Goal: Task Accomplishment & Management: Manage account settings

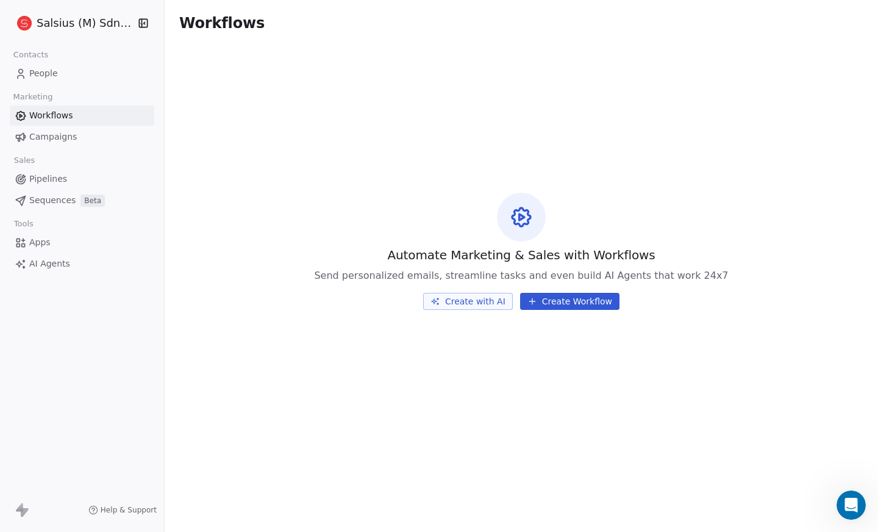
click at [36, 132] on span "Campaigns" at bounding box center [53, 137] width 48 height 13
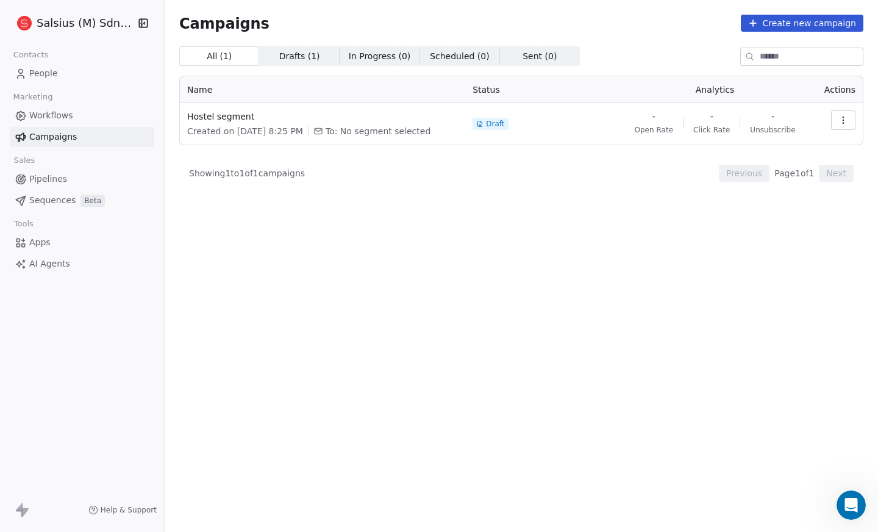
click at [845, 119] on icon "button" at bounding box center [844, 120] width 10 height 10
click at [390, 257] on html "Salsius (M) Sdn Bhd Contacts People Marketing Workflows Campaigns Sales Pipelin…" at bounding box center [439, 266] width 878 height 532
click at [288, 57] on span "Drafts ( 1 )" at bounding box center [299, 56] width 41 height 13
click at [217, 58] on span "All ( 1 )" at bounding box center [220, 56] width 26 height 13
click at [29, 73] on link "People" at bounding box center [82, 73] width 145 height 20
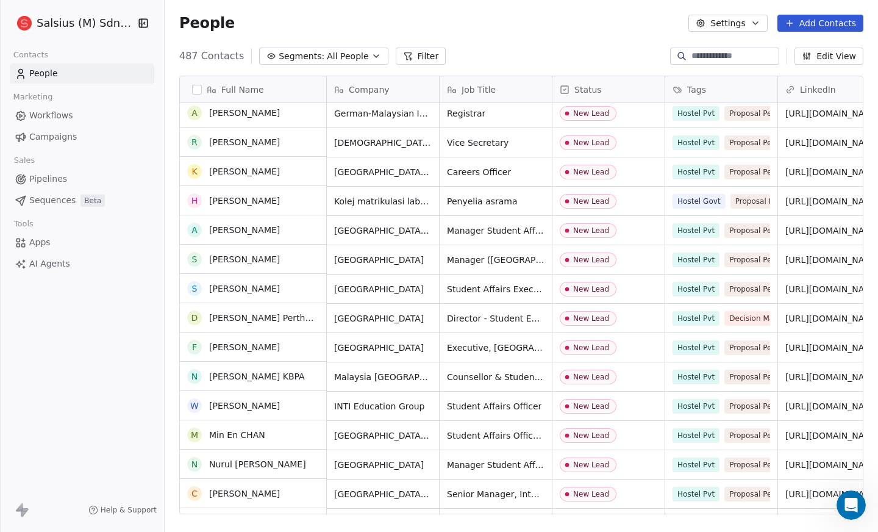
scroll to position [591, 0]
click at [56, 181] on span "Pipelines" at bounding box center [48, 179] width 38 height 13
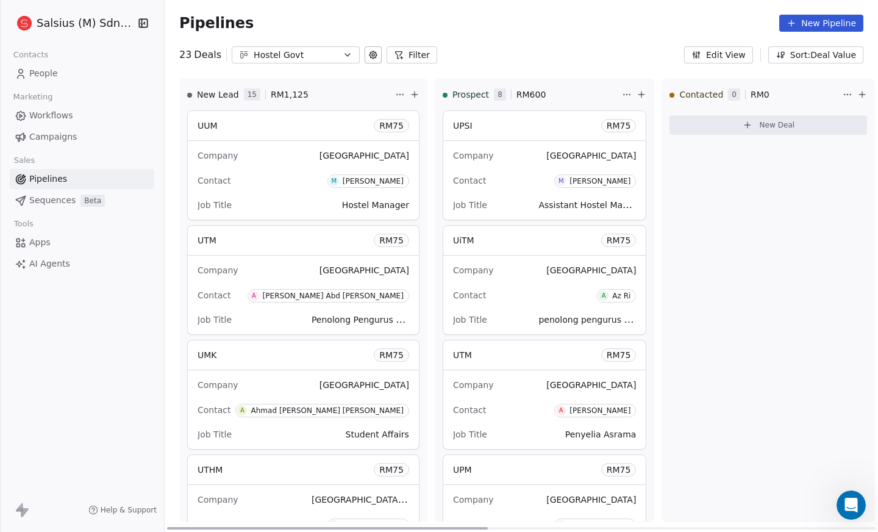
click at [227, 202] on span "Job Title" at bounding box center [215, 205] width 34 height 10
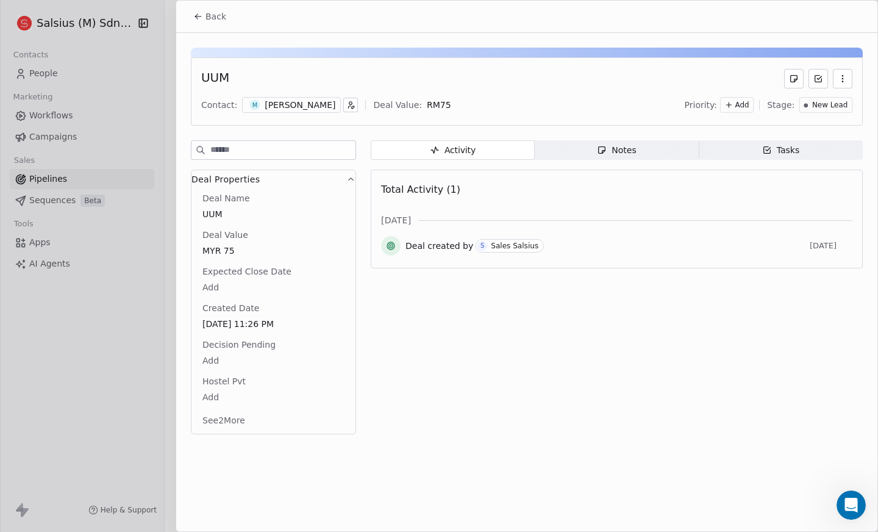
click at [194, 13] on icon at bounding box center [198, 17] width 10 height 10
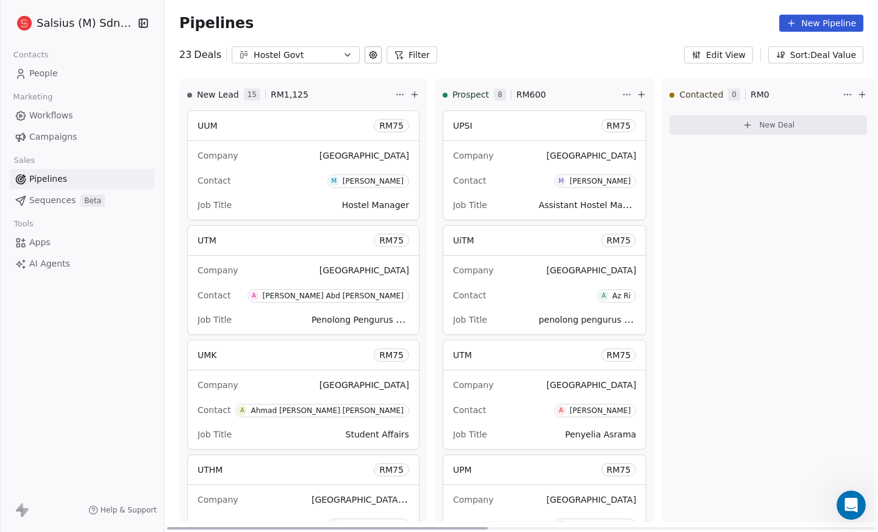
click at [286, 151] on div "Company Universiti Utara Malaysia" at bounding box center [304, 156] width 212 height 20
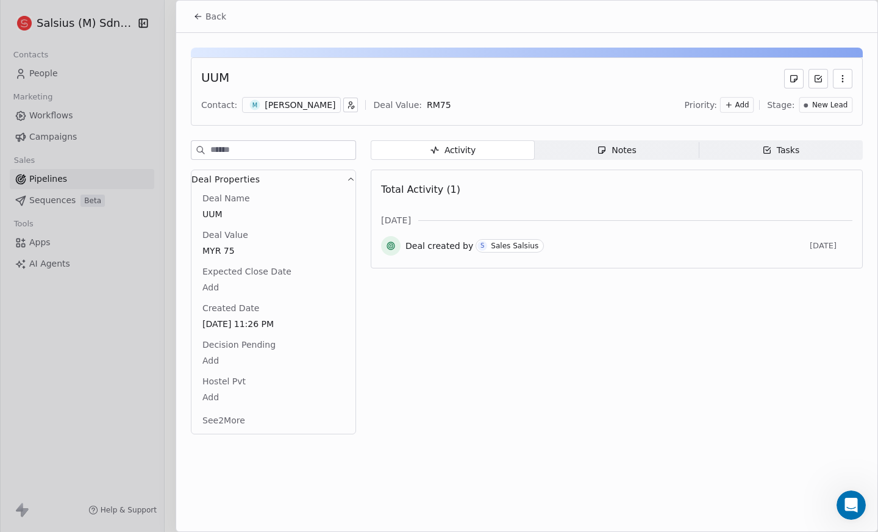
click at [200, 16] on icon at bounding box center [197, 16] width 5 height 0
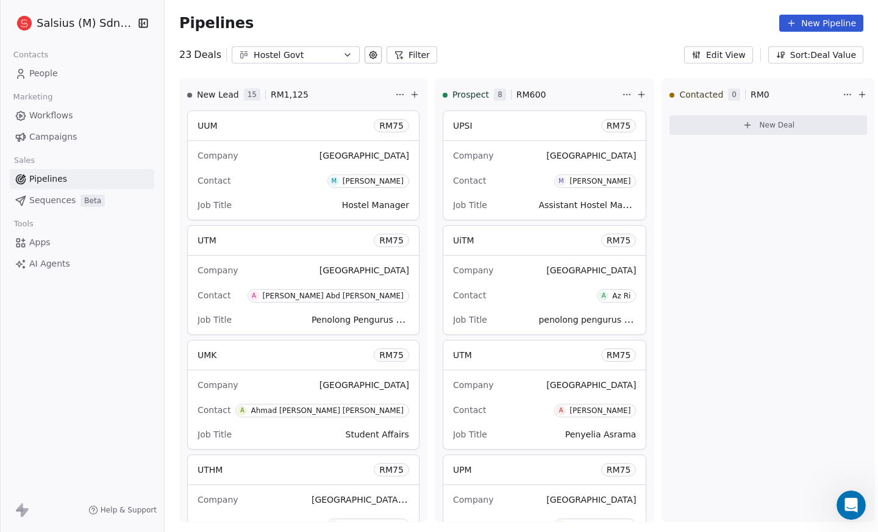
click at [368, 55] on icon at bounding box center [373, 55] width 10 height 10
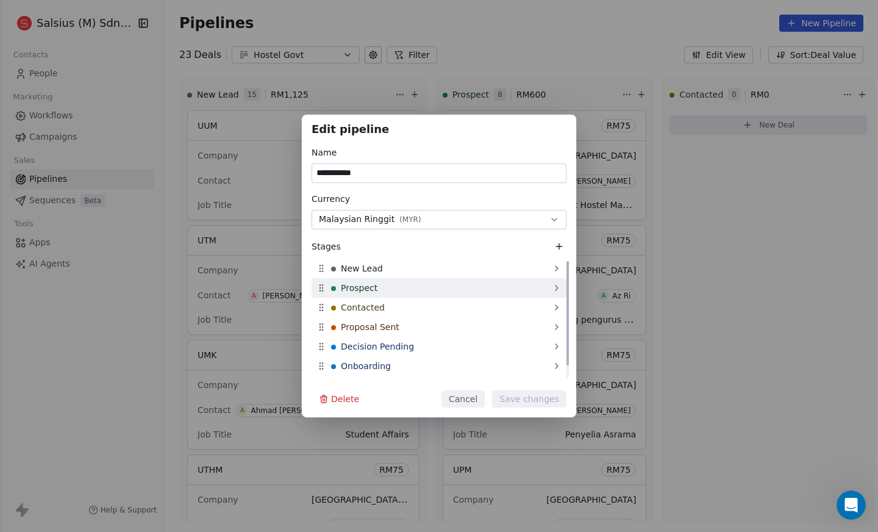
scroll to position [15, 0]
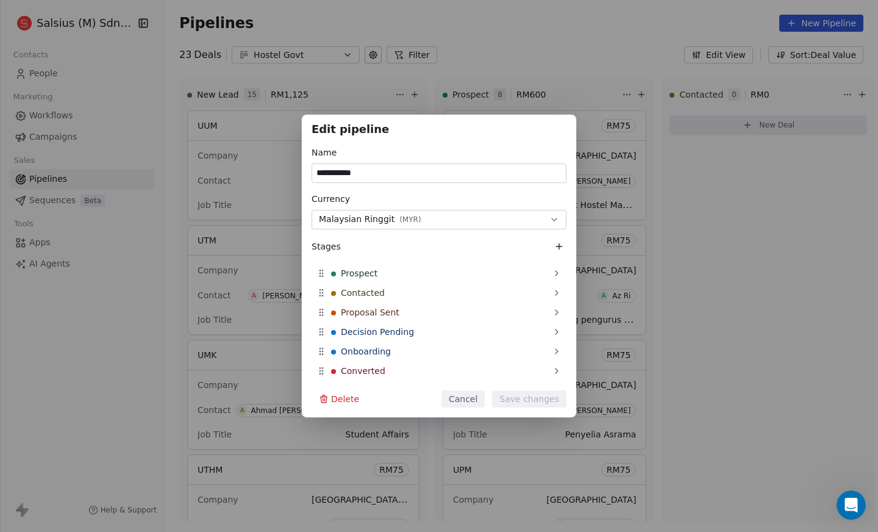
click at [507, 124] on h1 "Edit pipeline" at bounding box center [439, 130] width 255 height 12
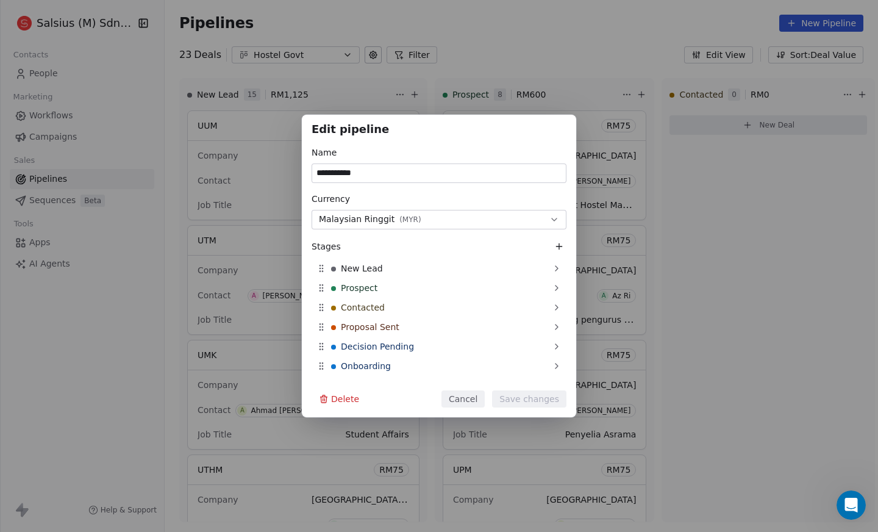
click at [676, 232] on div "**********" at bounding box center [439, 266] width 878 height 303
click at [472, 396] on button "Cancel" at bounding box center [463, 398] width 43 height 17
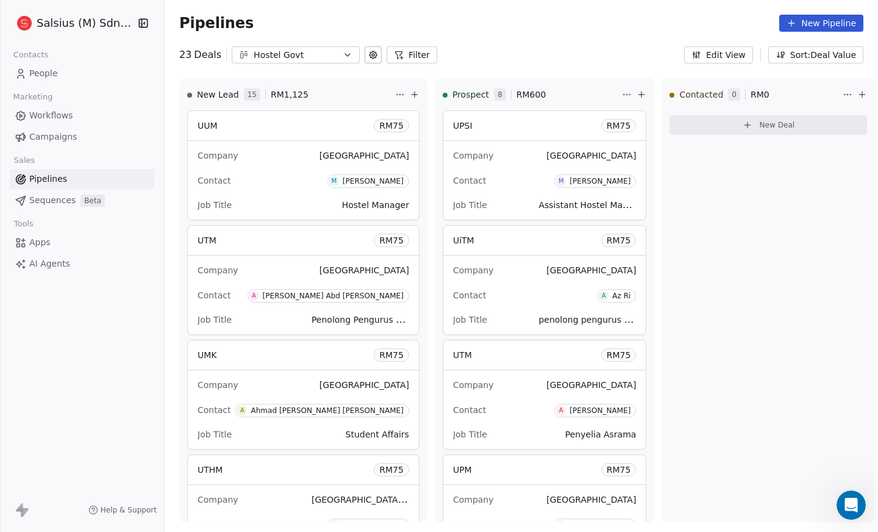
click at [40, 74] on span "People" at bounding box center [43, 73] width 29 height 13
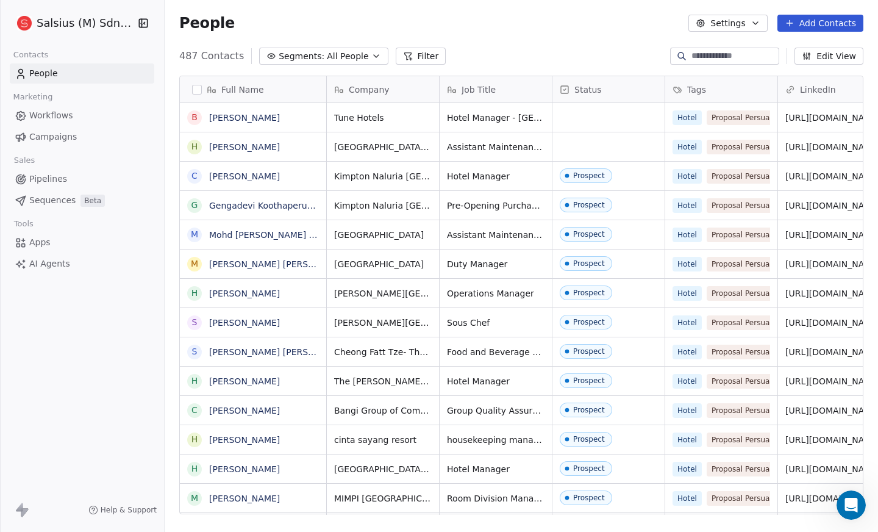
click at [371, 57] on icon "button" at bounding box center [376, 56] width 10 height 10
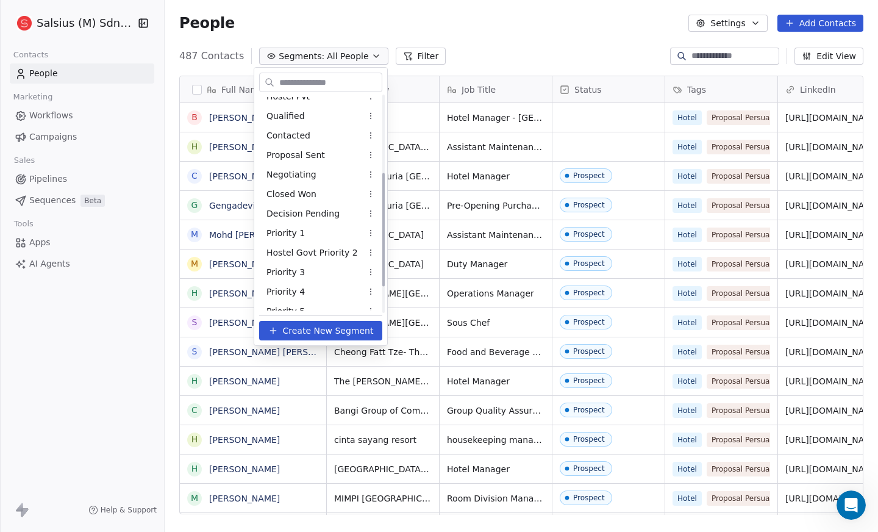
scroll to position [196, 0]
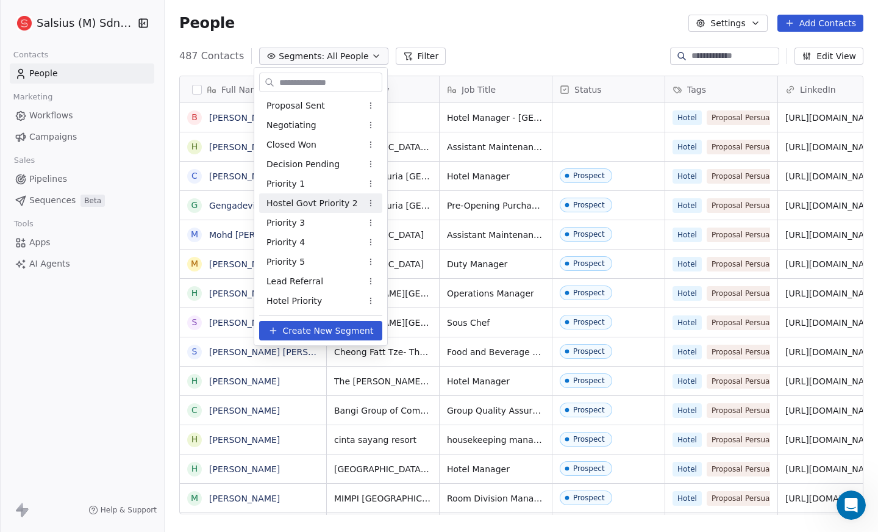
click at [310, 211] on div "Hostel Govt Priority 2" at bounding box center [320, 203] width 123 height 20
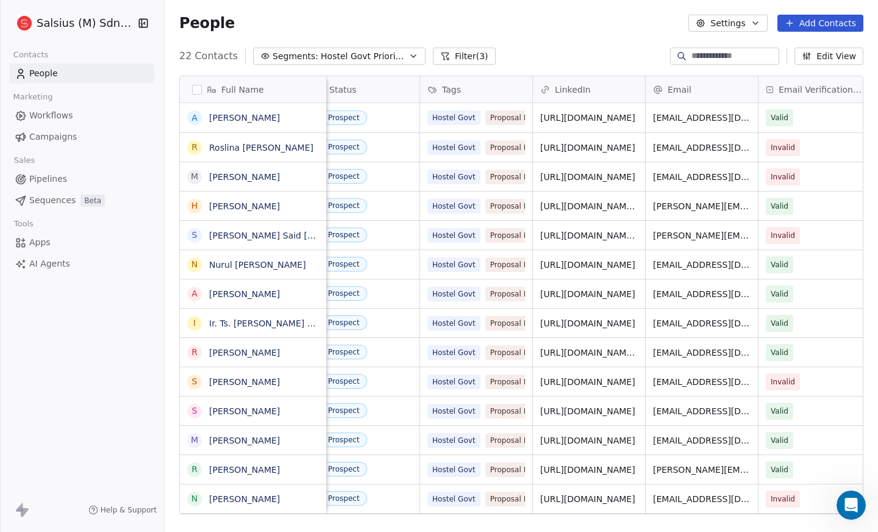
scroll to position [9, 245]
click at [583, 113] on link "[URL][DOMAIN_NAME]" at bounding box center [588, 118] width 95 height 10
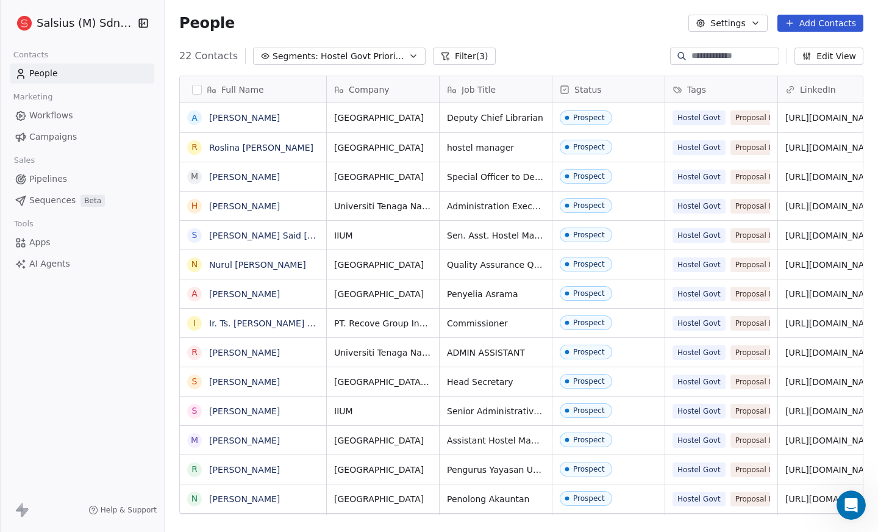
click at [456, 54] on button "Filter (3)" at bounding box center [464, 56] width 63 height 17
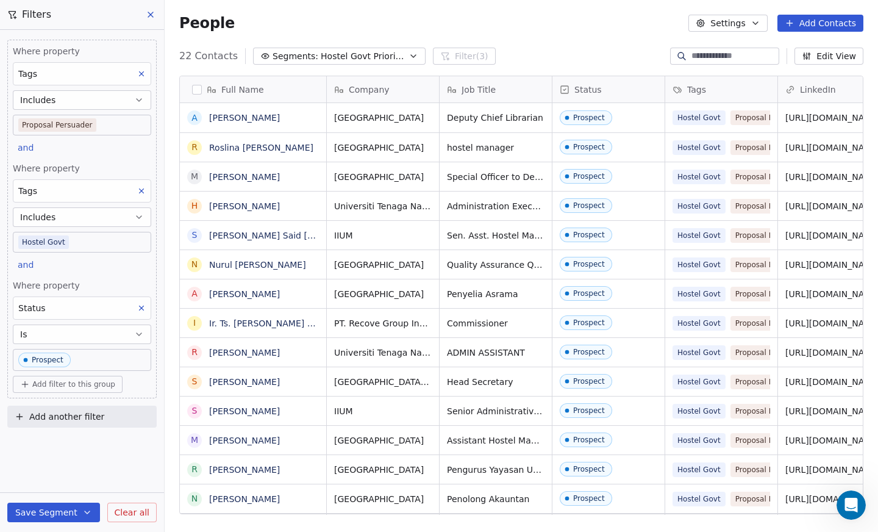
click at [411, 56] on icon "button" at bounding box center [413, 56] width 5 height 2
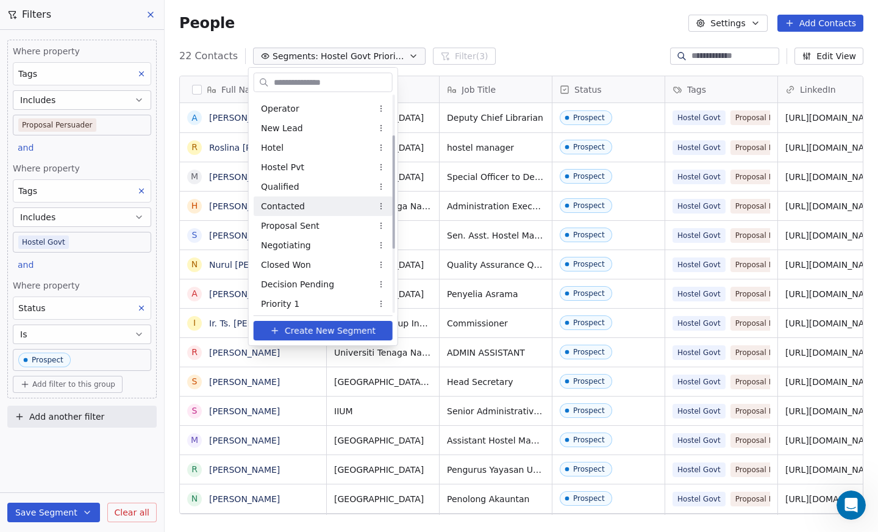
scroll to position [73, 0]
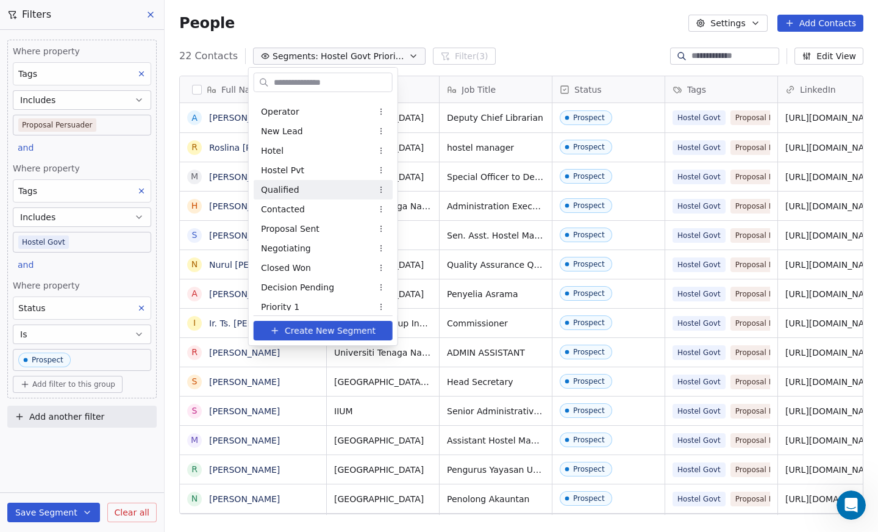
click at [311, 189] on div "Qualified" at bounding box center [323, 190] width 139 height 20
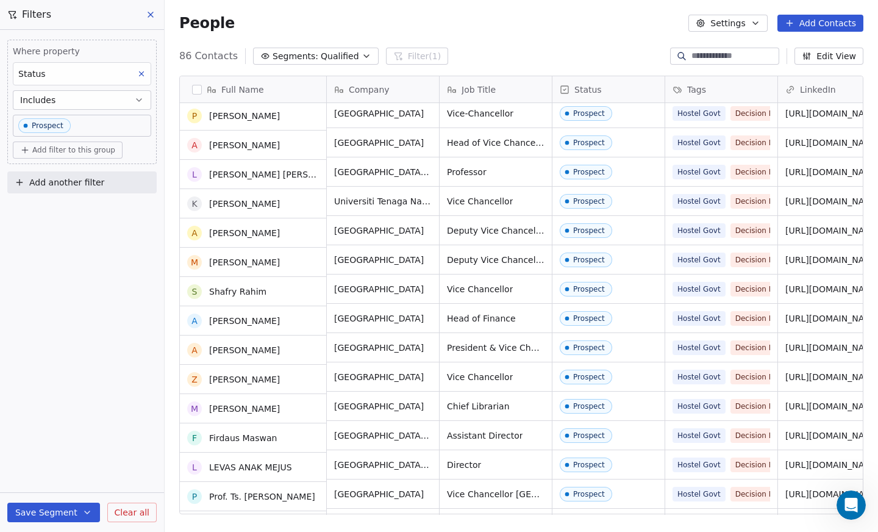
scroll to position [992, 0]
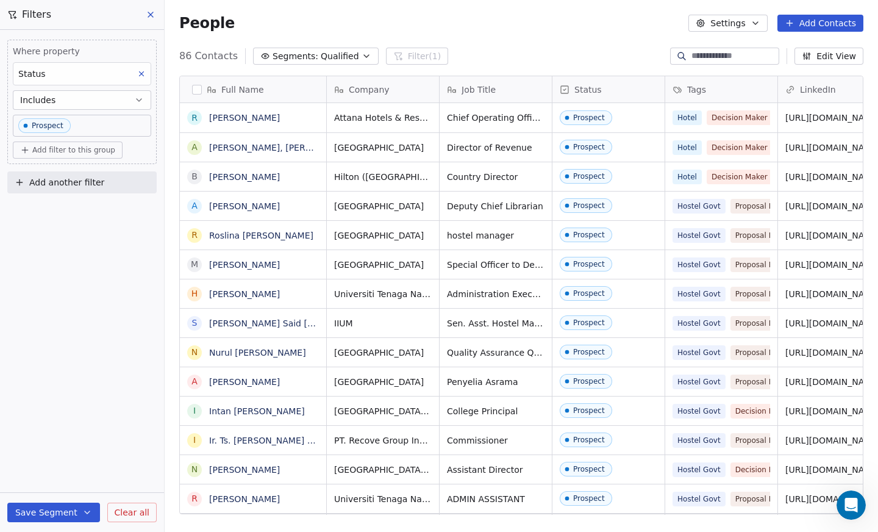
click at [362, 58] on icon "button" at bounding box center [367, 56] width 10 height 10
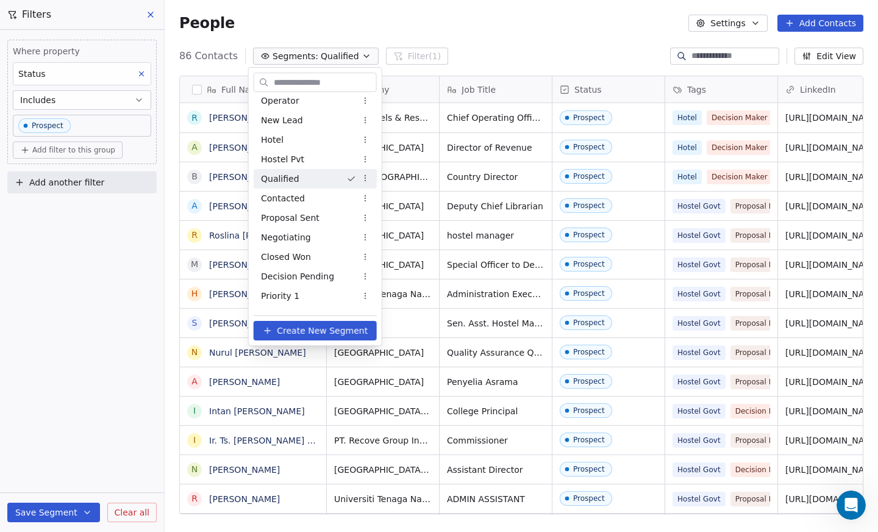
click at [364, 176] on html "Salsius (M) Sdn Bhd Contacts People Marketing Workflows Campaigns Sales Pipelin…" at bounding box center [439, 266] width 878 height 532
click at [381, 201] on div "Edit" at bounding box center [405, 202] width 82 height 20
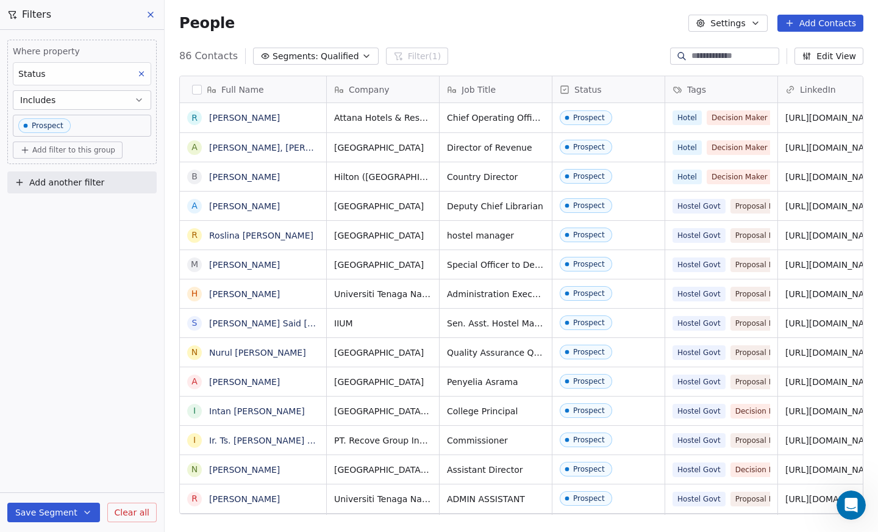
click at [364, 56] on icon "button" at bounding box center [366, 56] width 5 height 2
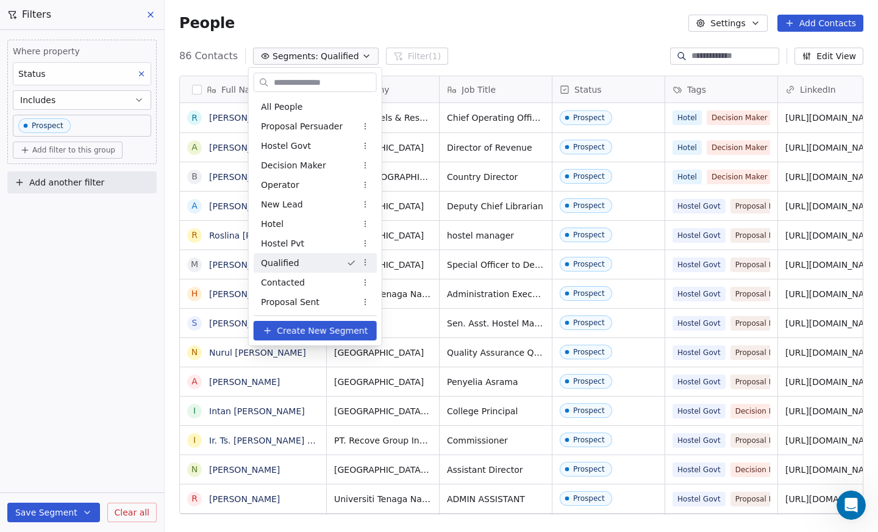
click at [364, 259] on html "Salsius (M) Sdn Bhd Contacts People Marketing Workflows Campaigns Sales Pipelin…" at bounding box center [439, 266] width 878 height 532
click at [379, 306] on div "Rename" at bounding box center [405, 306] width 82 height 20
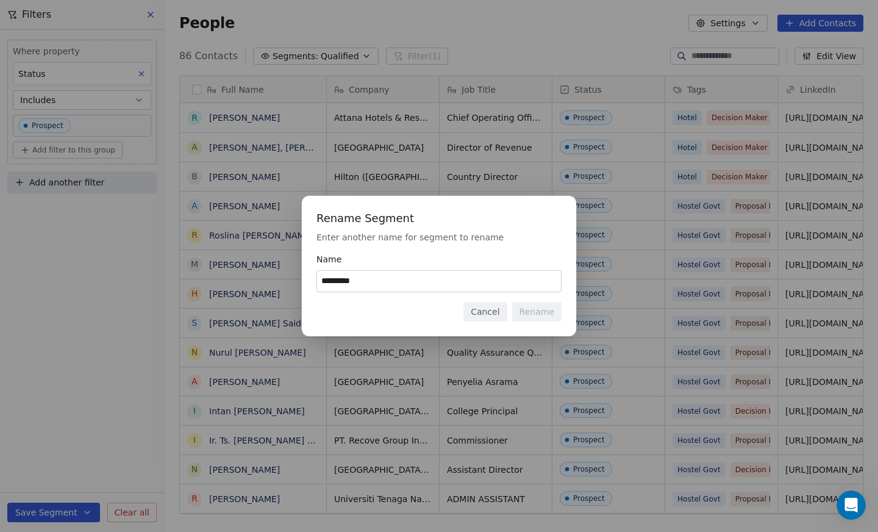
click at [379, 306] on div "Cancel Rename" at bounding box center [439, 312] width 245 height 20
click at [357, 282] on input "*********" at bounding box center [439, 281] width 244 height 21
type input "*"
type input "********"
click at [544, 310] on button "Rename" at bounding box center [536, 312] width 49 height 20
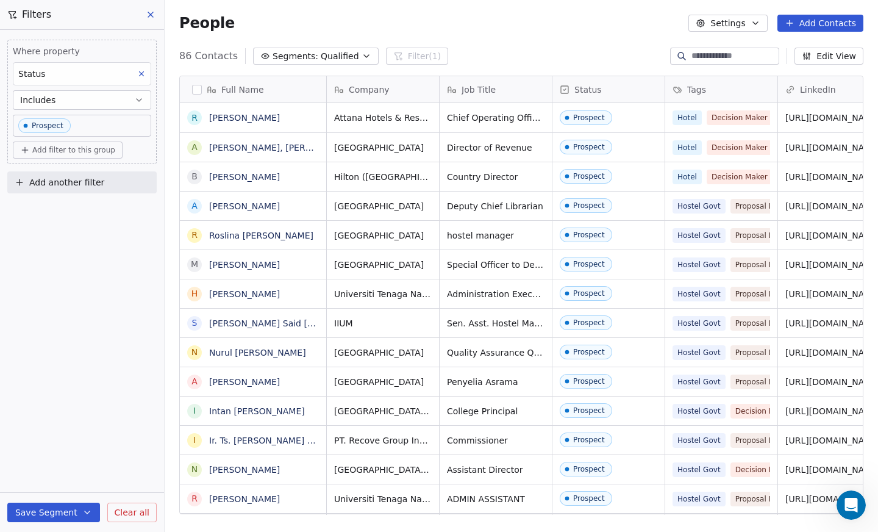
click at [350, 53] on button "Segments: Qualified" at bounding box center [316, 56] width 126 height 17
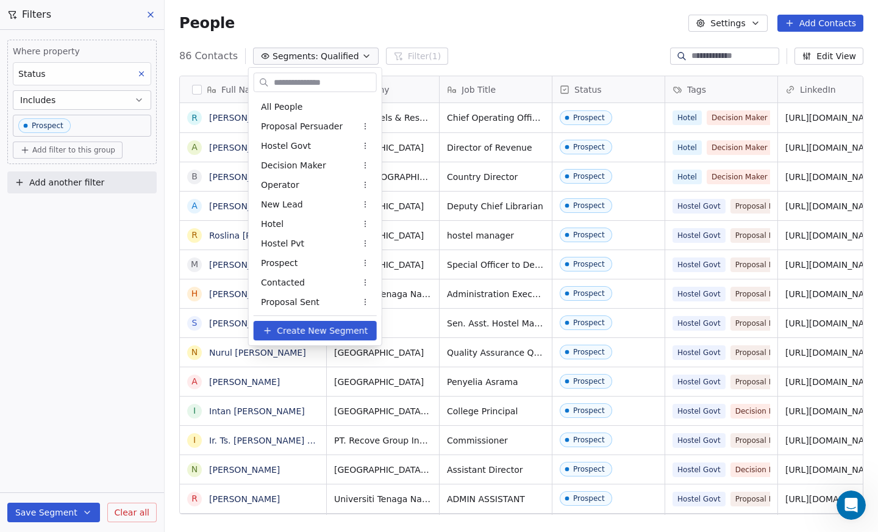
click at [350, 53] on html "Salsius (M) Sdn Bhd Contacts People Marketing Workflows Campaigns Sales Pipelin…" at bounding box center [439, 266] width 878 height 532
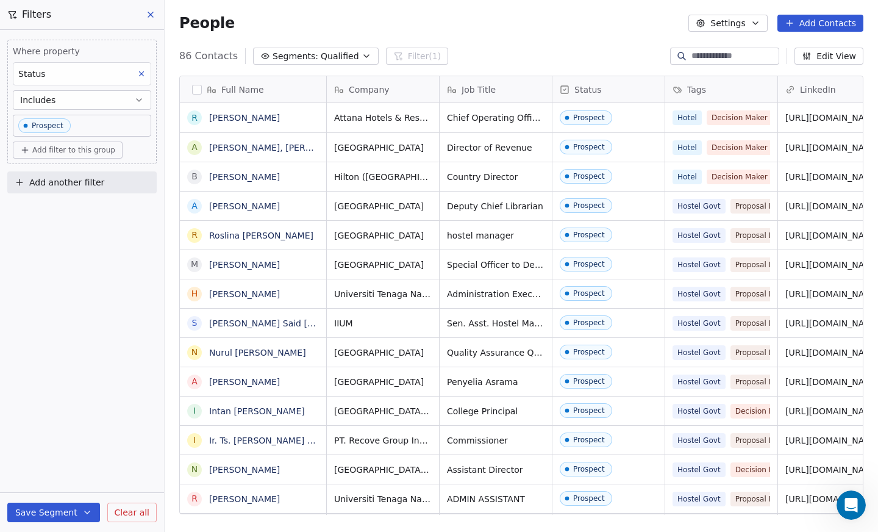
click at [364, 56] on icon "button" at bounding box center [366, 56] width 5 height 2
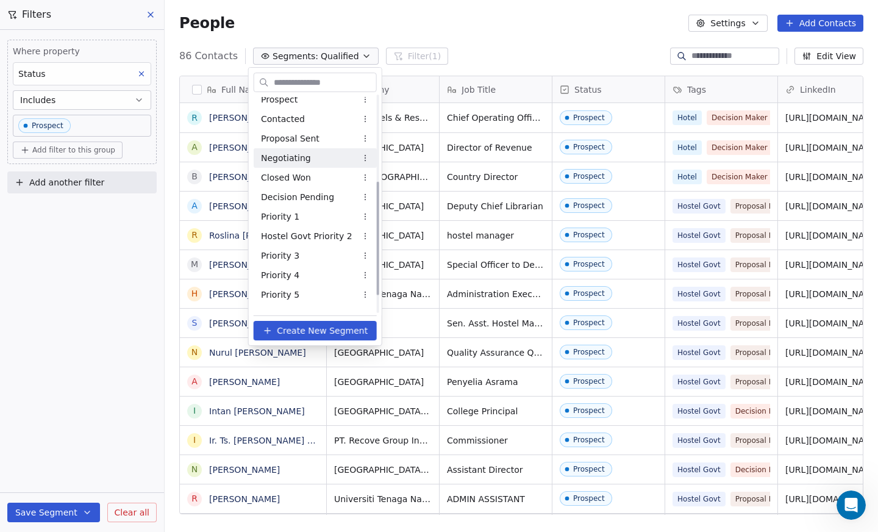
scroll to position [163, 0]
click at [325, 176] on div "Closed Won" at bounding box center [315, 178] width 123 height 20
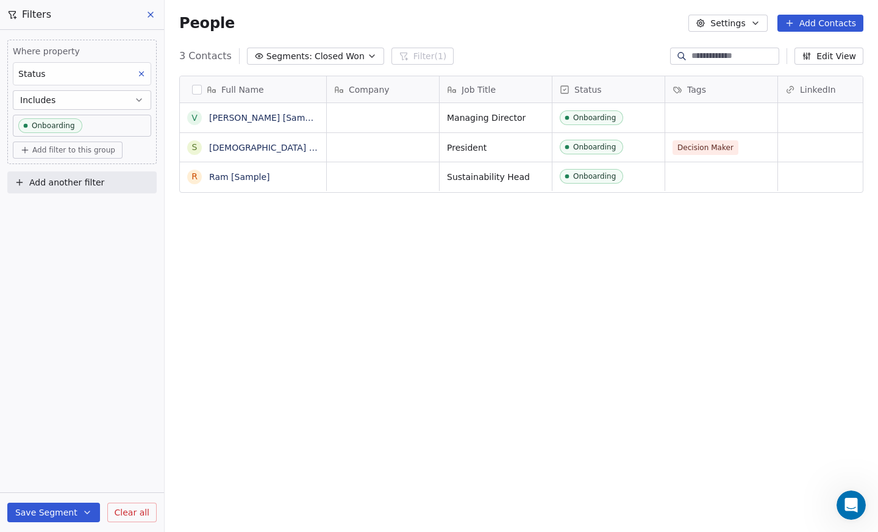
scroll to position [459, 704]
click at [367, 54] on icon "button" at bounding box center [372, 56] width 10 height 10
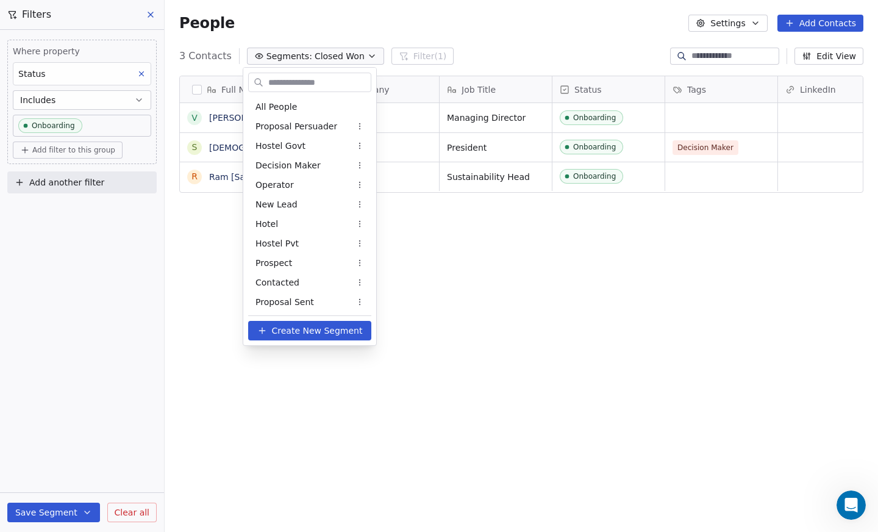
scroll to position [40, 0]
click at [321, 193] on div "Hostel Pvt" at bounding box center [309, 203] width 123 height 20
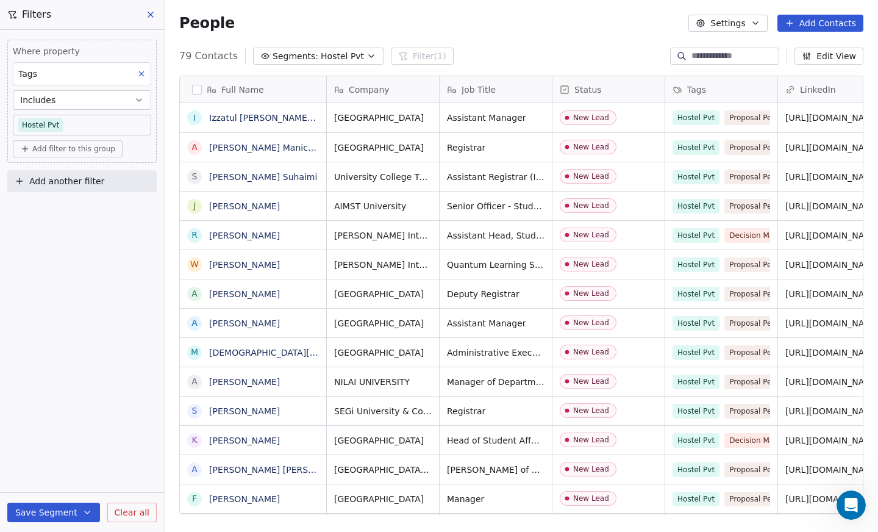
scroll to position [459, 704]
click at [367, 52] on icon "button" at bounding box center [372, 56] width 10 height 10
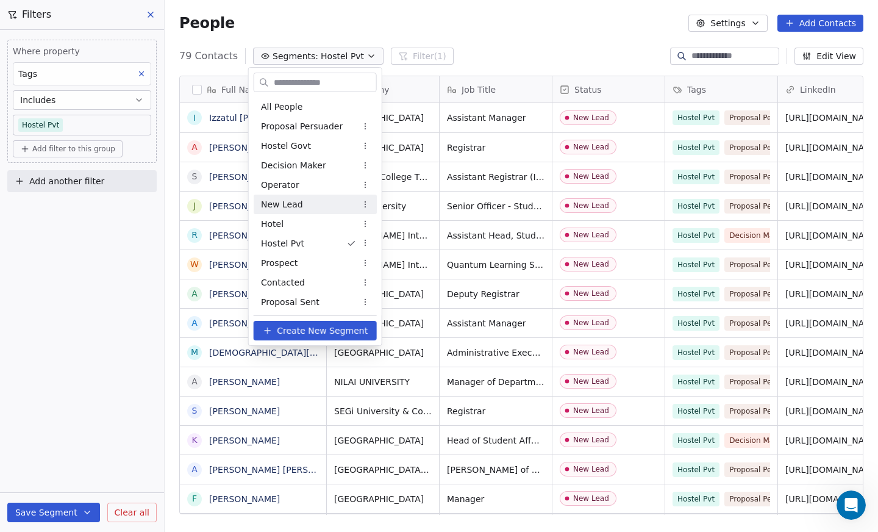
click at [310, 202] on div "New Lead" at bounding box center [315, 205] width 123 height 20
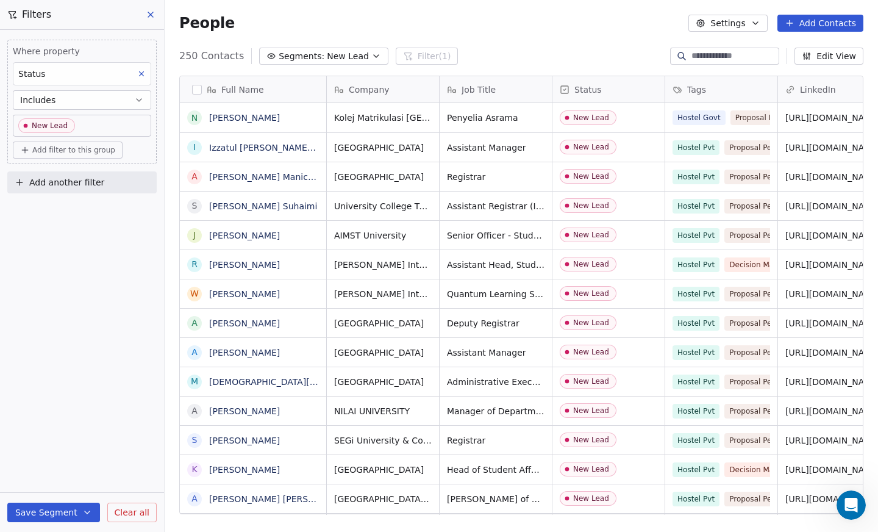
click at [371, 57] on icon "button" at bounding box center [376, 56] width 10 height 10
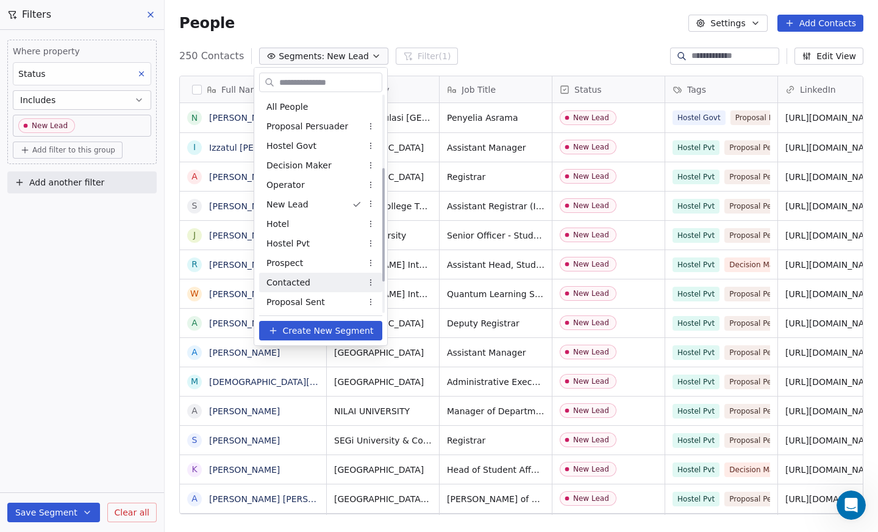
scroll to position [196, 0]
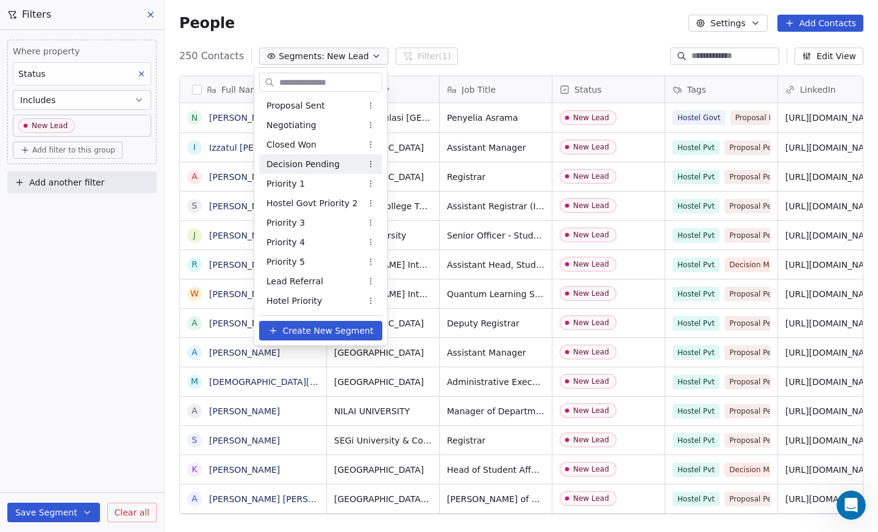
click at [331, 166] on span "Decision Pending" at bounding box center [303, 164] width 73 height 13
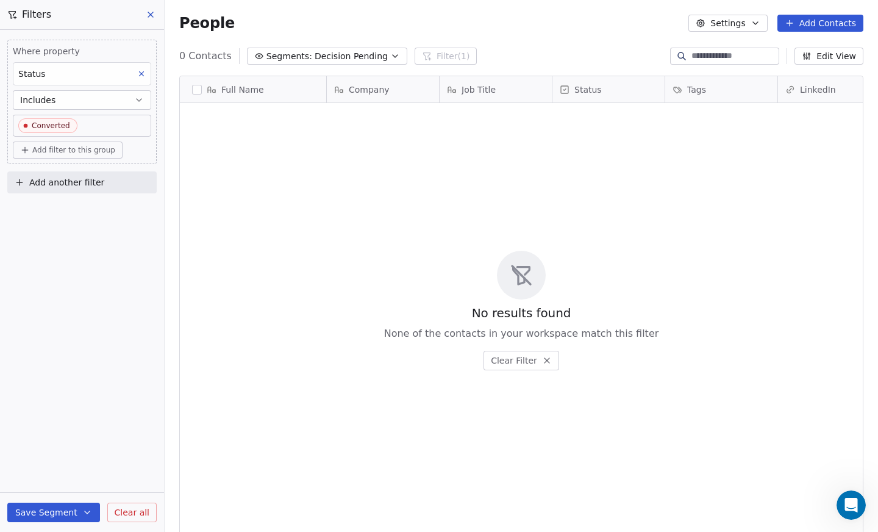
scroll to position [459, 704]
click at [390, 54] on icon "button" at bounding box center [395, 56] width 10 height 10
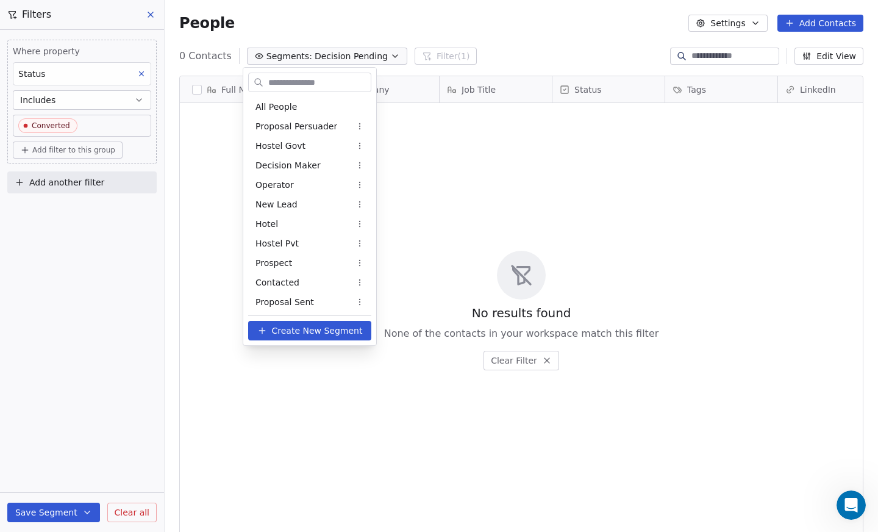
scroll to position [60, 0]
click at [321, 219] on div "Contacted" at bounding box center [309, 223] width 123 height 20
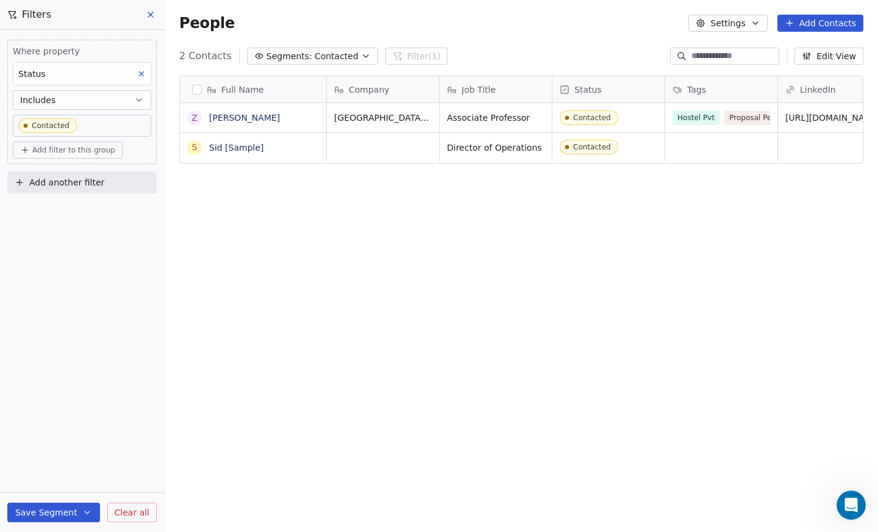
scroll to position [459, 704]
click at [361, 56] on icon "button" at bounding box center [366, 56] width 10 height 10
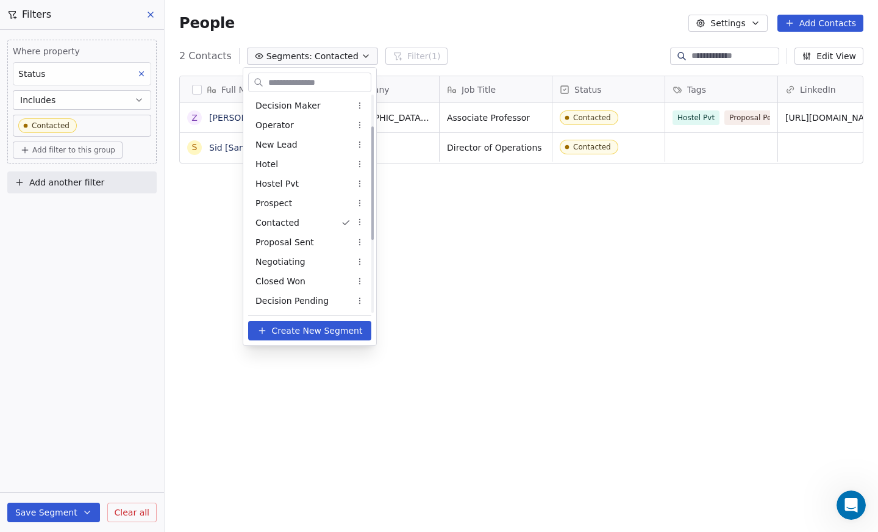
scroll to position [0, 0]
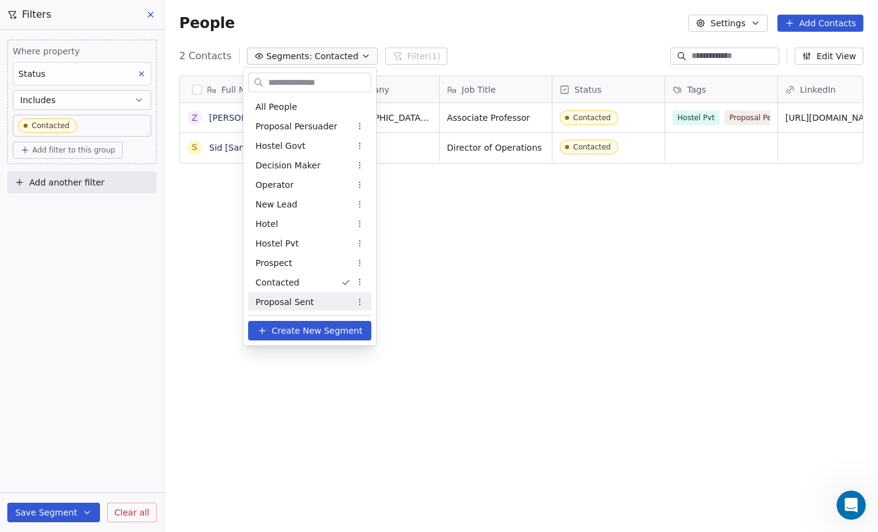
click at [315, 301] on div "Proposal Sent" at bounding box center [309, 302] width 123 height 20
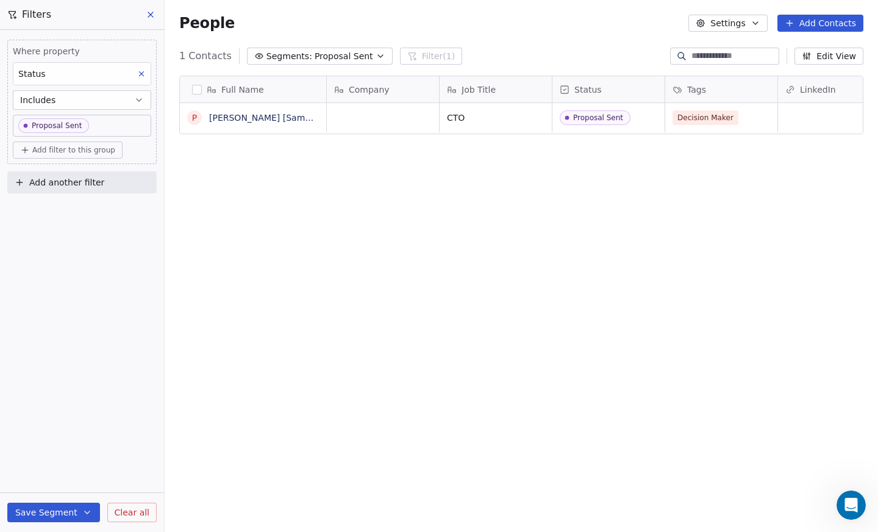
scroll to position [459, 704]
click at [376, 53] on icon "button" at bounding box center [381, 56] width 10 height 10
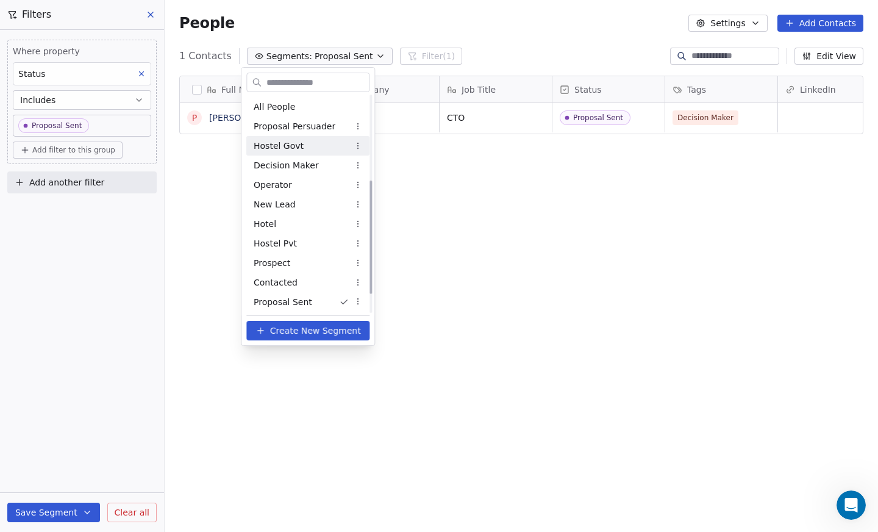
scroll to position [196, 0]
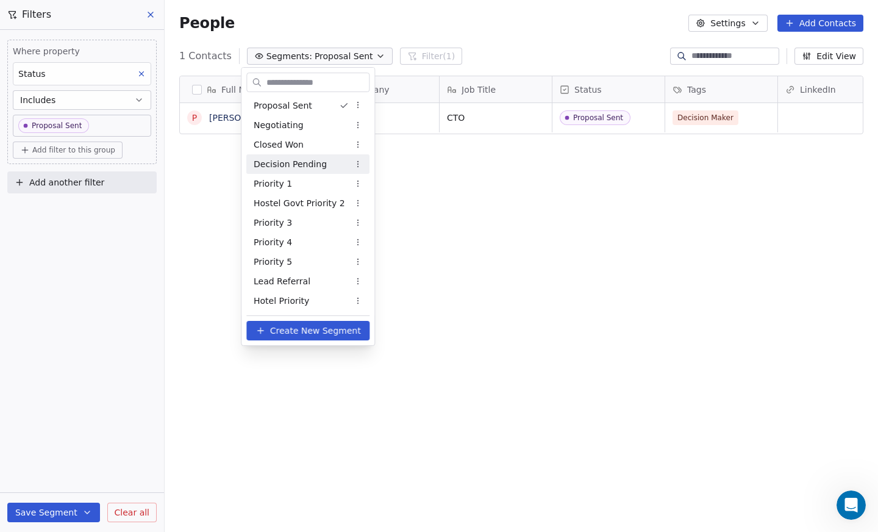
click at [758, 20] on html "Salsius (M) Sdn Bhd Contacts People Marketing Workflows Campaigns Sales Pipelin…" at bounding box center [439, 266] width 878 height 532
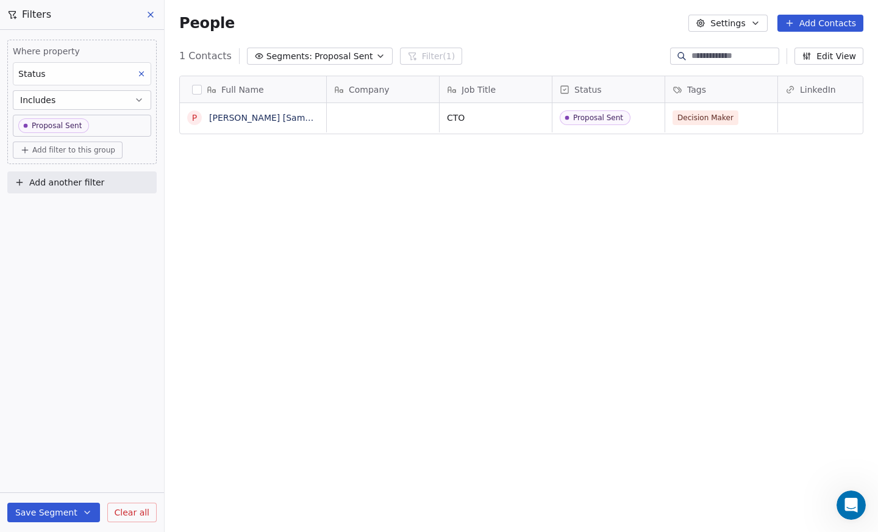
click at [756, 20] on icon "button" at bounding box center [756, 23] width 10 height 10
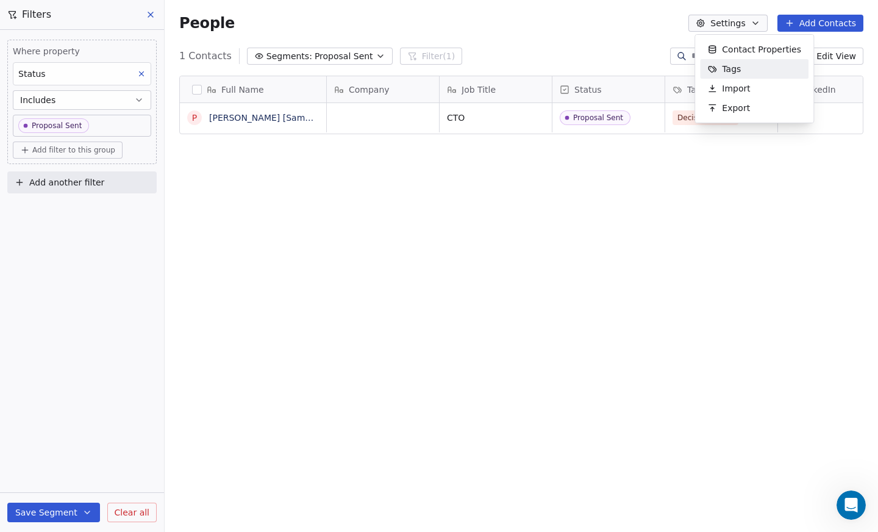
click at [736, 61] on div "Tags" at bounding box center [724, 69] width 48 height 20
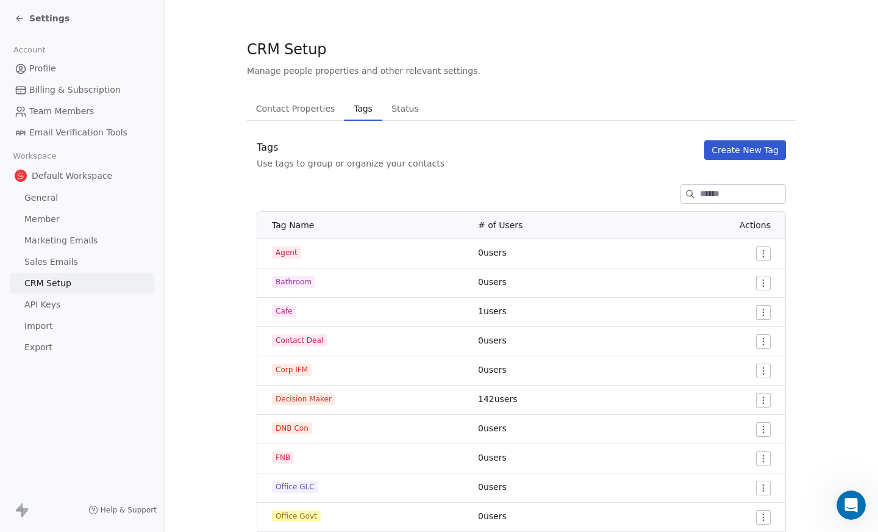
click at [723, 146] on button "Create New Tag" at bounding box center [746, 150] width 82 height 20
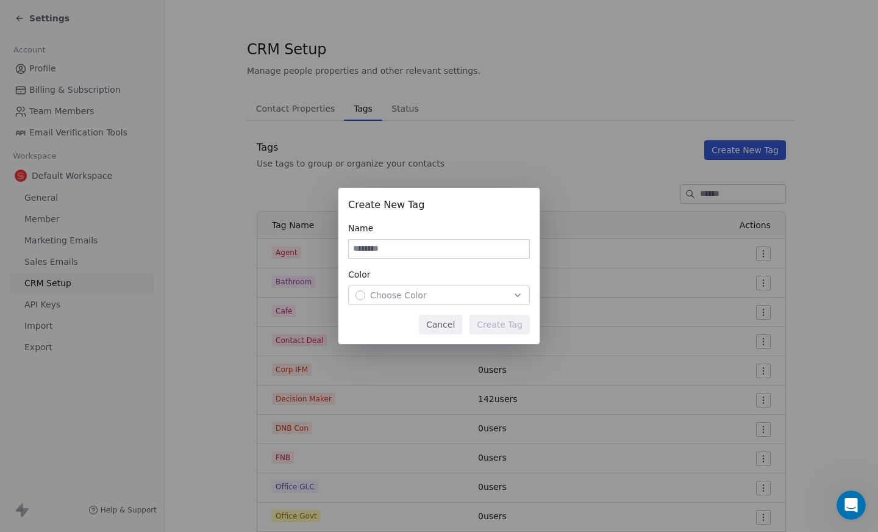
click at [354, 248] on input at bounding box center [439, 249] width 181 height 18
type input "*********"
click at [518, 293] on icon "button" at bounding box center [518, 295] width 10 height 10
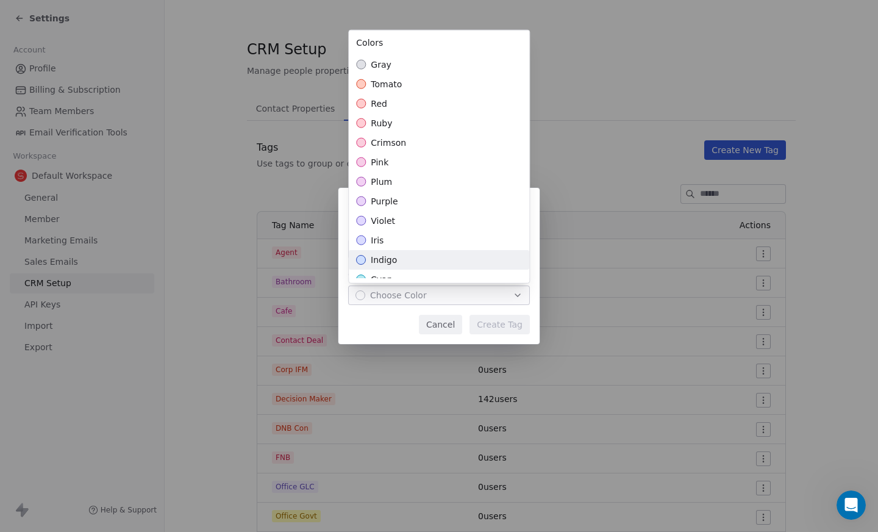
click at [495, 262] on div "indigo" at bounding box center [439, 260] width 181 height 20
click at [509, 324] on div "Create New Tag Name ********* Color indigo Cancel Create Tag" at bounding box center [439, 266] width 878 height 156
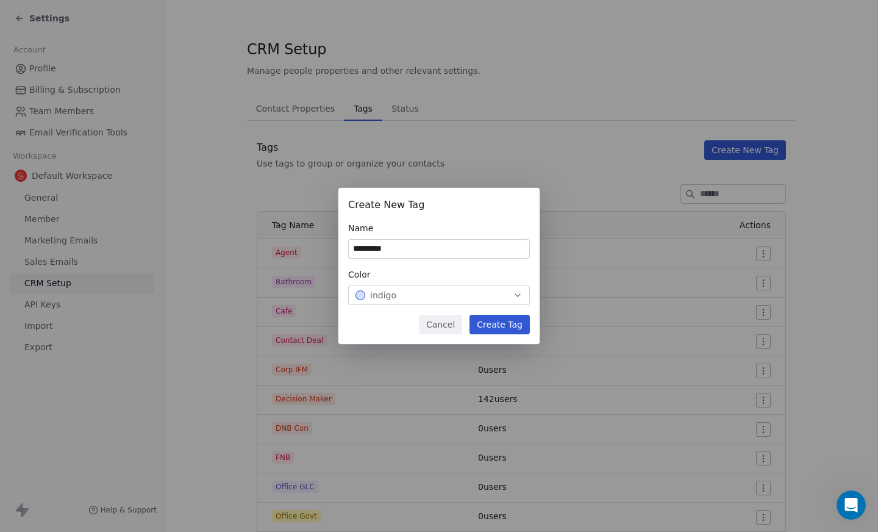
click at [509, 324] on button "Create Tag" at bounding box center [500, 325] width 60 height 20
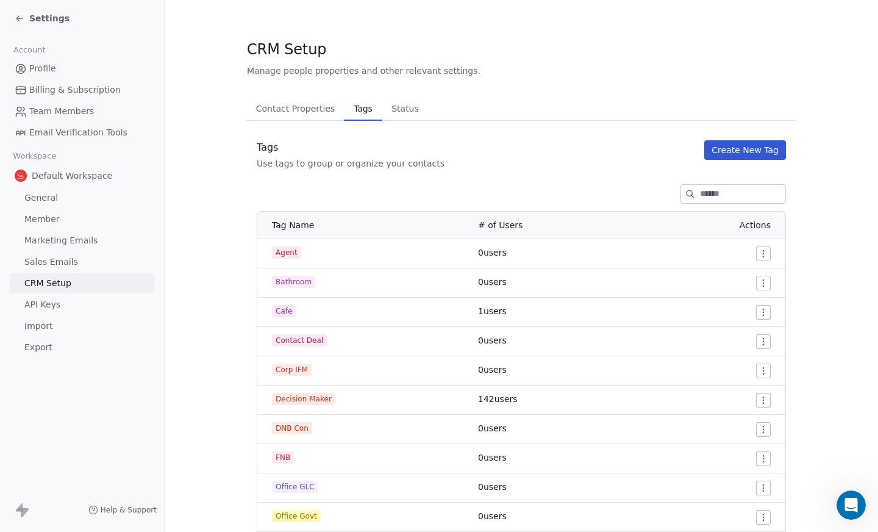
click at [294, 425] on span "DNB Con" at bounding box center [292, 428] width 40 height 12
click at [289, 431] on span "DNB Con" at bounding box center [292, 428] width 40 height 12
drag, startPoint x: 310, startPoint y: 427, endPoint x: 287, endPoint y: 427, distance: 23.2
click at [287, 427] on div "DNB Con" at bounding box center [368, 428] width 192 height 12
click at [328, 430] on div "DNB Con" at bounding box center [368, 428] width 192 height 12
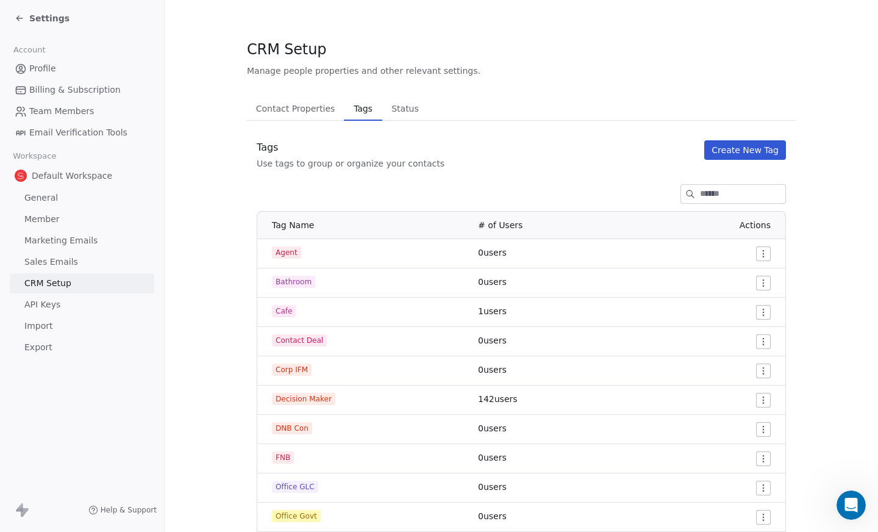
click at [398, 113] on span "Status" at bounding box center [405, 108] width 37 height 17
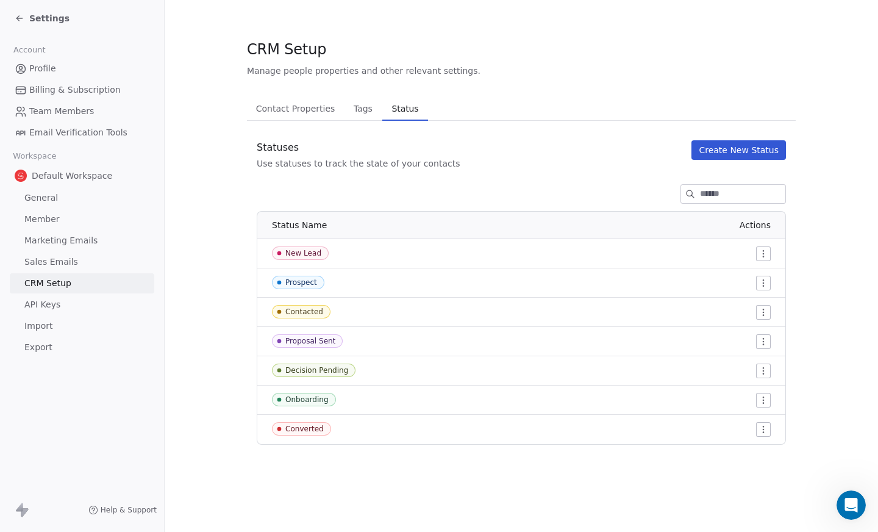
click at [398, 112] on span "Status" at bounding box center [405, 108] width 37 height 17
click at [362, 110] on span "Tags" at bounding box center [363, 108] width 29 height 17
click at [387, 106] on span "Status" at bounding box center [405, 108] width 37 height 17
click at [21, 17] on icon at bounding box center [20, 18] width 10 height 10
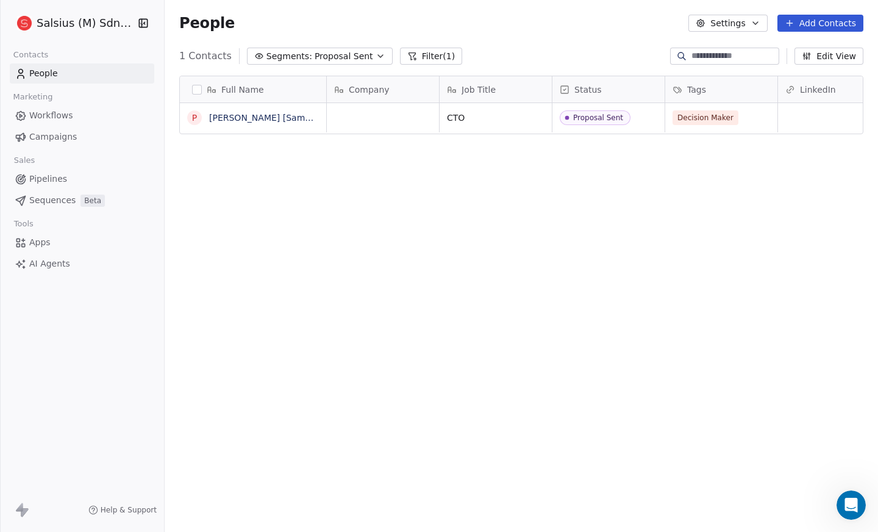
scroll to position [459, 704]
click at [376, 56] on icon "button" at bounding box center [381, 56] width 10 height 10
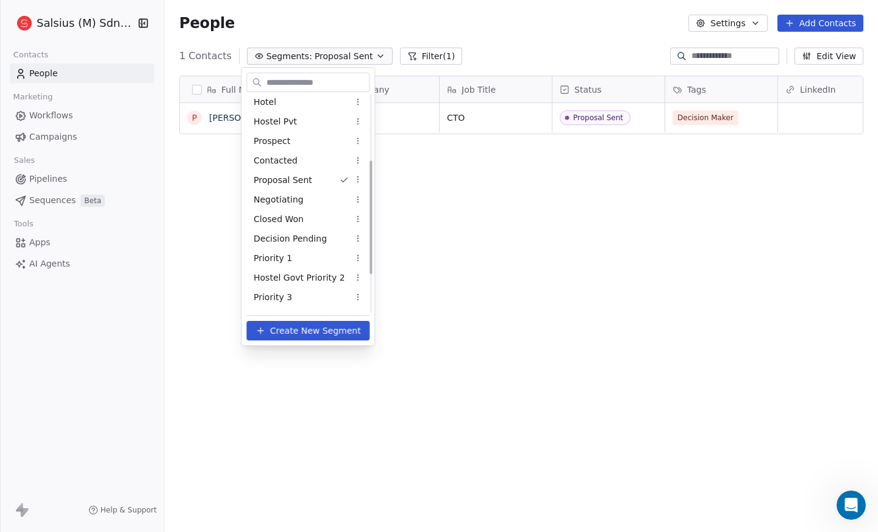
scroll to position [121, 0]
click at [359, 220] on html "Salsius (M) Sdn Bhd Contacts People Marketing Workflows Campaigns Sales Pipelin…" at bounding box center [439, 266] width 878 height 532
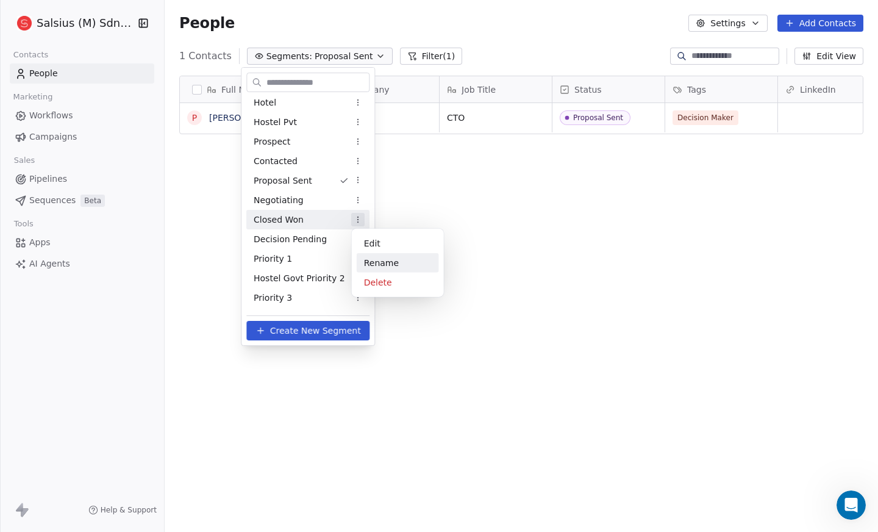
click at [367, 264] on div "Rename" at bounding box center [398, 263] width 82 height 20
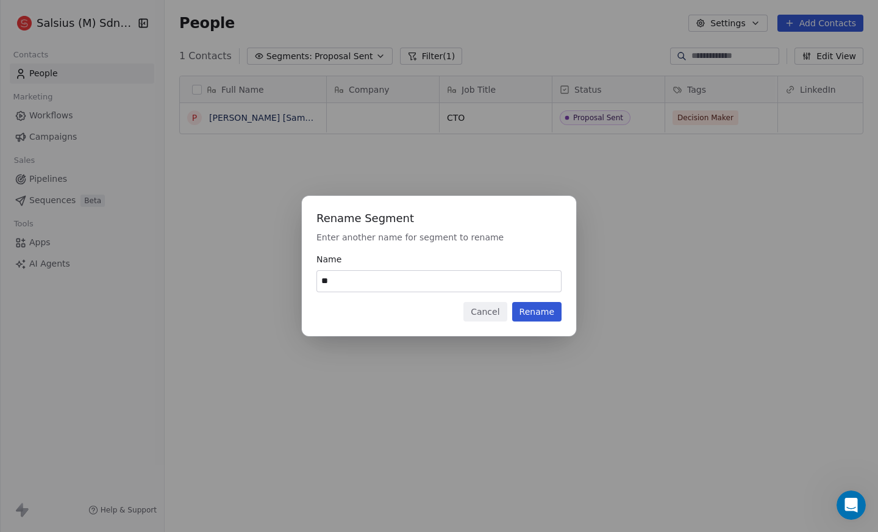
type input "*"
click at [350, 279] on input "**********" at bounding box center [439, 281] width 244 height 21
type input "**********"
click at [542, 309] on button "Rename" at bounding box center [536, 312] width 49 height 20
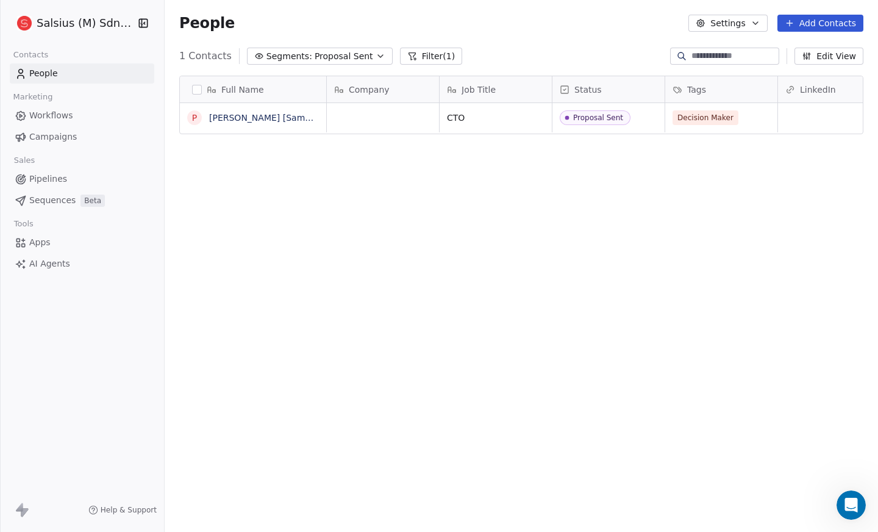
click at [376, 56] on icon "button" at bounding box center [381, 56] width 10 height 10
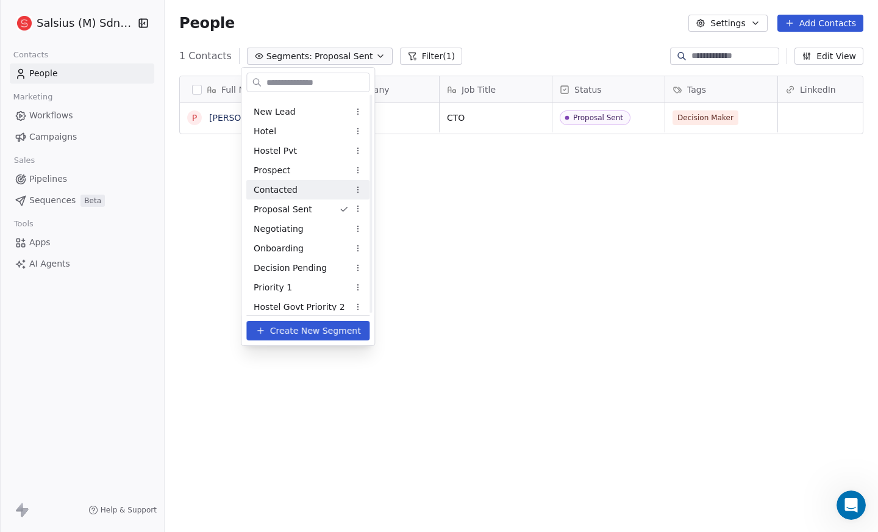
scroll to position [0, 0]
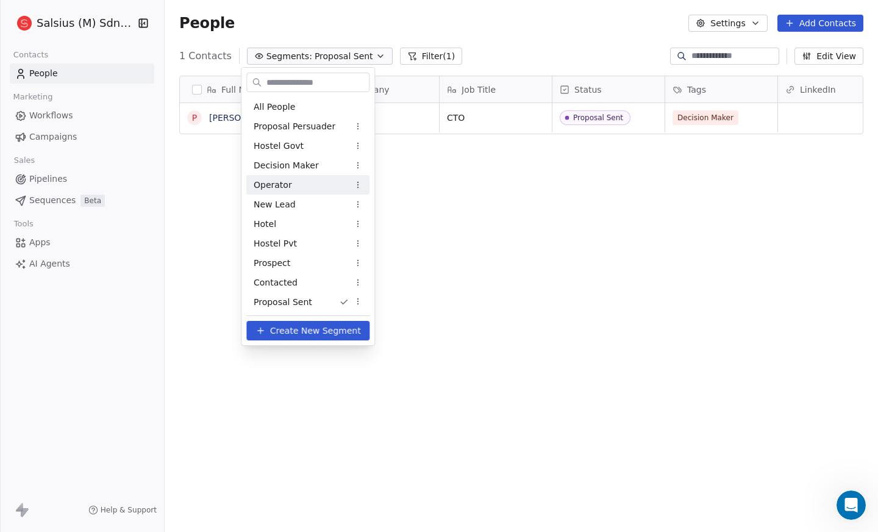
click at [334, 190] on div "Operator" at bounding box center [307, 185] width 123 height 20
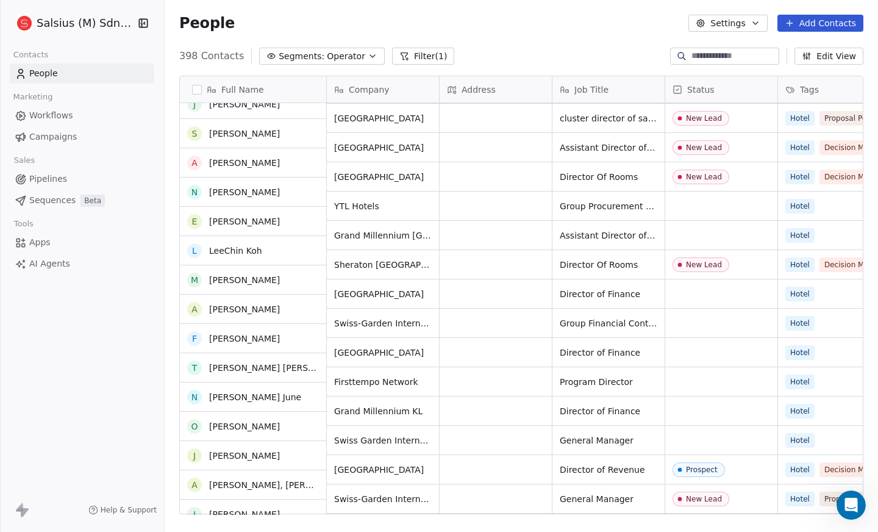
scroll to position [1714, 0]
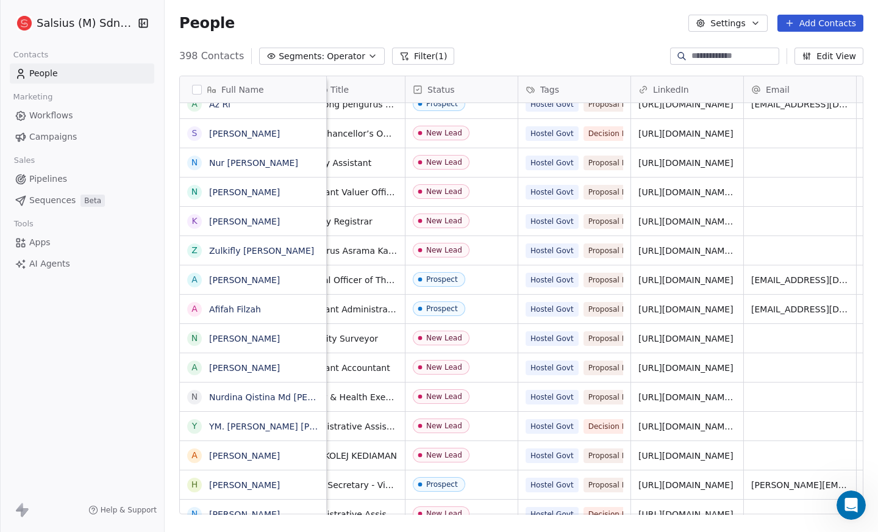
click at [368, 56] on icon "button" at bounding box center [373, 56] width 10 height 10
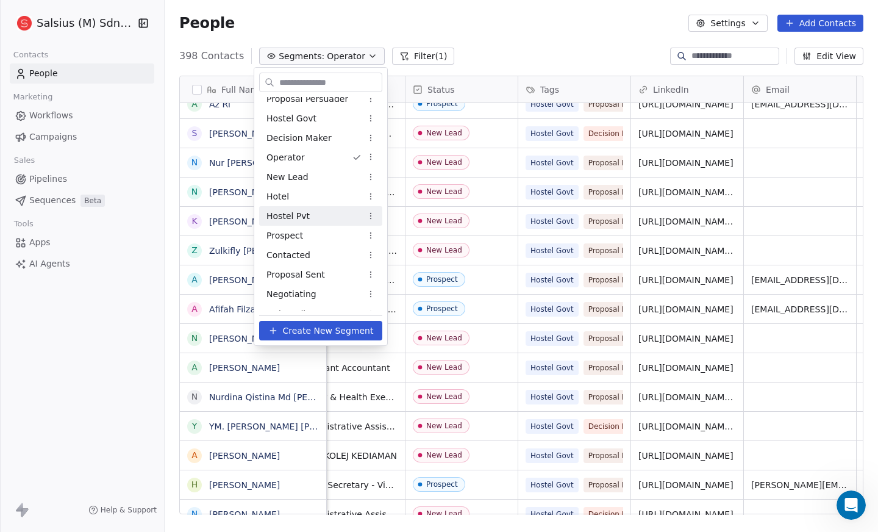
scroll to position [0, 0]
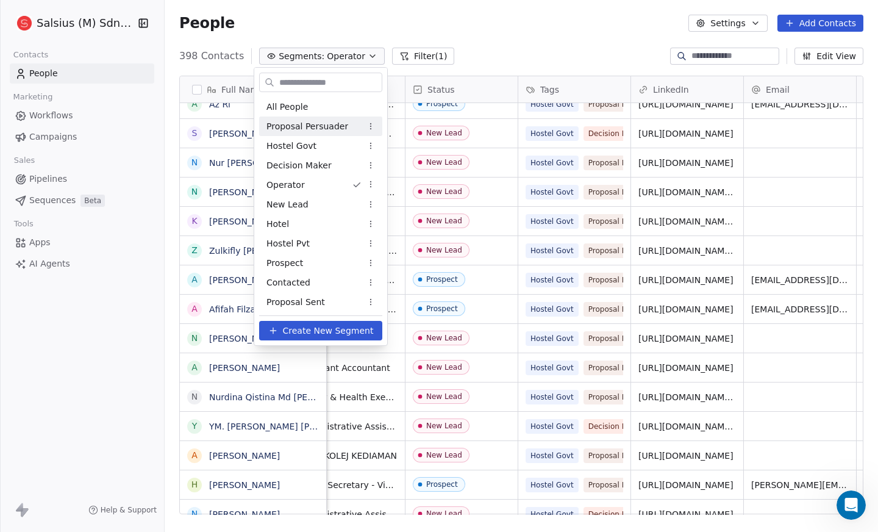
click at [336, 120] on span "Proposal Persuader" at bounding box center [308, 126] width 82 height 13
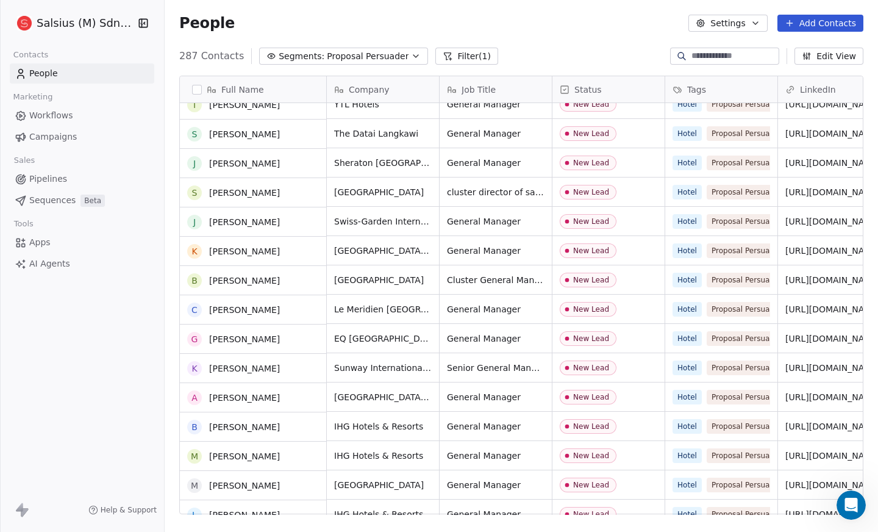
scroll to position [2301, 0]
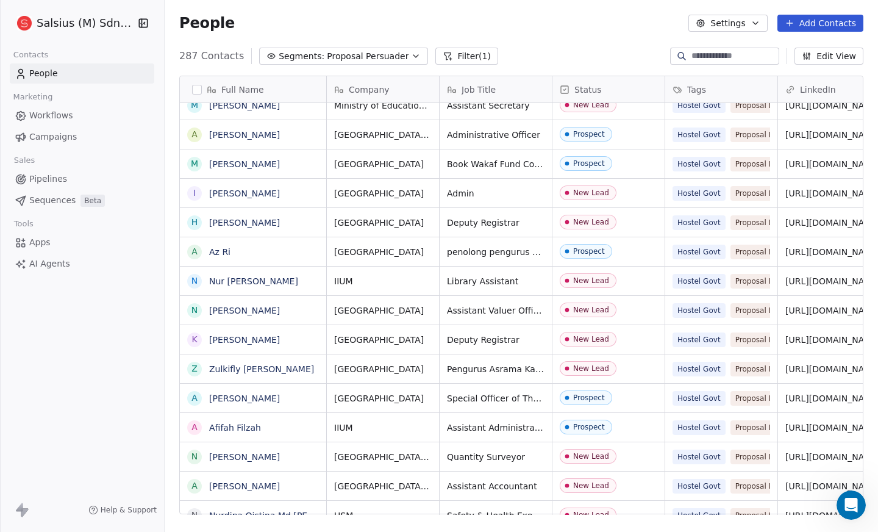
click at [411, 58] on icon "button" at bounding box center [416, 56] width 10 height 10
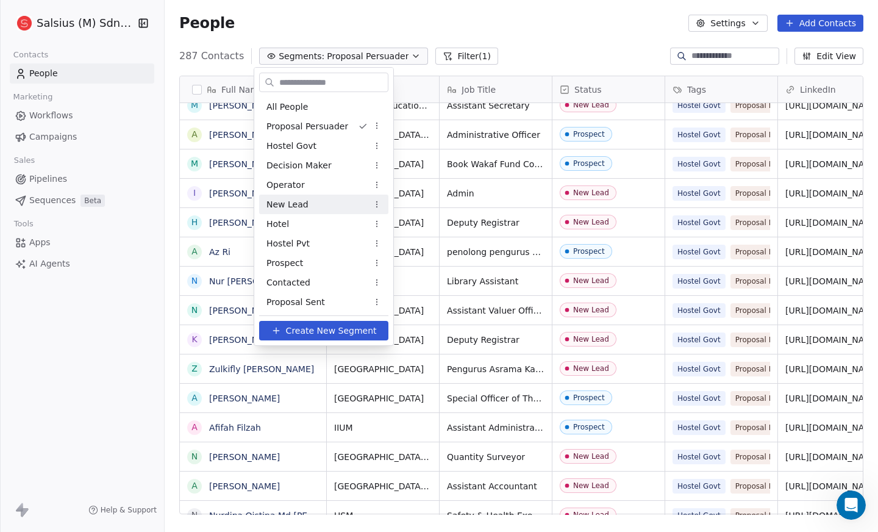
click at [340, 199] on div "New Lead" at bounding box center [323, 205] width 129 height 20
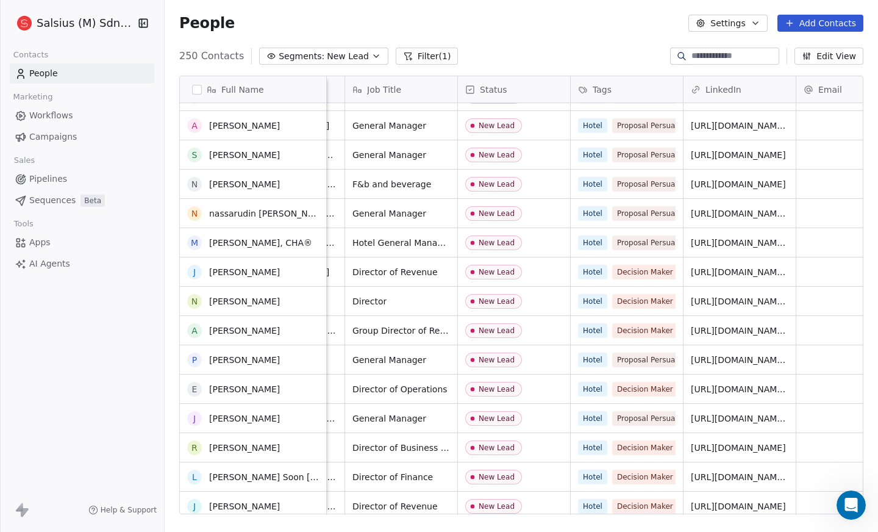
scroll to position [2690, 0]
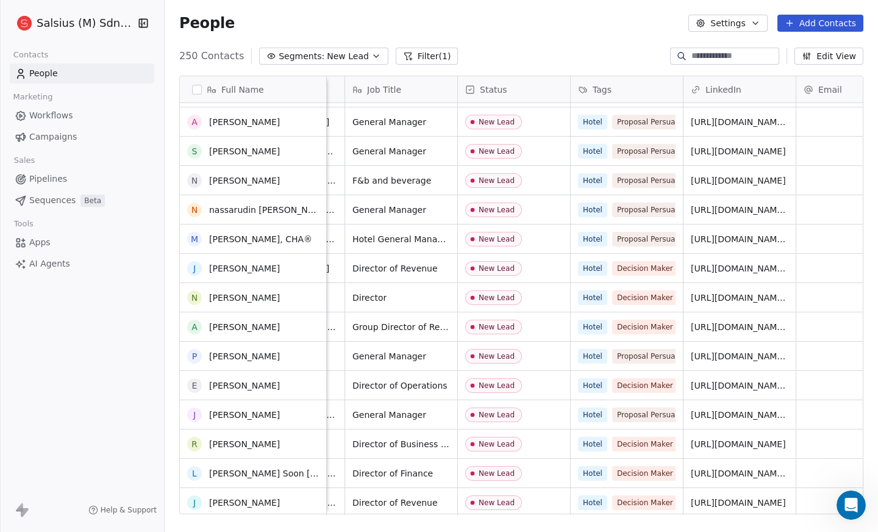
click at [569, 301] on div "Universiti Teknologi PETRONAS (UTPOfficial) Professor New Lead Hostel Pvt Propo…" at bounding box center [754, 309] width 1045 height 412
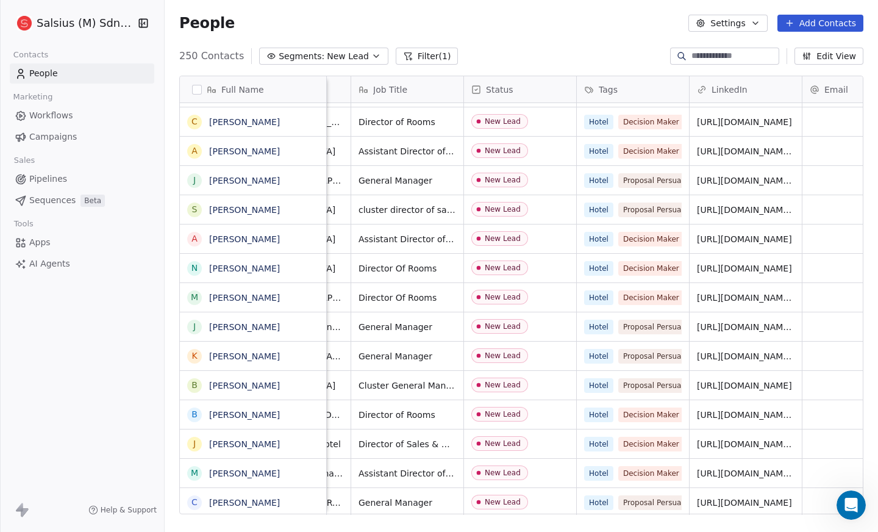
click at [371, 56] on icon "button" at bounding box center [376, 56] width 10 height 10
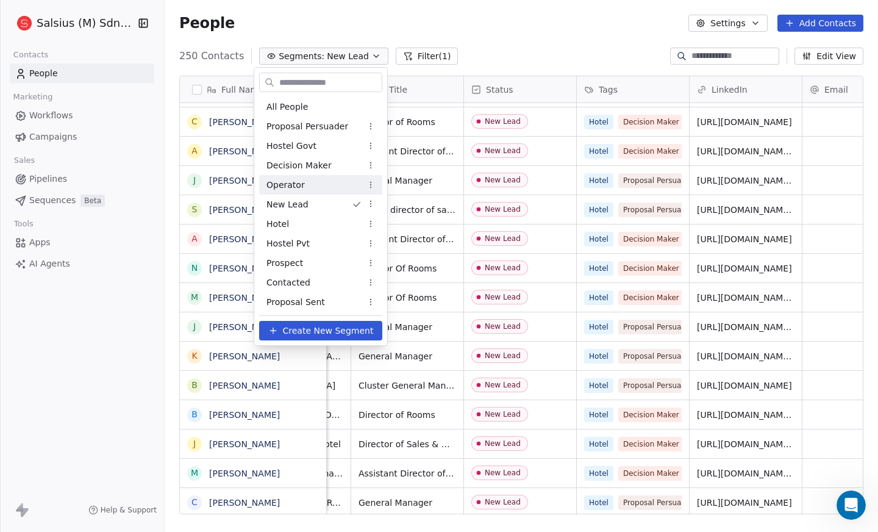
click at [328, 184] on div "Operator" at bounding box center [320, 185] width 123 height 20
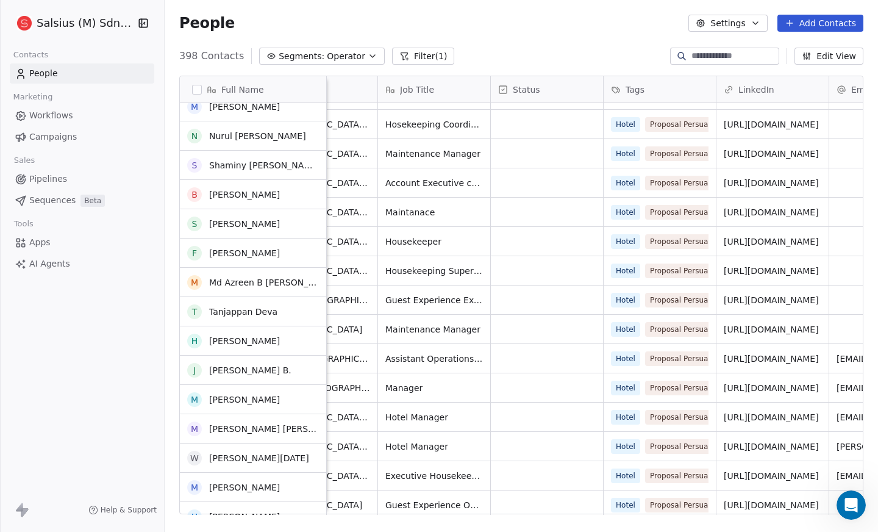
scroll to position [7732, 0]
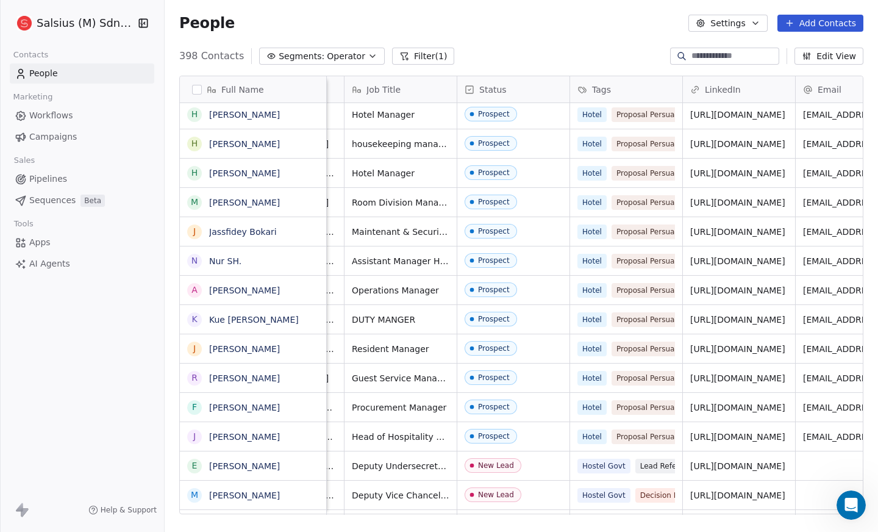
click at [368, 54] on icon "button" at bounding box center [373, 56] width 10 height 10
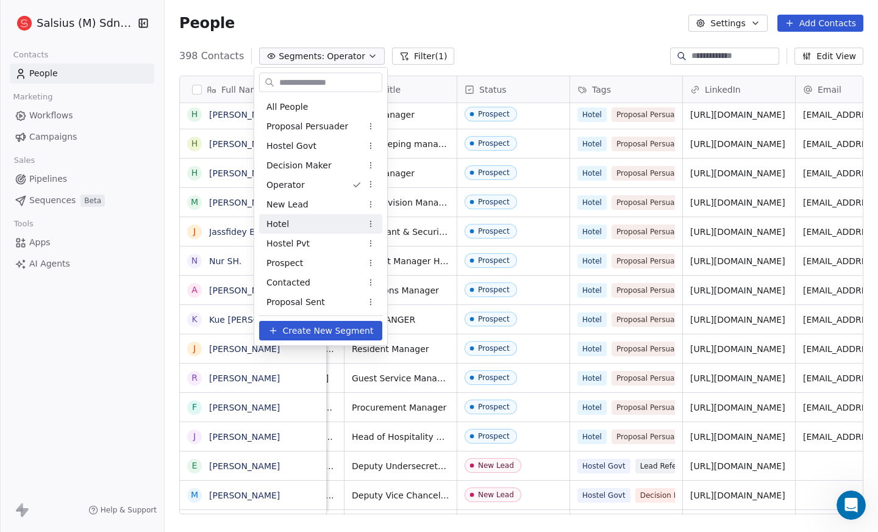
click at [309, 225] on div "Hotel" at bounding box center [320, 224] width 123 height 20
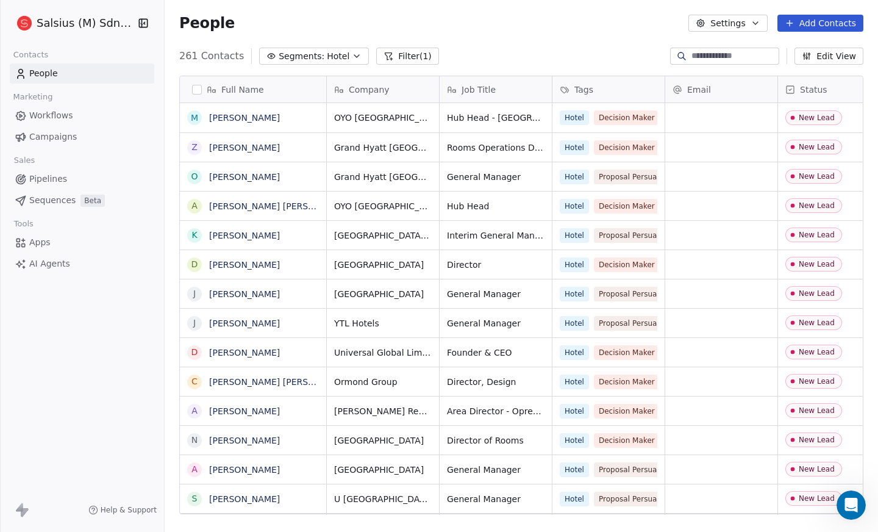
scroll to position [10, 10]
click at [352, 51] on icon "button" at bounding box center [357, 56] width 10 height 10
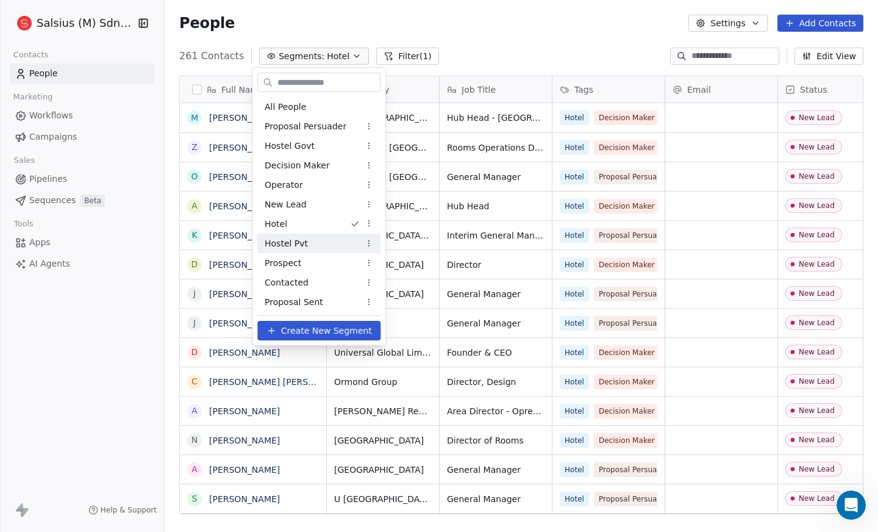
click at [307, 248] on div "Hostel Pvt" at bounding box center [318, 244] width 123 height 20
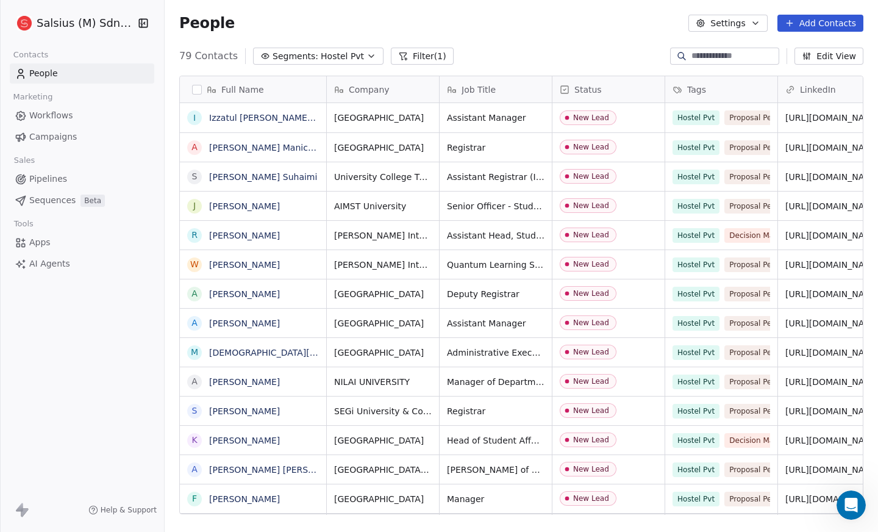
scroll to position [459, 704]
click at [369, 56] on icon "button" at bounding box center [371, 56] width 5 height 2
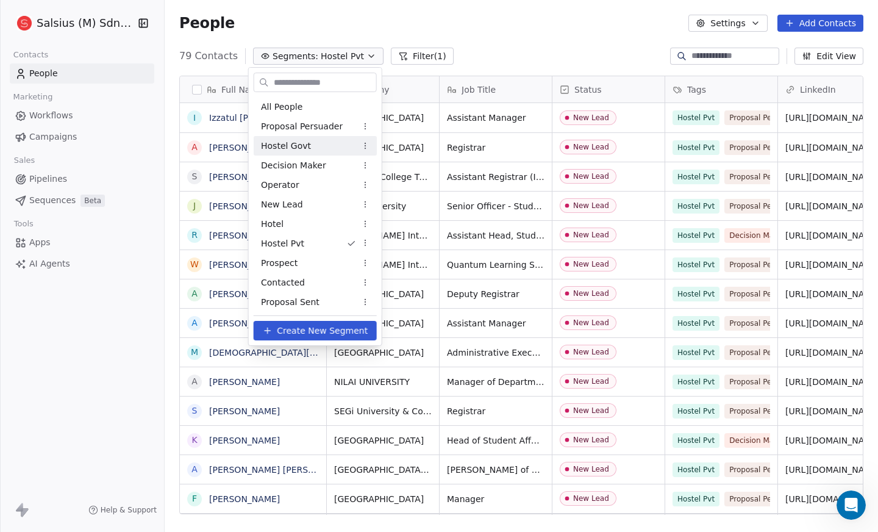
click at [326, 147] on div "Hostel Govt" at bounding box center [315, 146] width 123 height 20
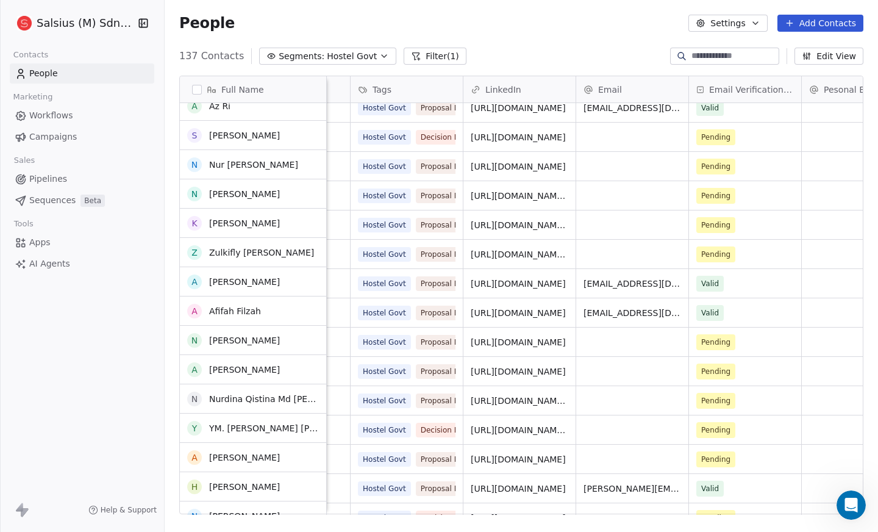
scroll to position [1220, 0]
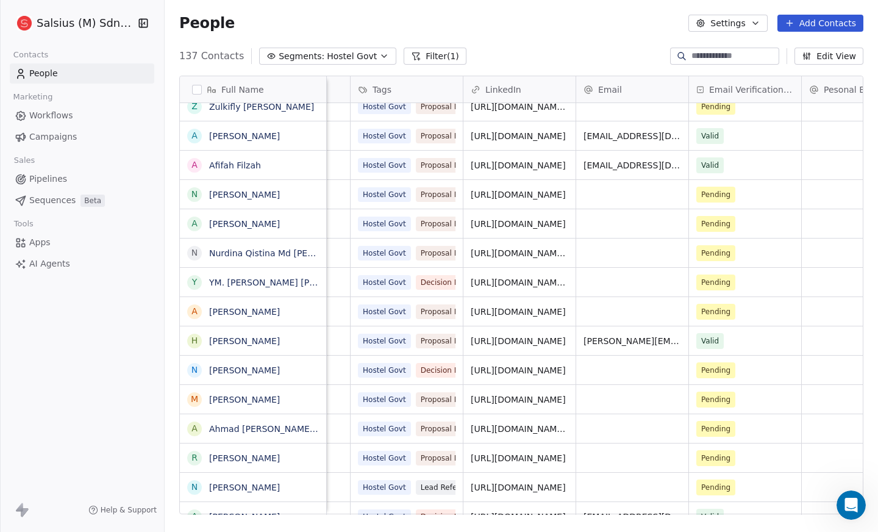
click at [379, 52] on icon "button" at bounding box center [384, 56] width 10 height 10
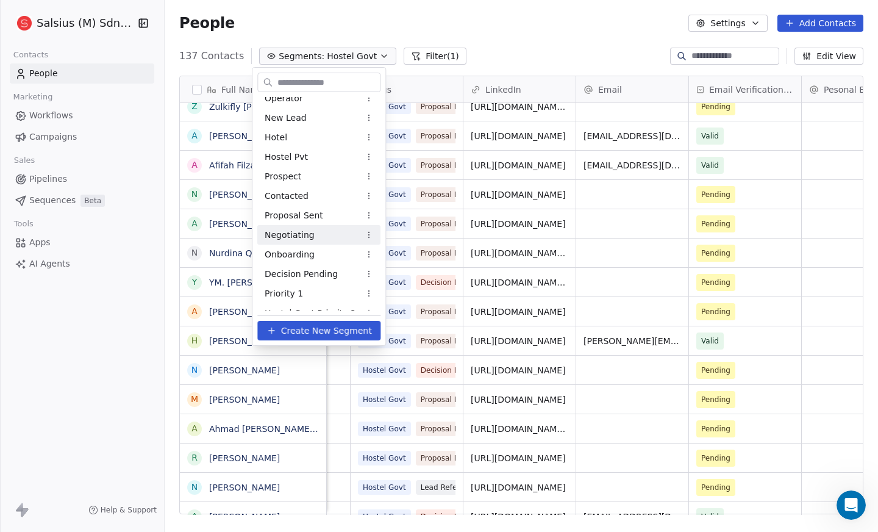
click at [334, 233] on div "Negotiating" at bounding box center [318, 235] width 123 height 20
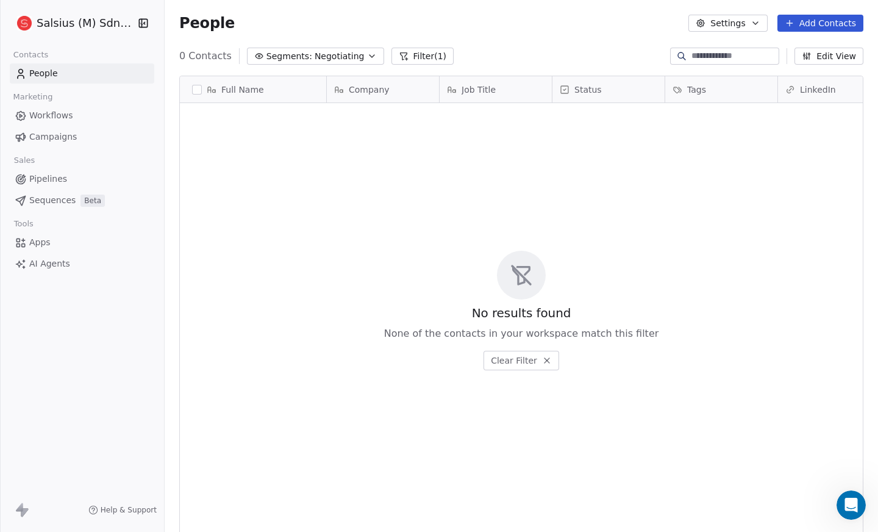
click at [367, 59] on icon "button" at bounding box center [372, 56] width 10 height 10
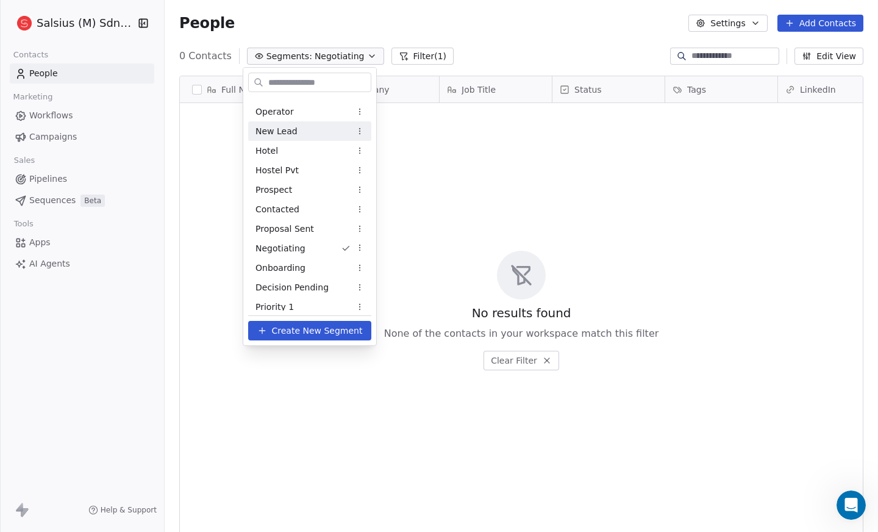
click at [340, 132] on div "New Lead" at bounding box center [309, 131] width 123 height 20
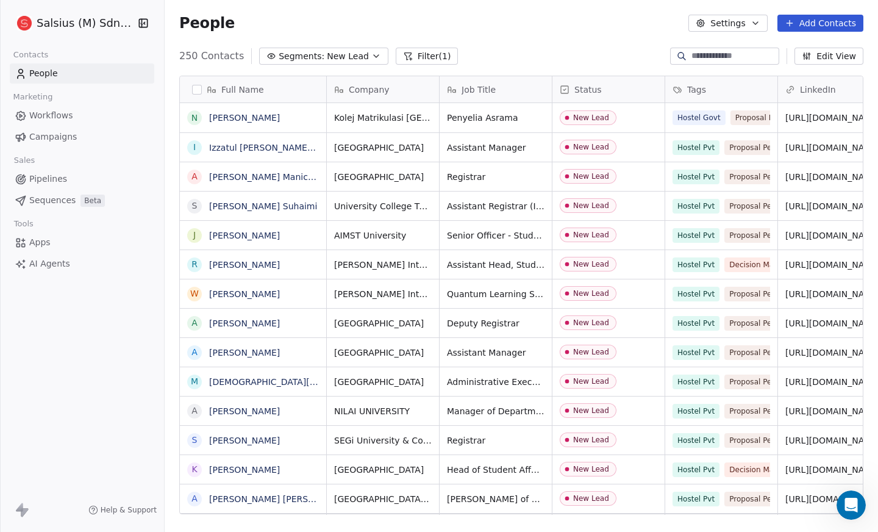
scroll to position [459, 704]
click at [371, 57] on icon "button" at bounding box center [376, 56] width 10 height 10
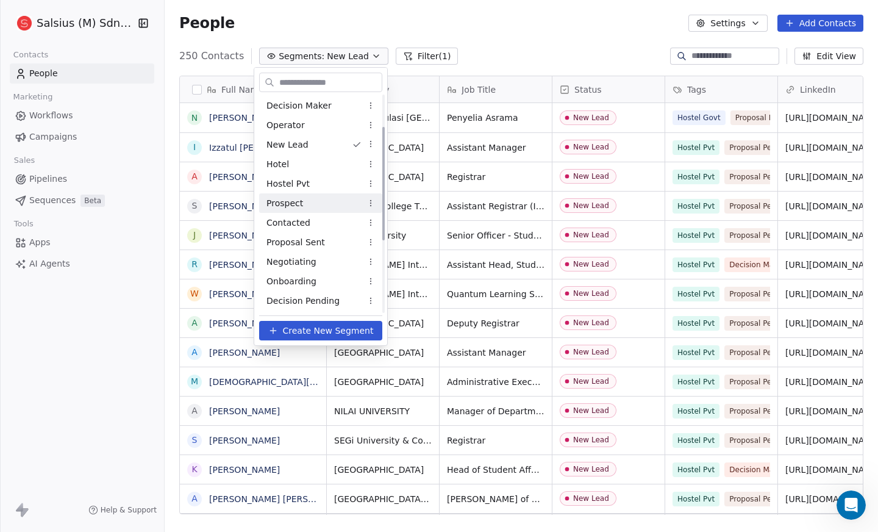
scroll to position [60, 0]
click at [351, 245] on div "Proposal Sent" at bounding box center [320, 242] width 123 height 20
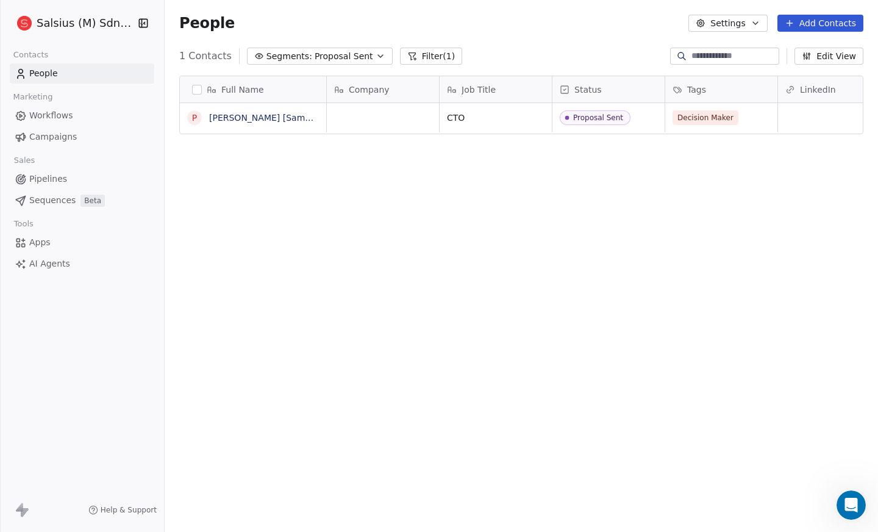
scroll to position [459, 704]
click at [376, 54] on icon "button" at bounding box center [381, 56] width 10 height 10
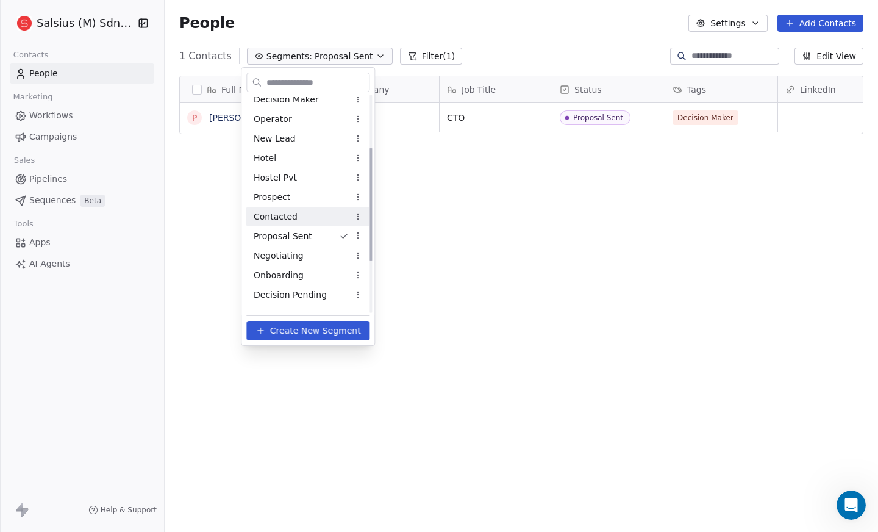
scroll to position [101, 0]
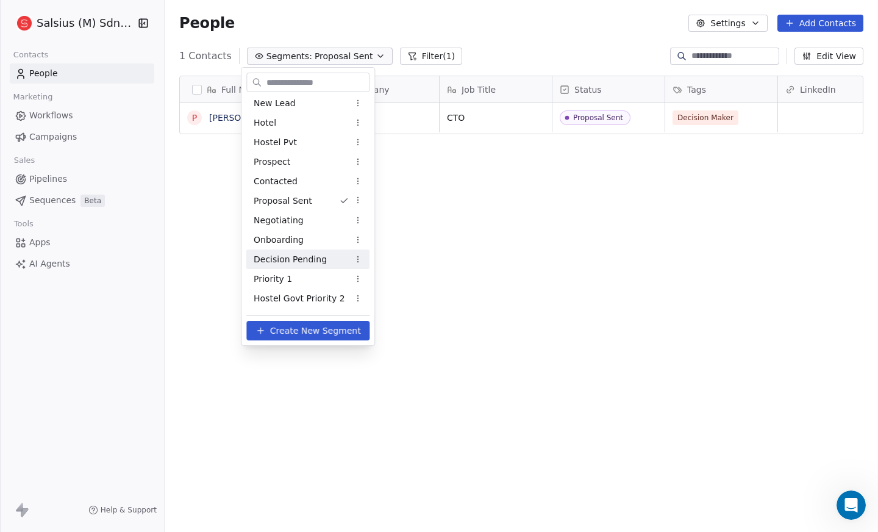
click at [323, 265] on div "Decision Pending" at bounding box center [307, 259] width 123 height 20
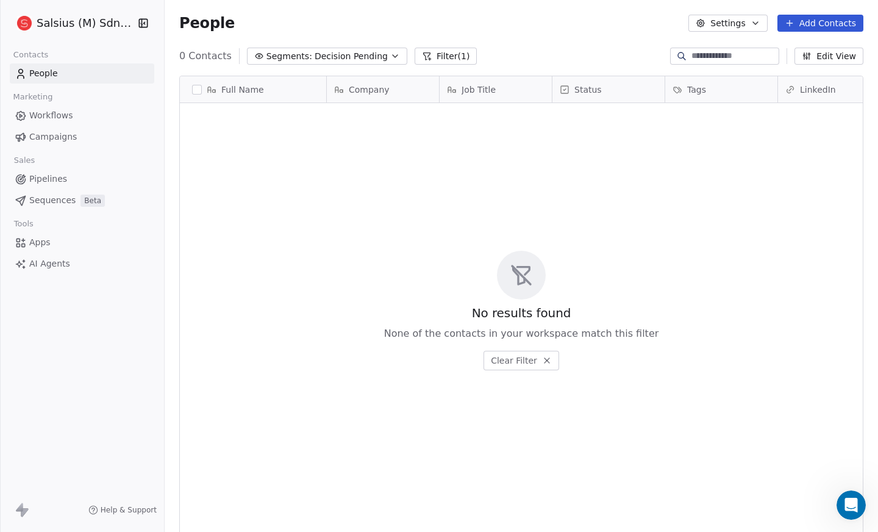
scroll to position [459, 704]
click at [756, 20] on icon "button" at bounding box center [756, 23] width 10 height 10
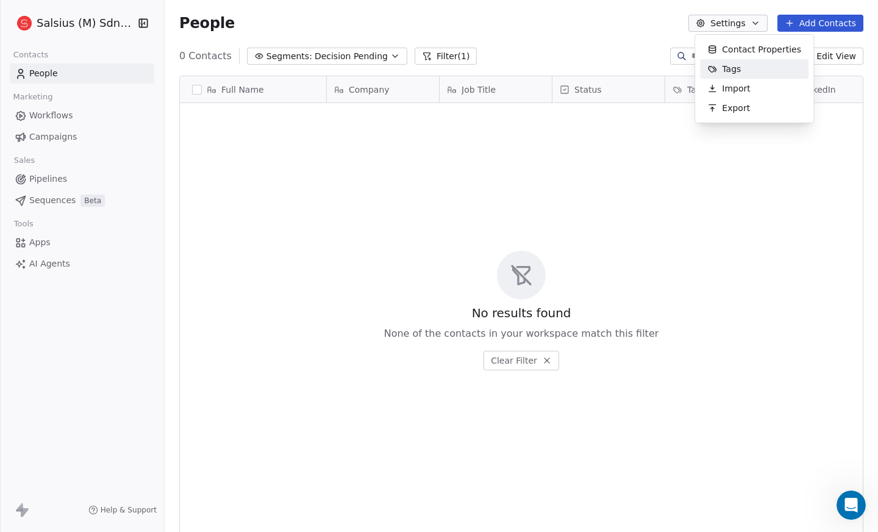
click at [748, 72] on div "Tags" at bounding box center [754, 69] width 109 height 20
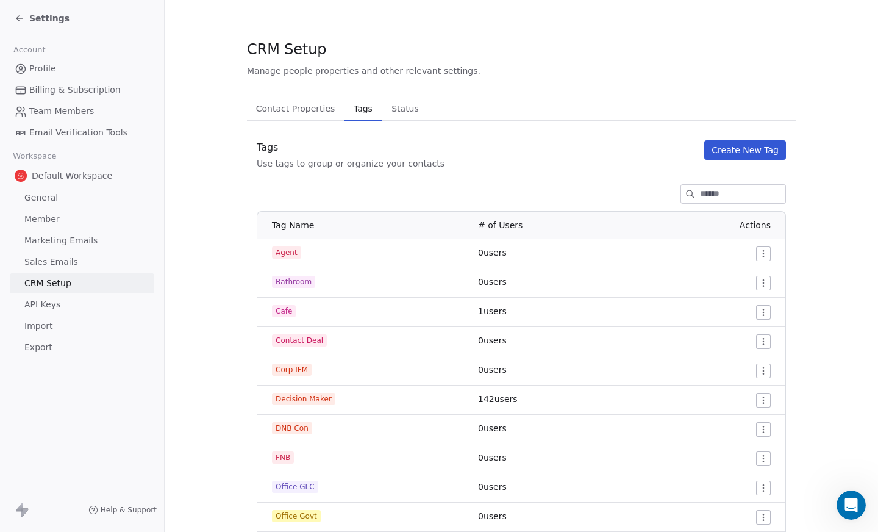
click at [400, 106] on span "Status" at bounding box center [405, 108] width 37 height 17
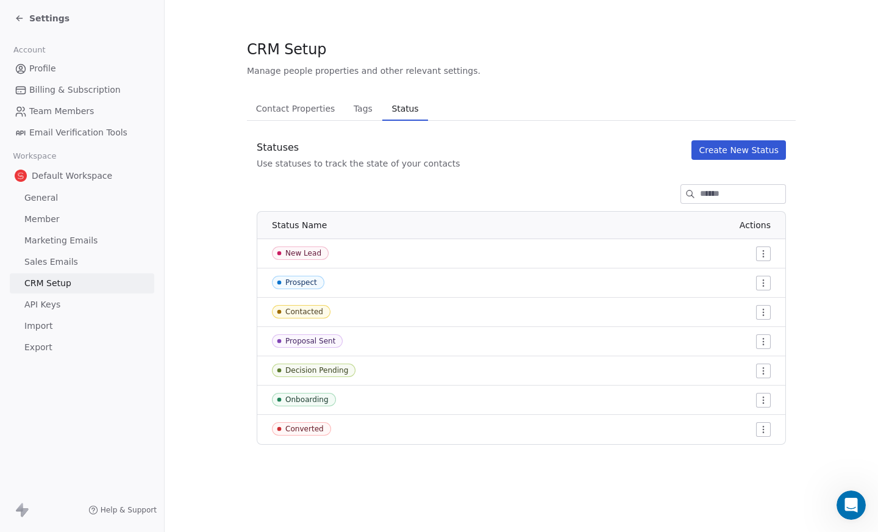
click at [20, 17] on icon at bounding box center [20, 18] width 10 height 10
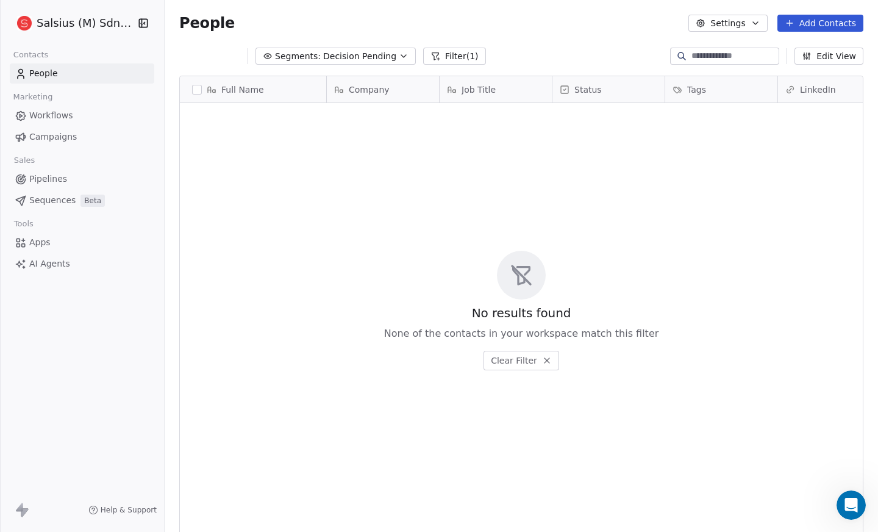
scroll to position [459, 704]
click at [372, 51] on span "Decision Pending" at bounding box center [351, 56] width 73 height 13
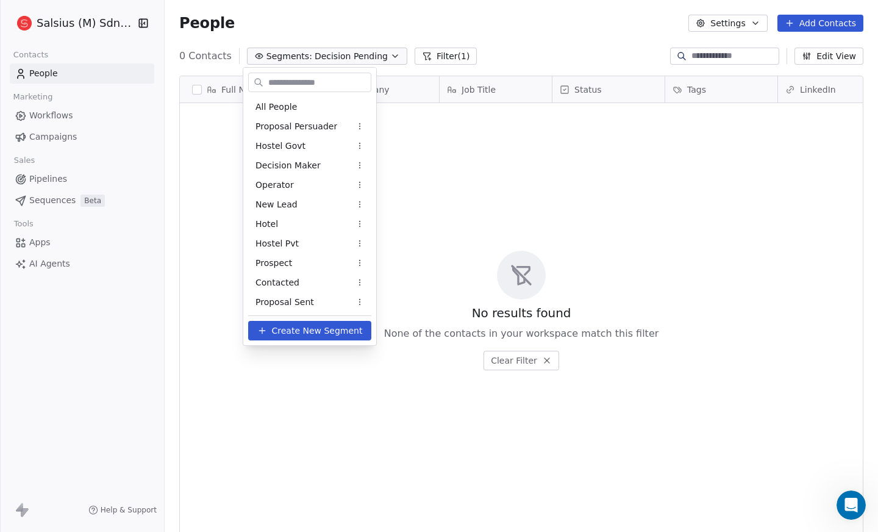
scroll to position [60, 0]
click at [332, 306] on div "Decision Pending" at bounding box center [309, 301] width 123 height 20
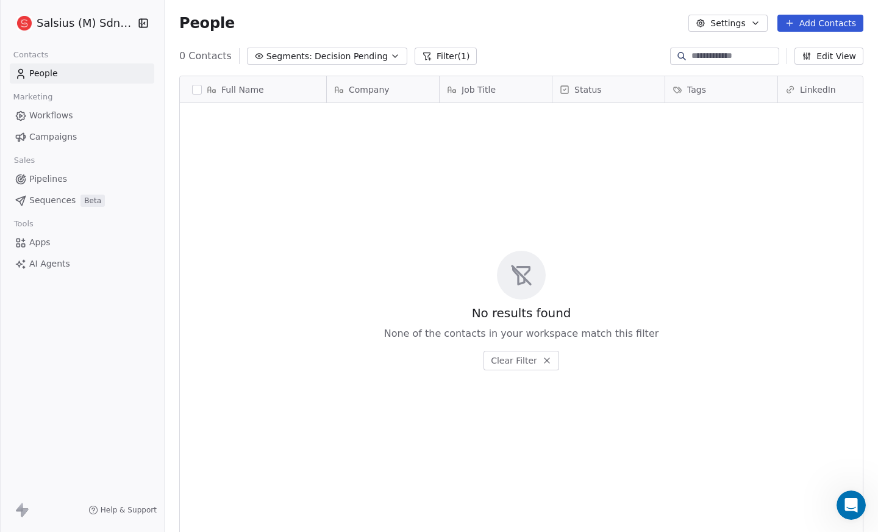
click at [379, 51] on button "Segments: Decision Pending" at bounding box center [327, 56] width 160 height 17
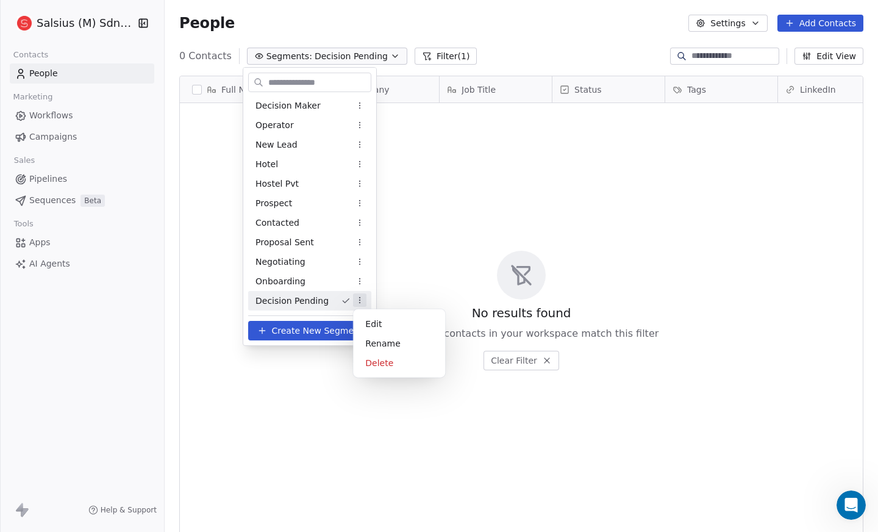
click at [361, 298] on html "Salsius (M) Sdn Bhd Contacts People Marketing Workflows Campaigns Sales Pipelin…" at bounding box center [439, 266] width 878 height 532
click at [376, 336] on div "Rename" at bounding box center [399, 344] width 82 height 20
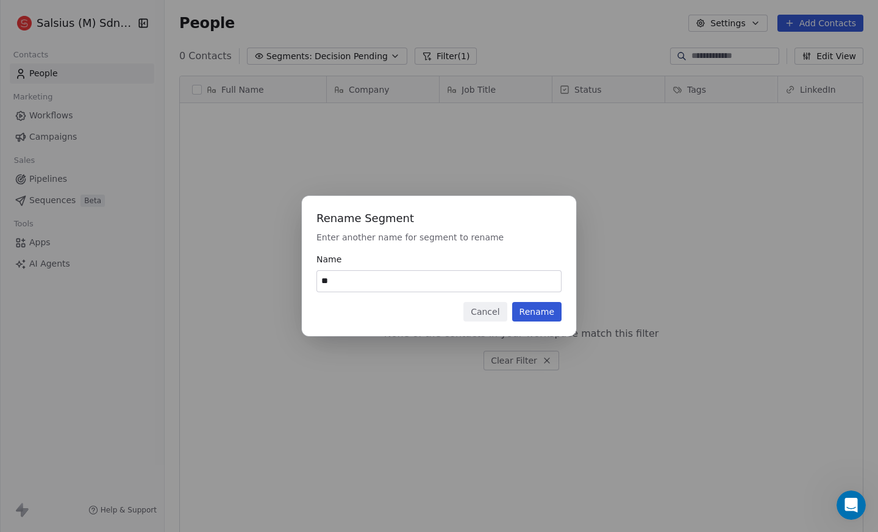
type input "*"
type input "*********"
click at [542, 309] on button "Rename" at bounding box center [536, 312] width 49 height 20
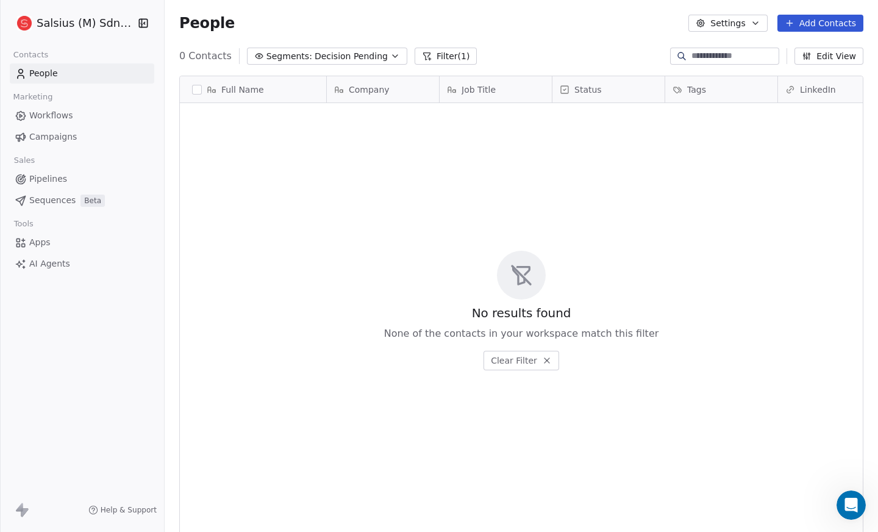
click at [390, 59] on icon "button" at bounding box center [395, 56] width 10 height 10
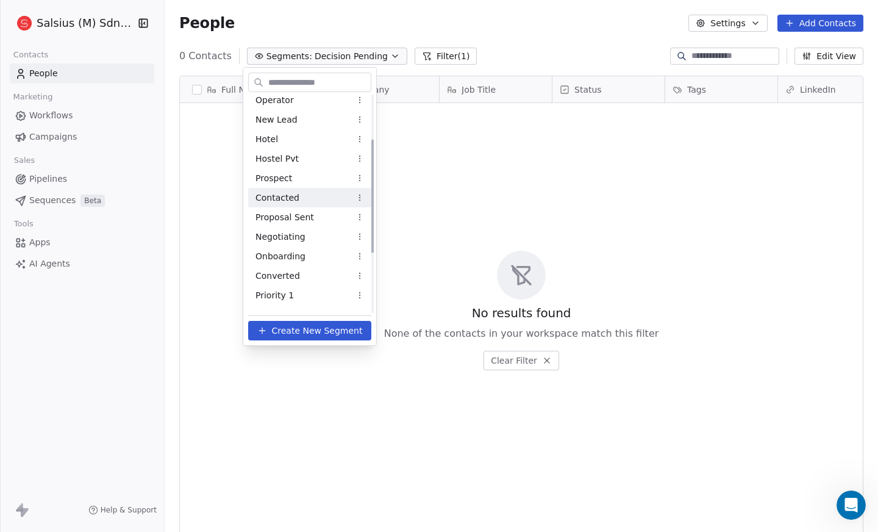
scroll to position [84, 0]
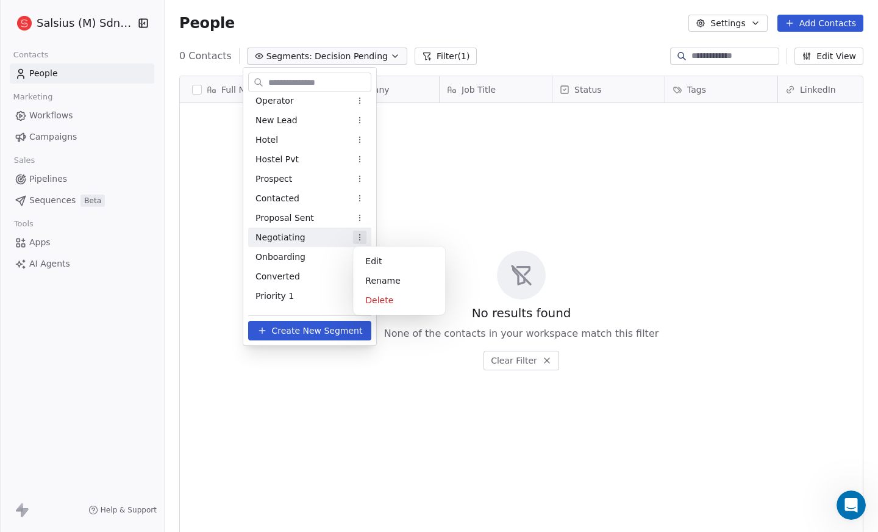
click at [357, 239] on html "Salsius (M) Sdn Bhd Contacts People Marketing Workflows Campaigns Sales Pipelin…" at bounding box center [439, 266] width 878 height 532
click at [380, 280] on div "Rename" at bounding box center [399, 281] width 82 height 20
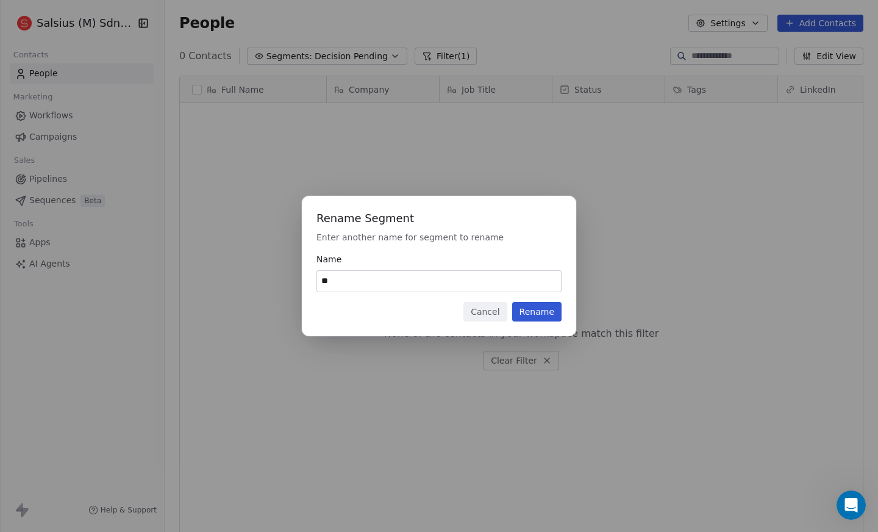
type input "*"
type input "**********"
click at [532, 312] on button "Rename" at bounding box center [536, 312] width 49 height 20
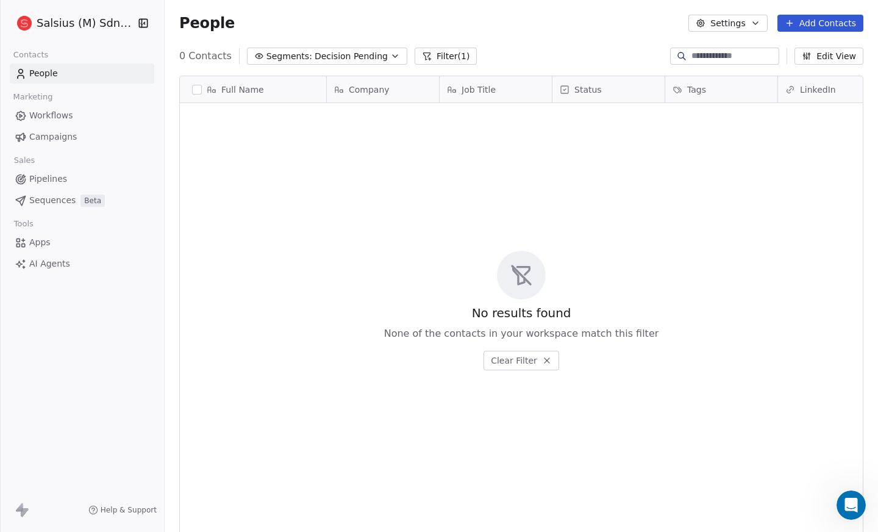
click at [390, 52] on icon "button" at bounding box center [395, 56] width 10 height 10
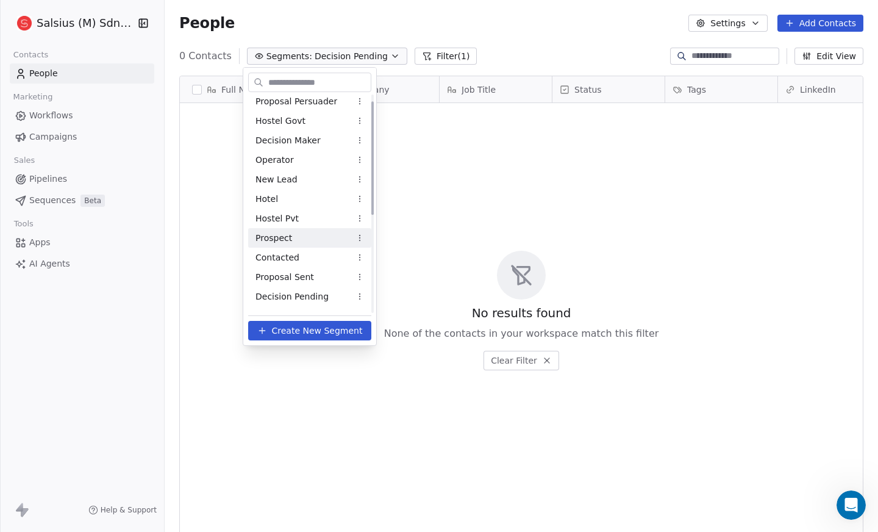
scroll to position [0, 0]
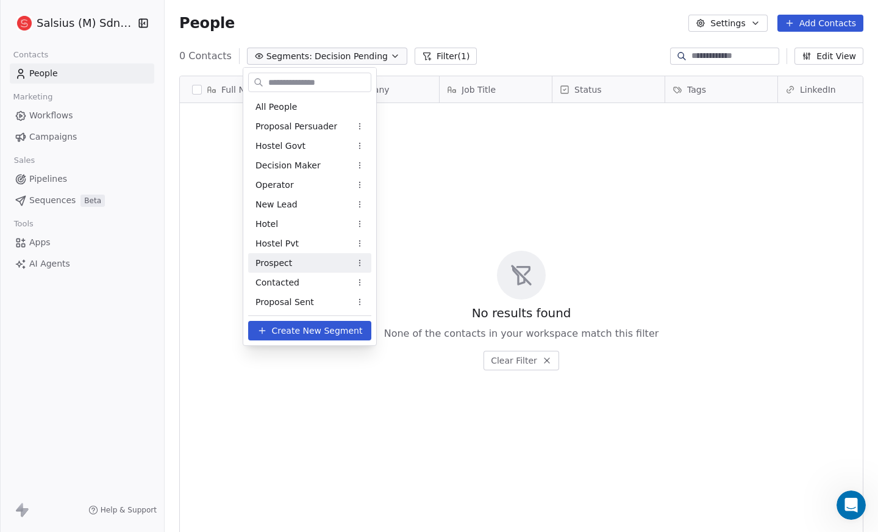
click at [336, 257] on div "Prospect" at bounding box center [309, 263] width 123 height 20
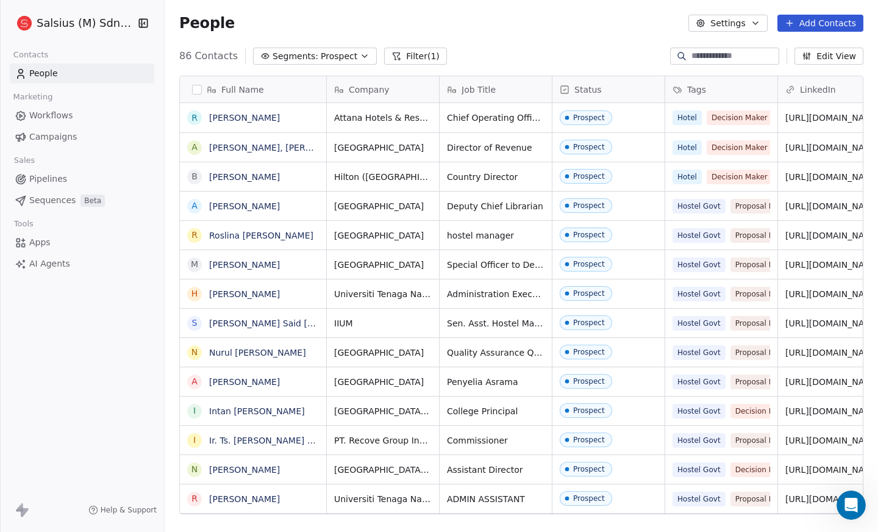
scroll to position [459, 704]
click at [569, 86] on icon at bounding box center [564, 89] width 7 height 7
click at [564, 30] on html "Salsius (M) Sdn Bhd Contacts People Marketing Workflows Campaigns Sales Pipelin…" at bounding box center [439, 266] width 878 height 532
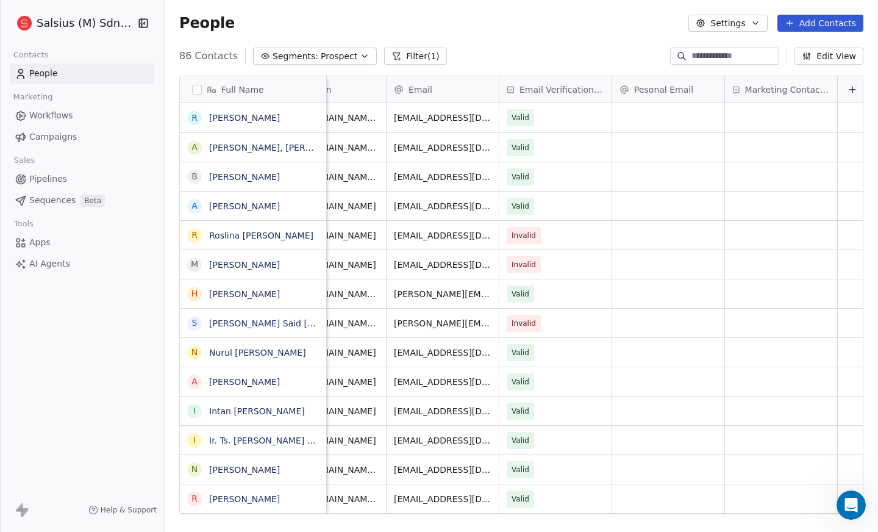
scroll to position [0, 517]
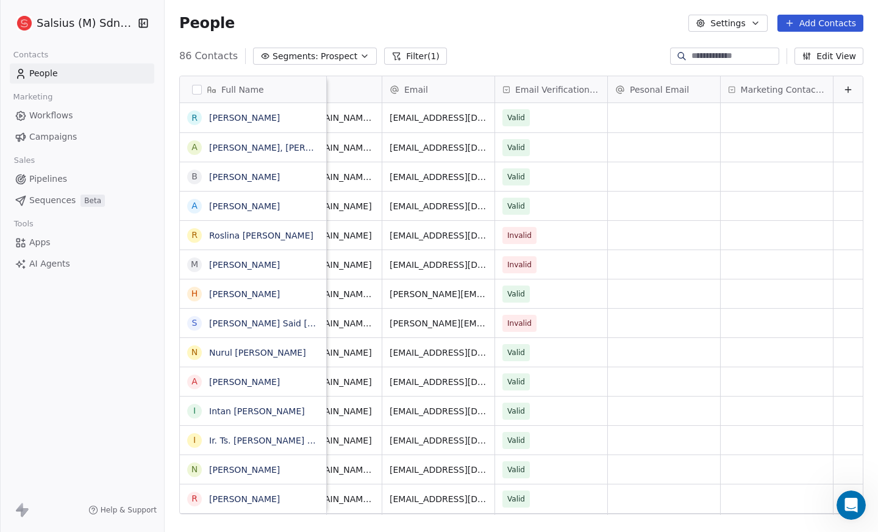
click at [834, 59] on button "Edit View" at bounding box center [829, 56] width 69 height 17
click at [780, 86] on span "Marketing Contact Status" at bounding box center [783, 90] width 85 height 12
click at [827, 51] on html "Salsius (M) Sdn Bhd Contacts People Marketing Workflows Campaigns Sales Pipelin…" at bounding box center [439, 266] width 878 height 532
click at [821, 56] on button "Edit View" at bounding box center [829, 56] width 69 height 17
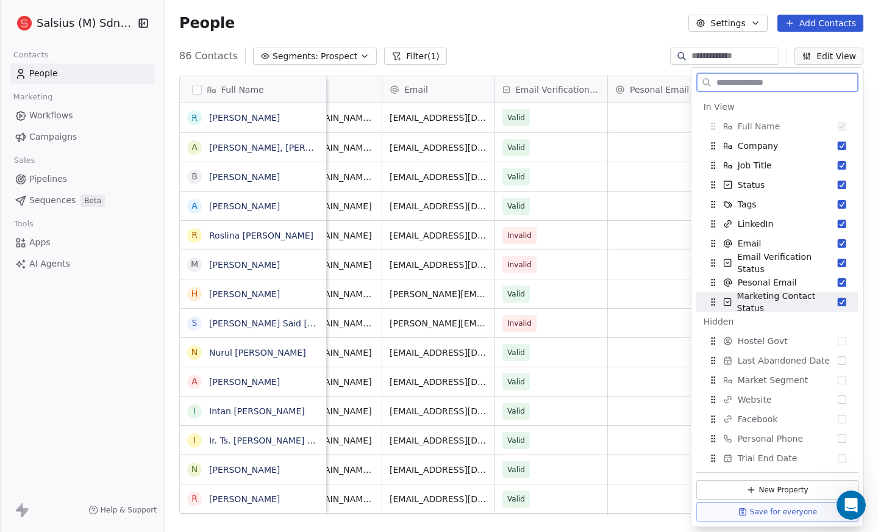
click at [838, 304] on button "Suggestions" at bounding box center [842, 302] width 9 height 9
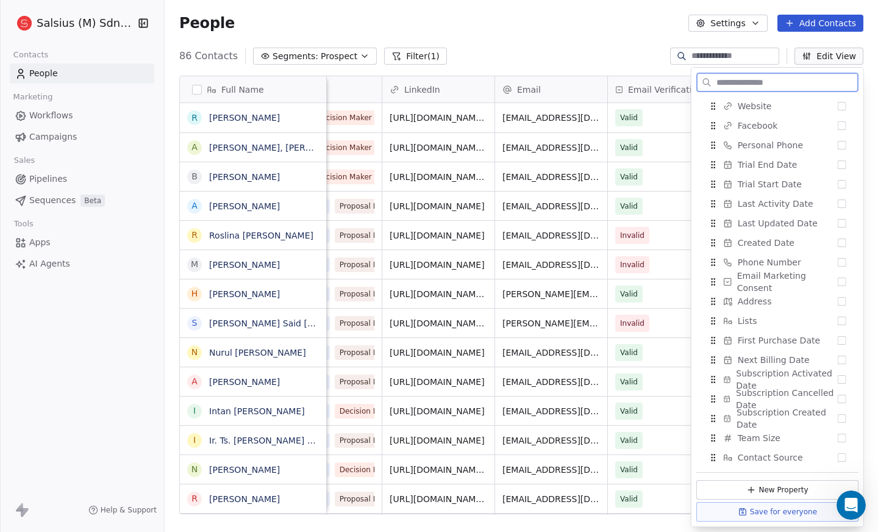
scroll to position [291, 0]
click at [838, 264] on button "Suggestions" at bounding box center [842, 264] width 9 height 9
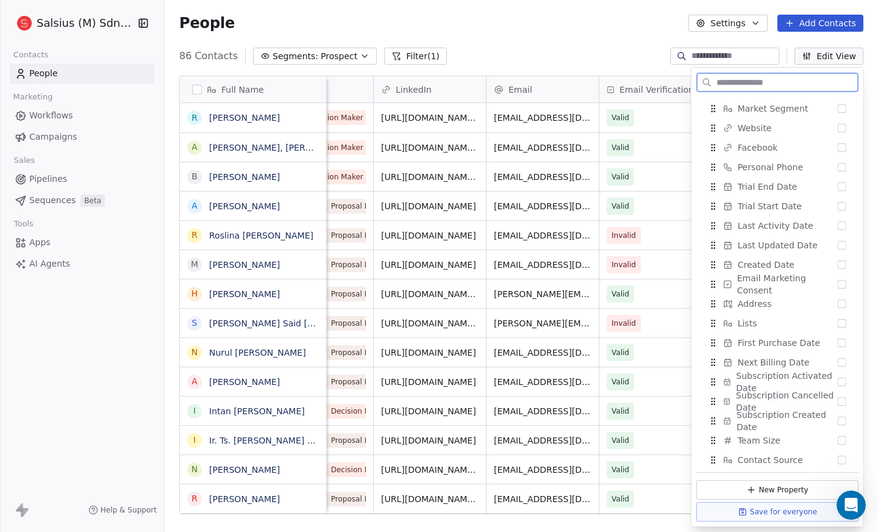
scroll to position [310, 0]
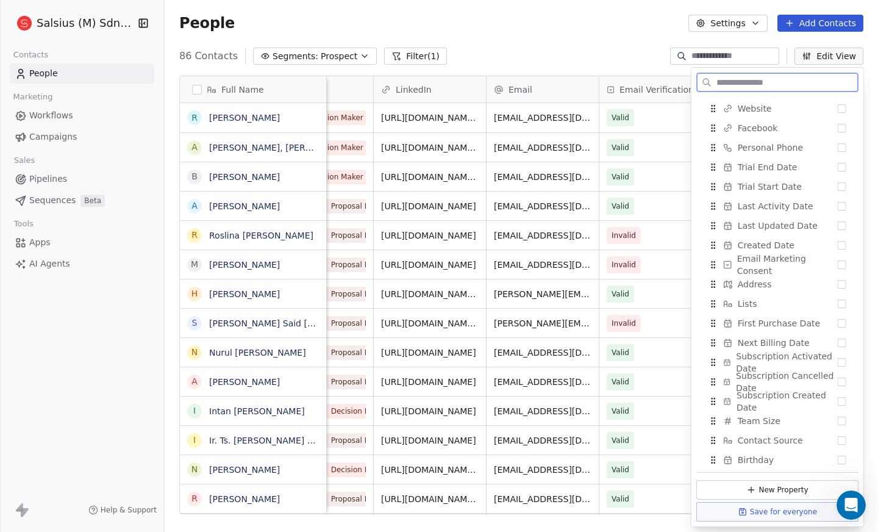
click at [838, 264] on button "Suggestions" at bounding box center [842, 264] width 9 height 9
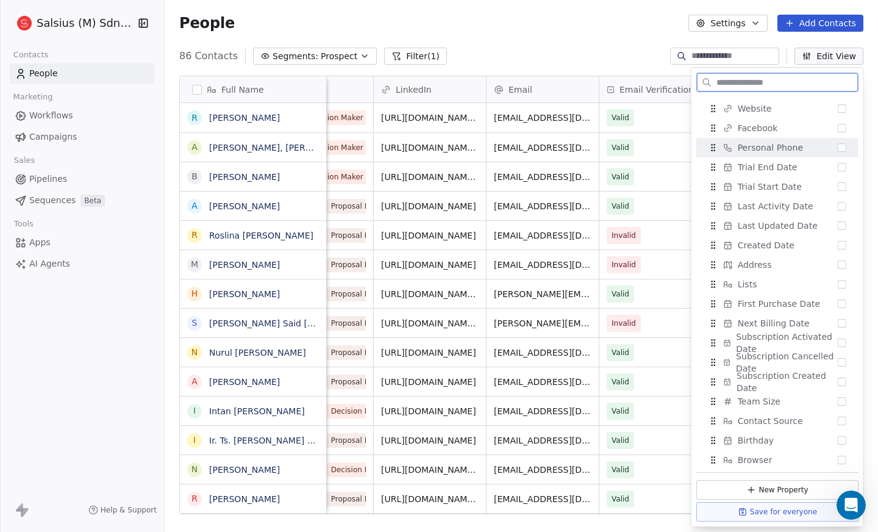
click at [828, 147] on div "Personal Phone" at bounding box center [777, 148] width 152 height 20
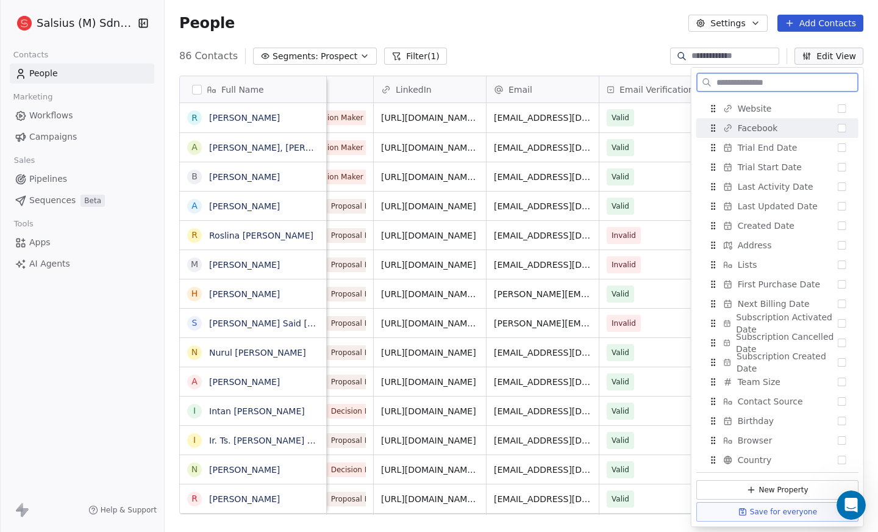
click at [838, 130] on button "Suggestions" at bounding box center [842, 128] width 9 height 9
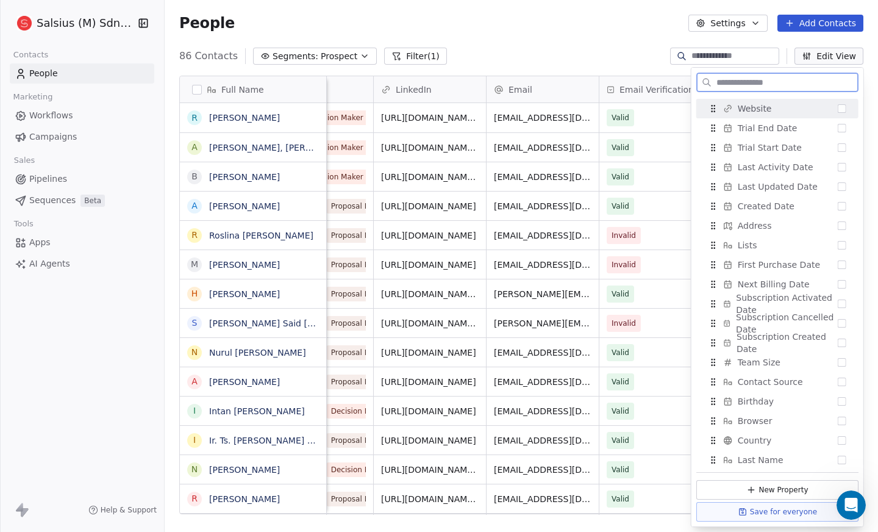
click at [838, 108] on button "Suggestions" at bounding box center [842, 108] width 9 height 9
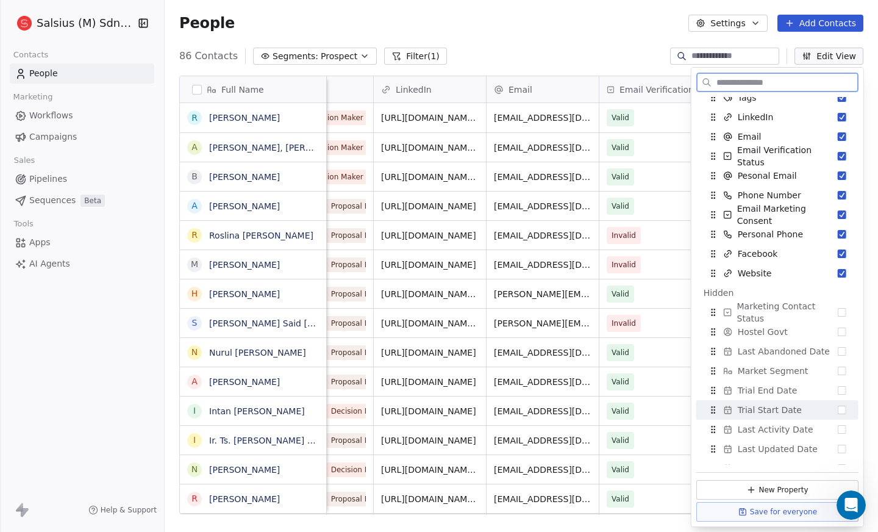
scroll to position [80, 0]
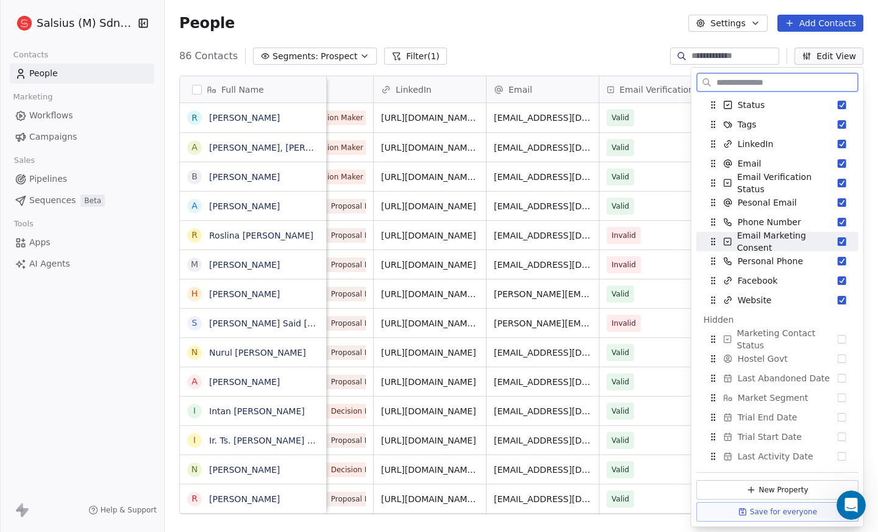
click at [838, 237] on button "Suggestions" at bounding box center [842, 241] width 9 height 9
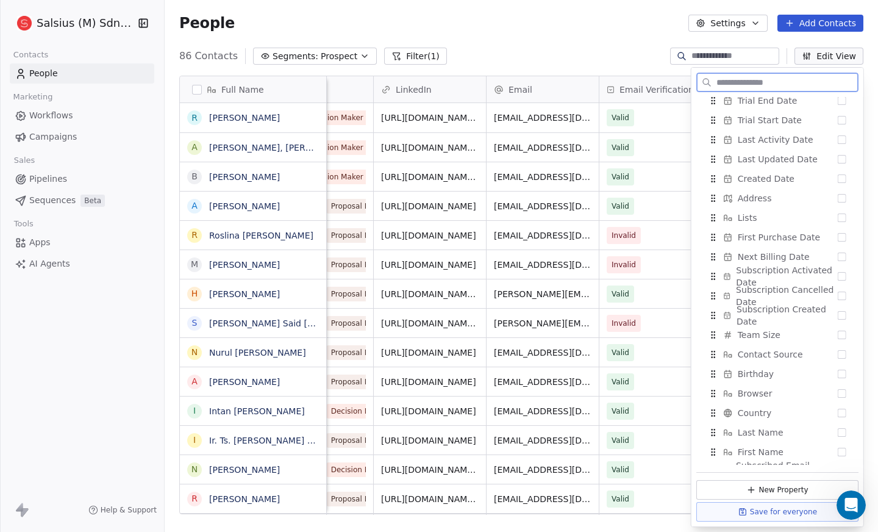
scroll to position [395, 0]
click at [836, 331] on div "Team Size" at bounding box center [777, 337] width 152 height 20
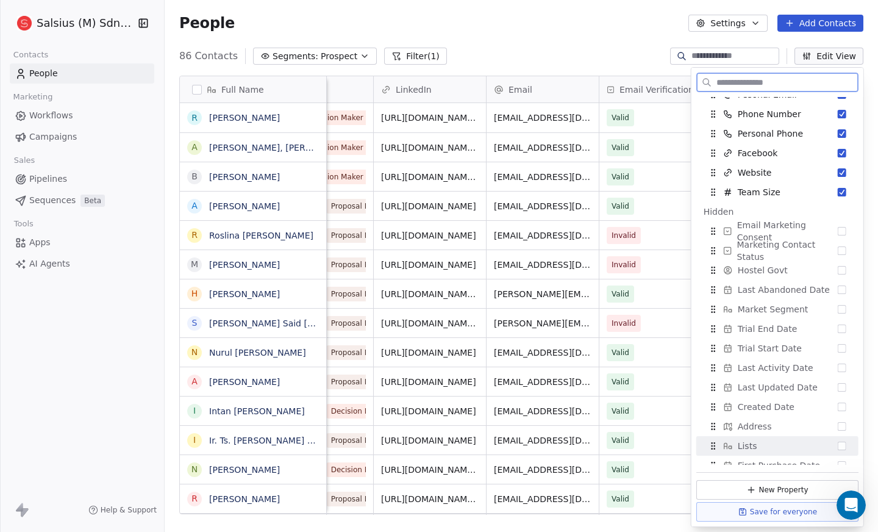
scroll to position [185, 0]
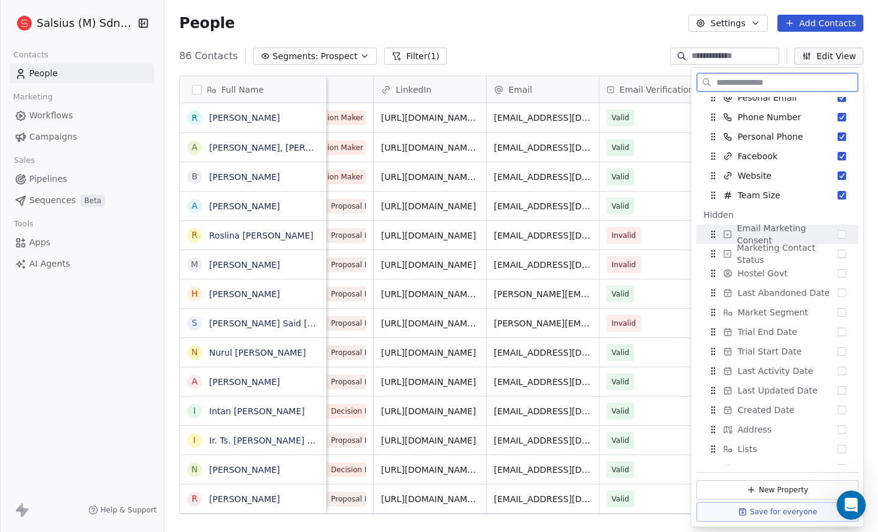
click at [838, 232] on button "Suggestions" at bounding box center [842, 234] width 9 height 9
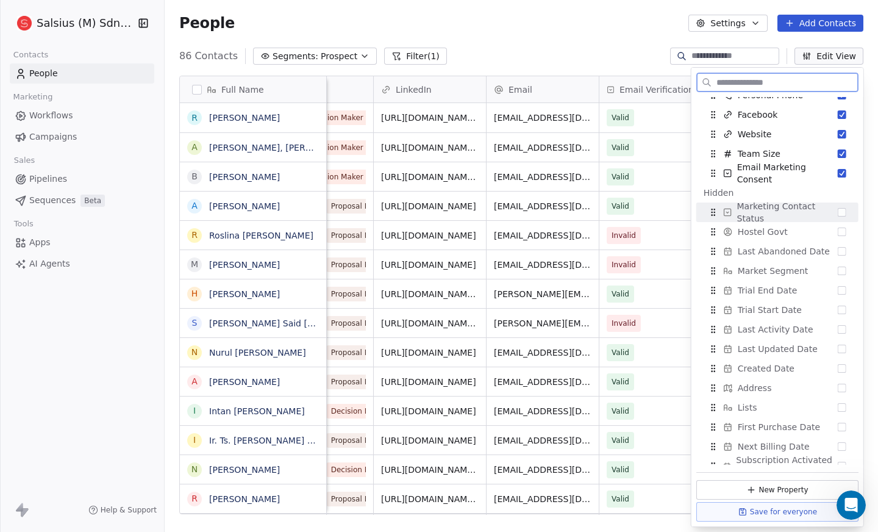
scroll to position [0, 0]
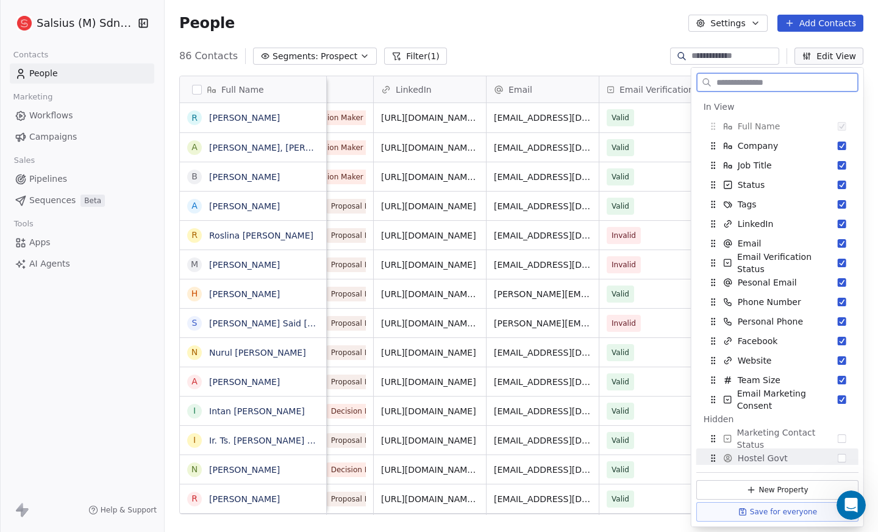
click at [806, 505] on button "Save for everyone" at bounding box center [778, 512] width 162 height 20
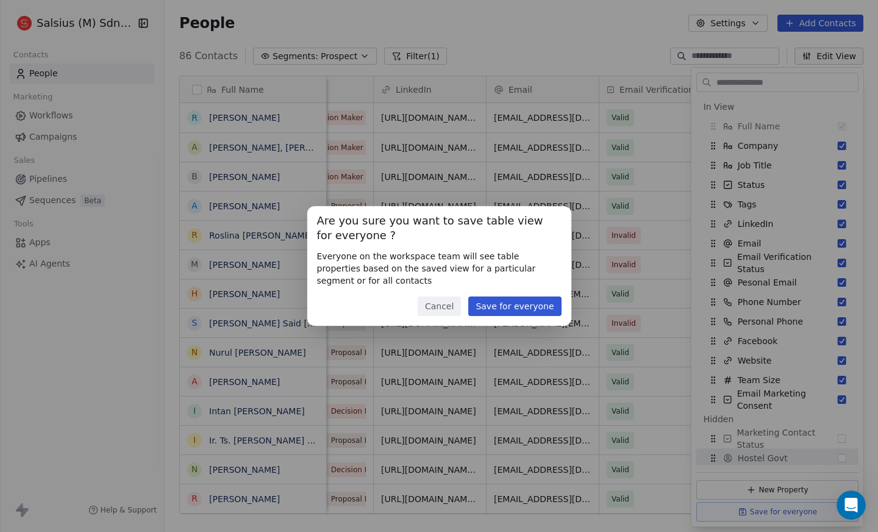
click at [447, 303] on button "Cancel" at bounding box center [439, 306] width 43 height 20
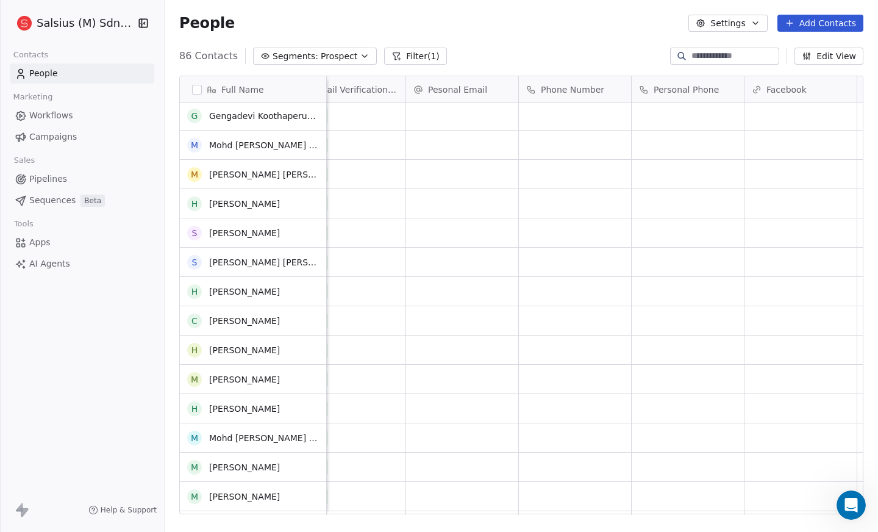
scroll to position [1643, 0]
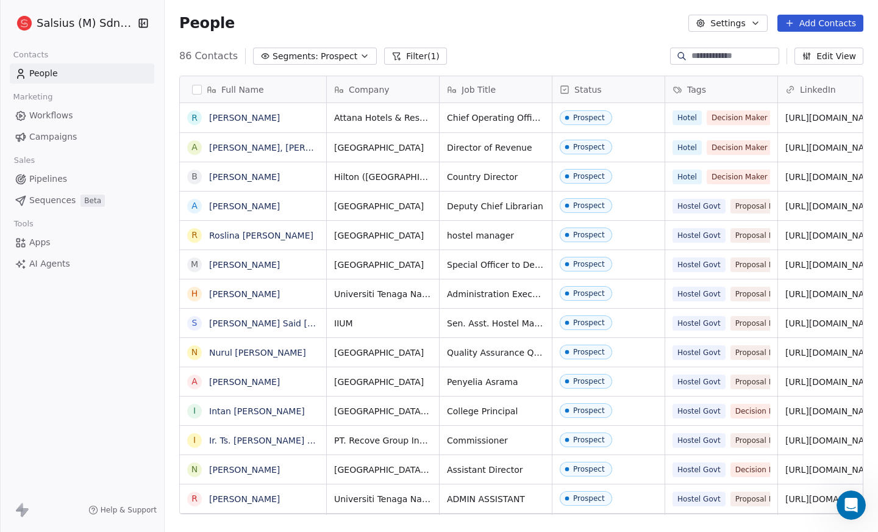
click at [760, 21] on icon "button" at bounding box center [756, 23] width 10 height 10
click at [473, 43] on html "Salsius (M) Sdn Bhd Contacts People Marketing Workflows Campaigns Sales Pipelin…" at bounding box center [439, 266] width 878 height 532
click at [360, 54] on icon "button" at bounding box center [365, 56] width 10 height 10
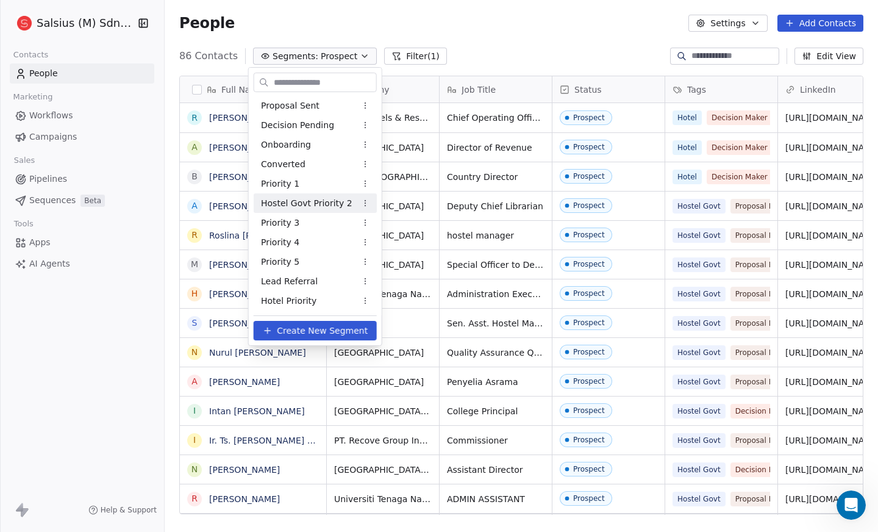
click at [318, 207] on span "Hostel Govt Priority 2" at bounding box center [306, 203] width 91 height 13
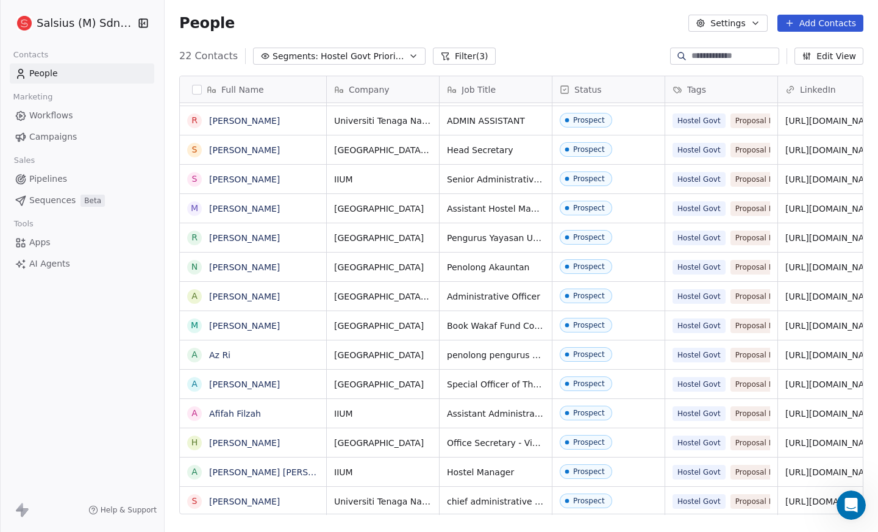
scroll to position [9, 0]
click at [469, 53] on button "Filter (3)" at bounding box center [464, 56] width 63 height 17
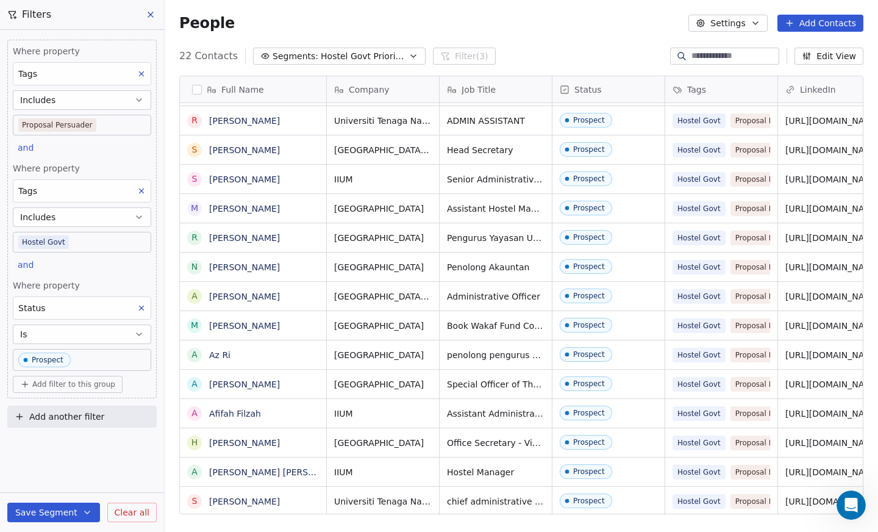
click at [487, 16] on section "People Settings Add Contacts 22 Contacts Segments: Hostel Govt Priority 2 Filte…" at bounding box center [522, 266] width 714 height 532
click at [409, 57] on icon "button" at bounding box center [414, 56] width 10 height 10
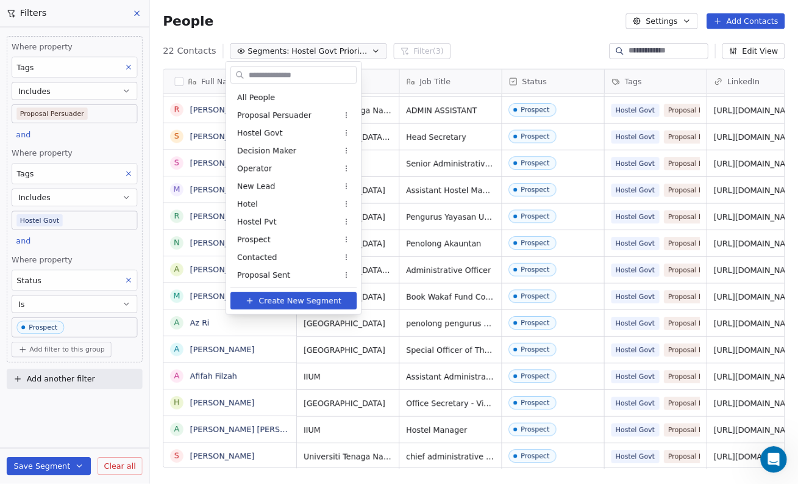
scroll to position [99, 0]
click at [370, 300] on html "Salsius (M) Sdn Bhd Contacts People Marketing Workflows Campaigns Sales Pipelin…" at bounding box center [439, 266] width 878 height 532
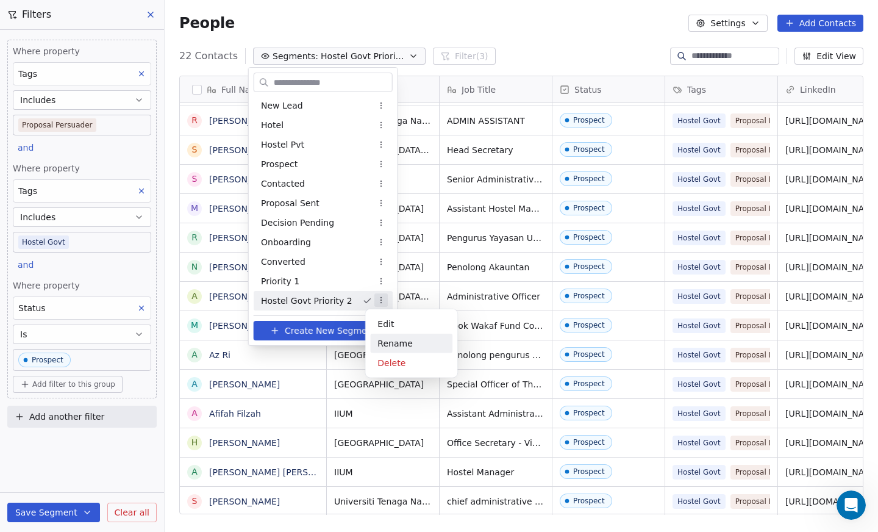
click at [395, 342] on div "Rename" at bounding box center [411, 344] width 82 height 20
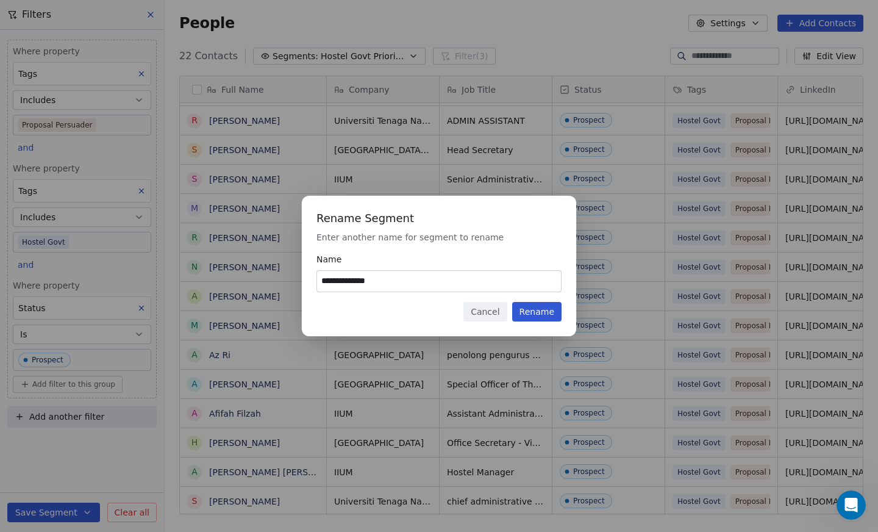
type input "**********"
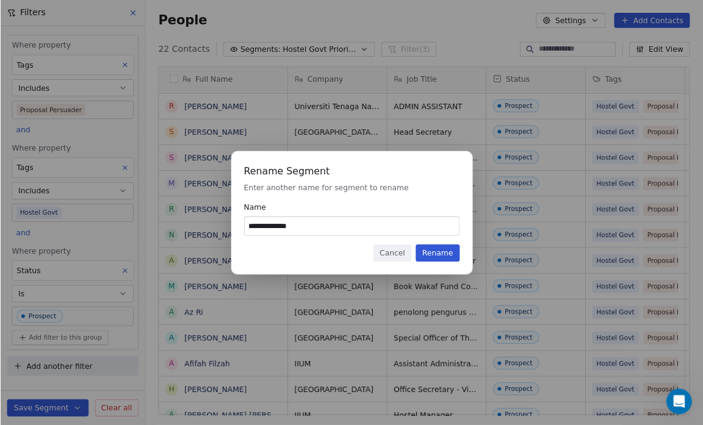
scroll to position [417, 625]
click at [341, 254] on input "**********" at bounding box center [400, 257] width 244 height 21
click at [340, 256] on input "**********" at bounding box center [400, 257] width 244 height 21
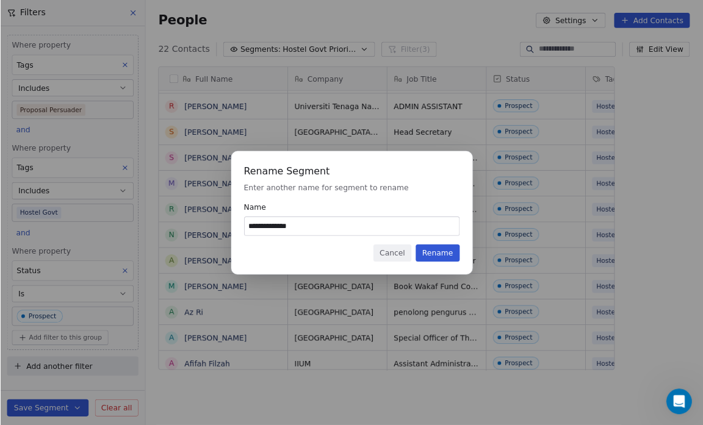
scroll to position [367, 540]
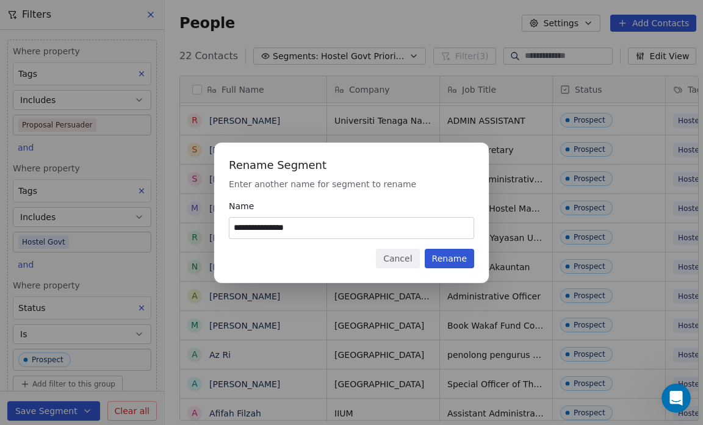
type input "**********"
click at [453, 259] on button "Rename" at bounding box center [449, 259] width 49 height 20
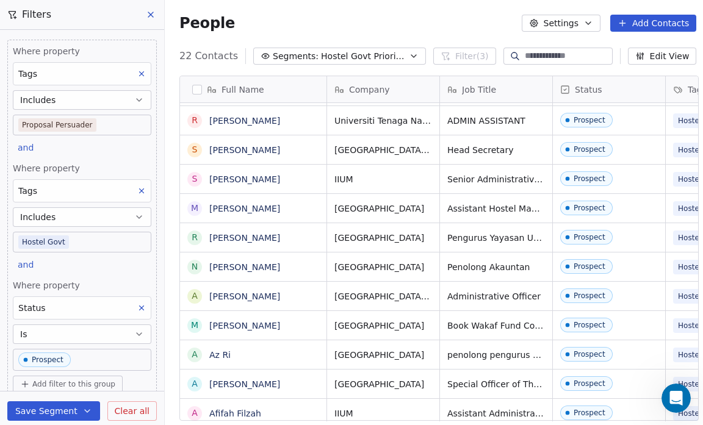
click at [409, 55] on icon "button" at bounding box center [414, 56] width 10 height 10
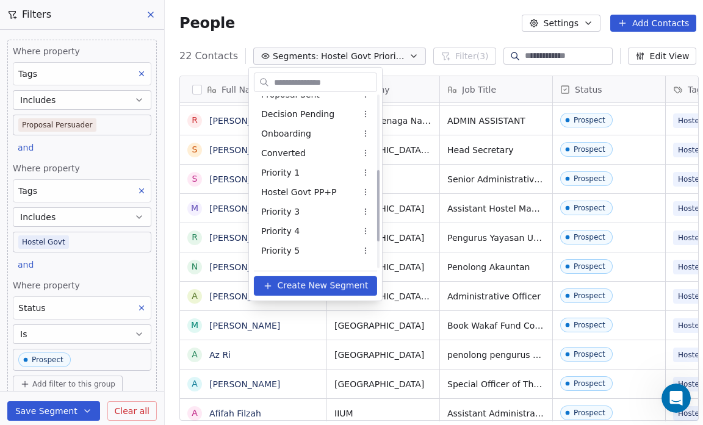
scroll to position [241, 0]
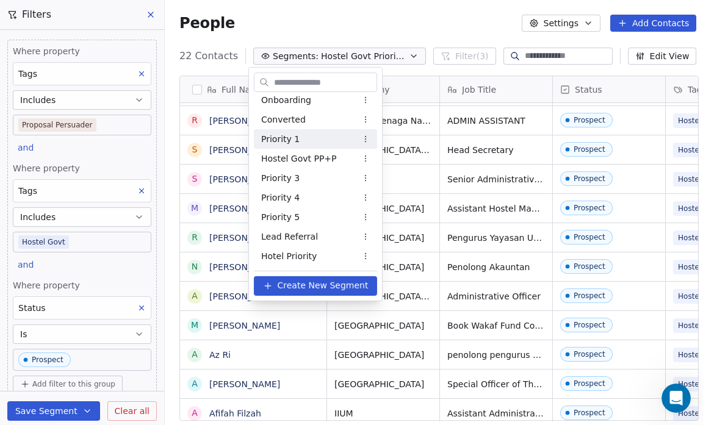
click at [322, 135] on div "Priority 1" at bounding box center [315, 139] width 123 height 20
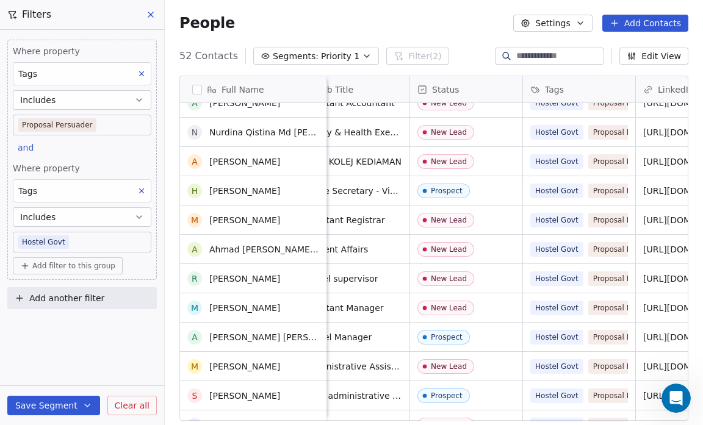
scroll to position [1185, 0]
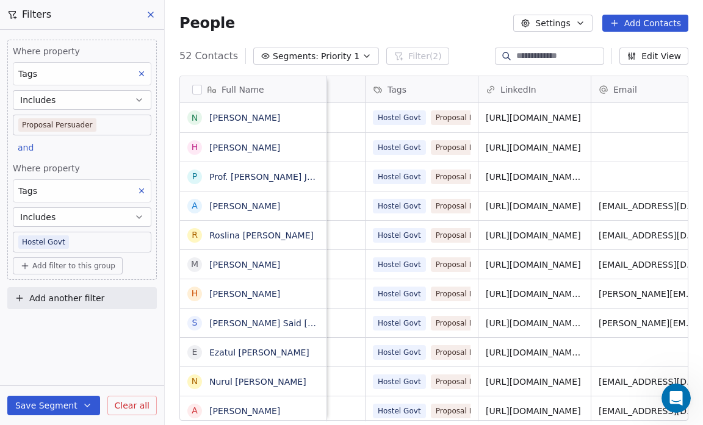
click at [348, 56] on button "Segments: Priority 1" at bounding box center [316, 56] width 126 height 17
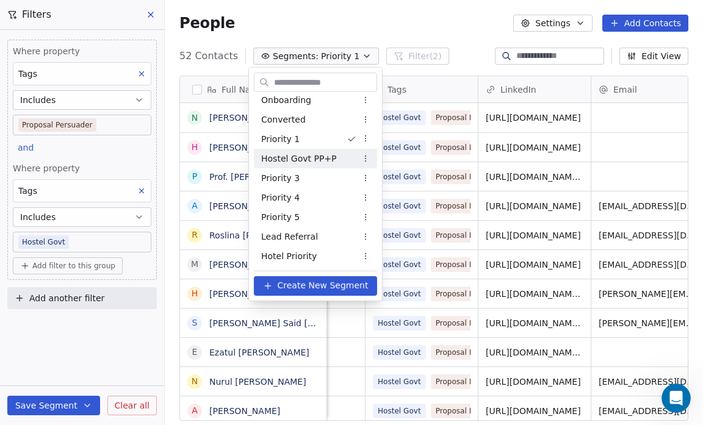
click at [340, 162] on div "Hostel Govt PP+P" at bounding box center [315, 159] width 123 height 20
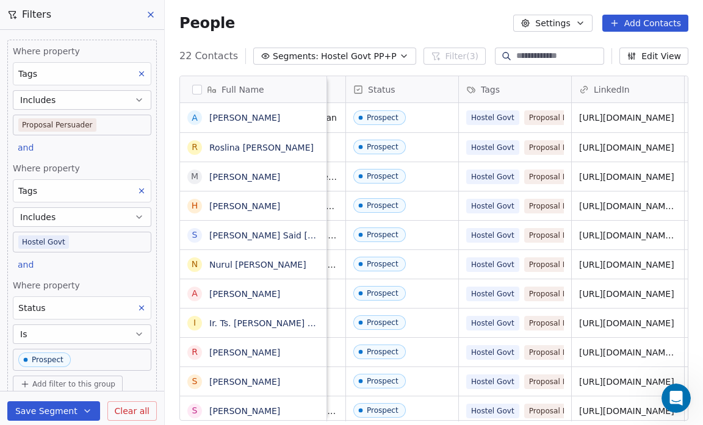
click at [399, 59] on icon "button" at bounding box center [404, 56] width 10 height 10
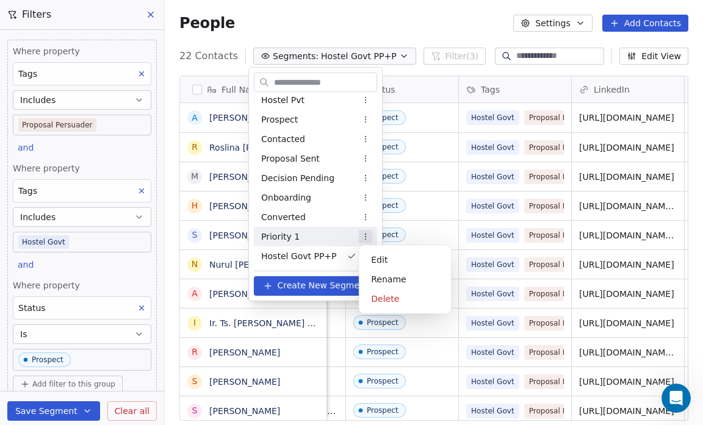
click at [365, 234] on html "Salsius (M) Sdn Bhd Contacts People Marketing Workflows Campaigns Sales Pipelin…" at bounding box center [351, 212] width 703 height 425
click at [380, 279] on div "Rename" at bounding box center [405, 280] width 82 height 20
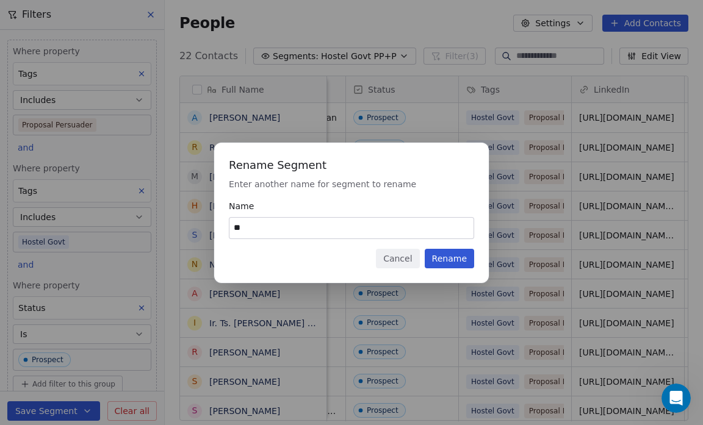
type input "*"
type input "**********"
click at [454, 258] on button "Rename" at bounding box center [449, 259] width 49 height 20
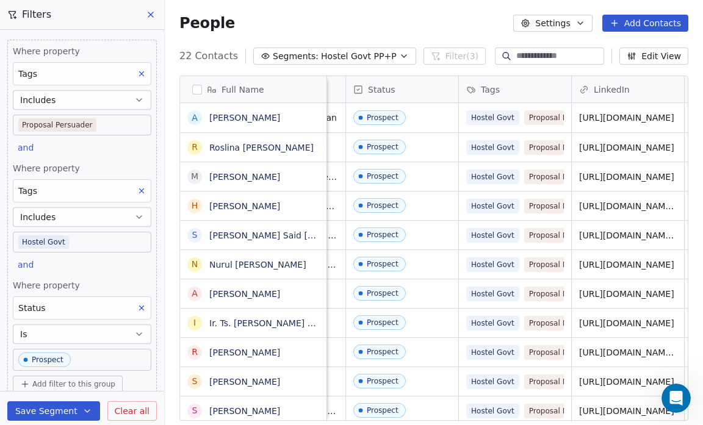
click at [399, 57] on icon "button" at bounding box center [404, 56] width 10 height 10
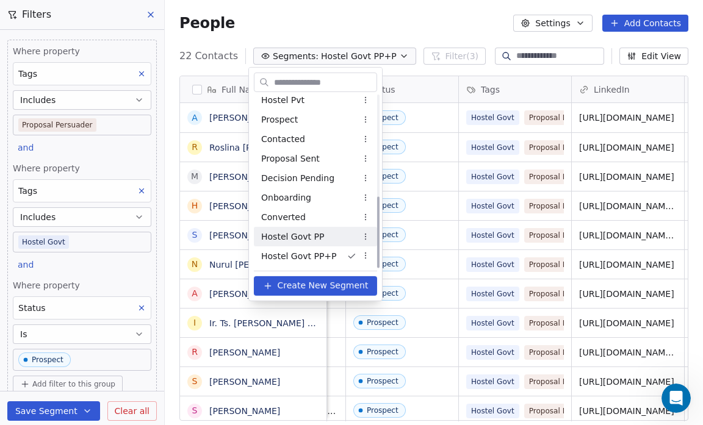
scroll to position [241, 0]
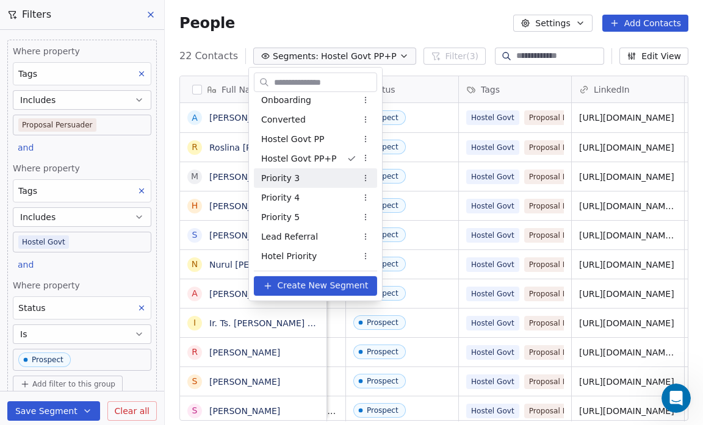
click at [296, 180] on div "Priority 3" at bounding box center [315, 178] width 123 height 20
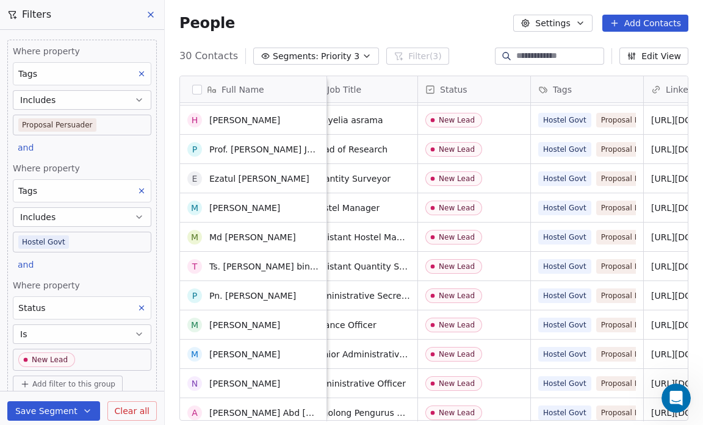
scroll to position [28, 0]
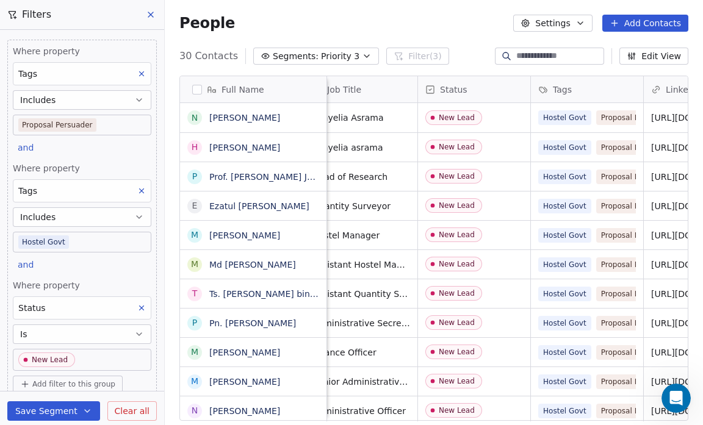
click at [362, 54] on icon "button" at bounding box center [367, 56] width 10 height 10
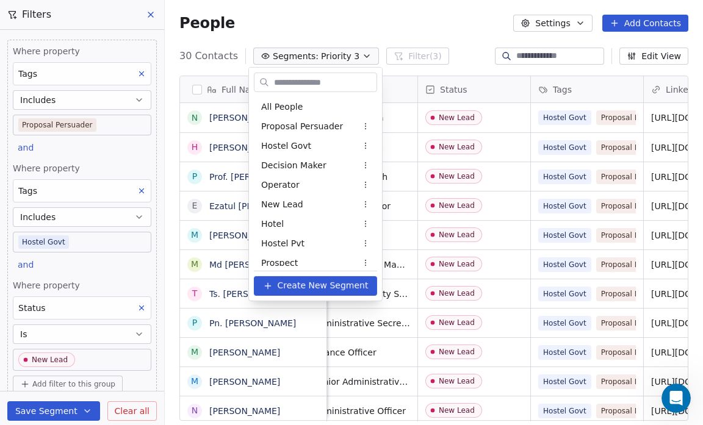
scroll to position [163, 0]
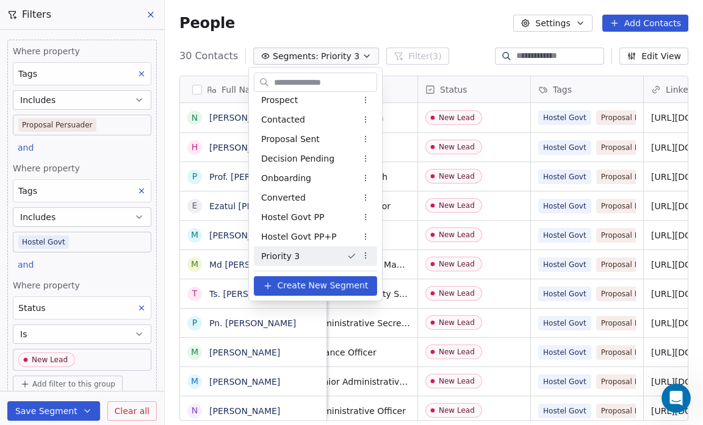
click at [364, 254] on html "Salsius (M) Sdn Bhd Contacts People Marketing Workflows Campaigns Sales Pipelin…" at bounding box center [351, 212] width 703 height 425
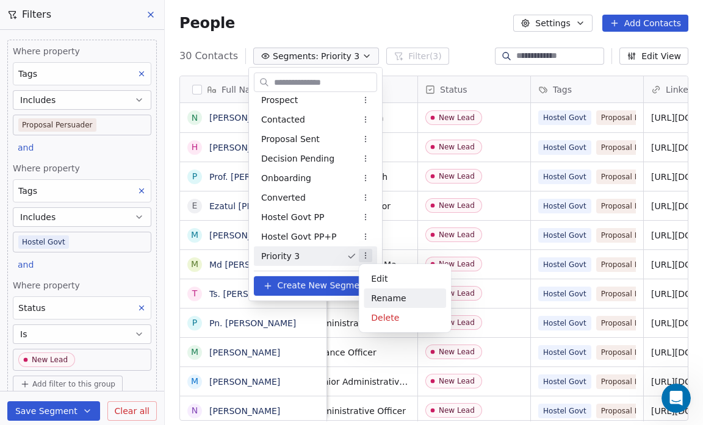
click at [417, 300] on div "Rename" at bounding box center [405, 299] width 82 height 20
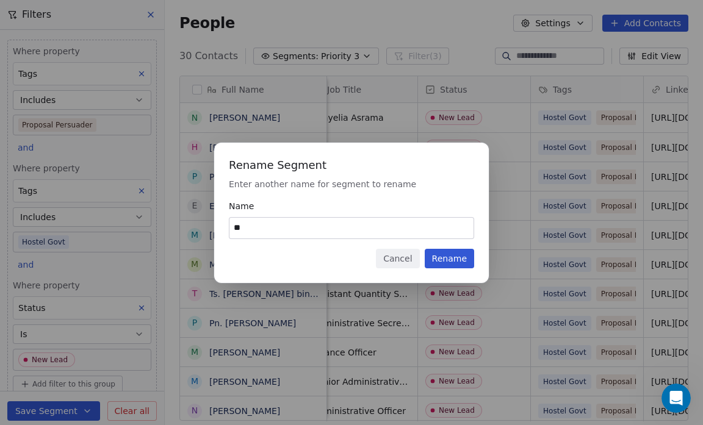
type input "*"
type input "**********"
click at [457, 258] on button "Rename" at bounding box center [449, 259] width 49 height 20
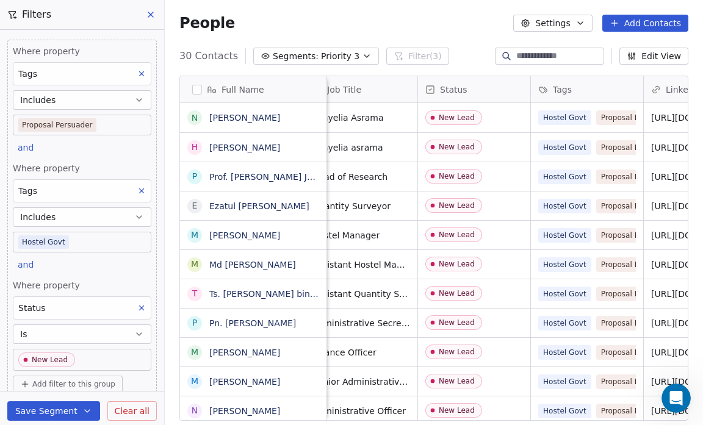
click at [362, 55] on icon "button" at bounding box center [367, 56] width 10 height 10
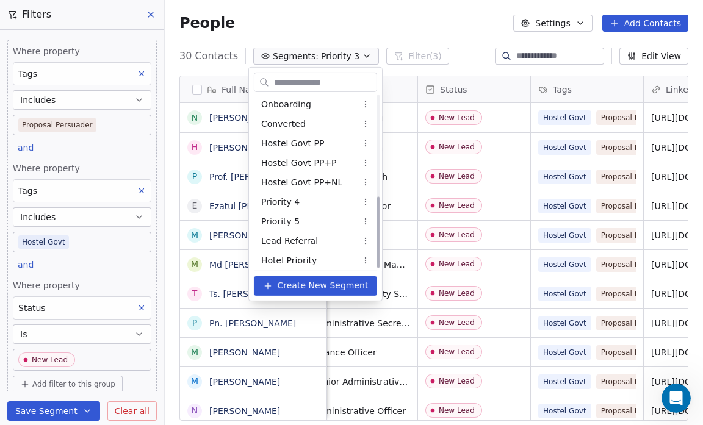
scroll to position [241, 0]
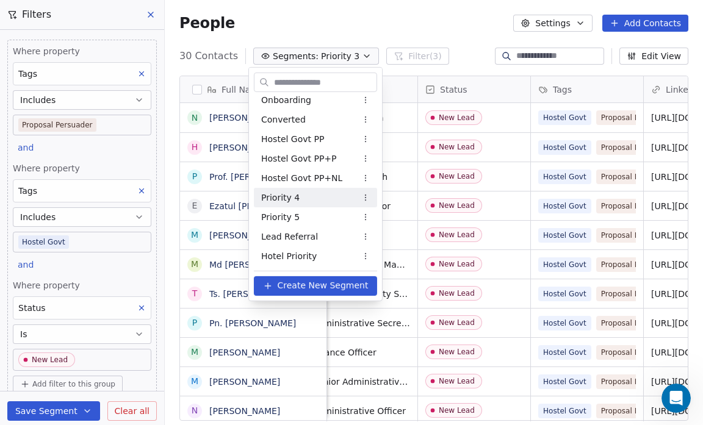
click at [330, 198] on div "Priority 4" at bounding box center [315, 198] width 123 height 20
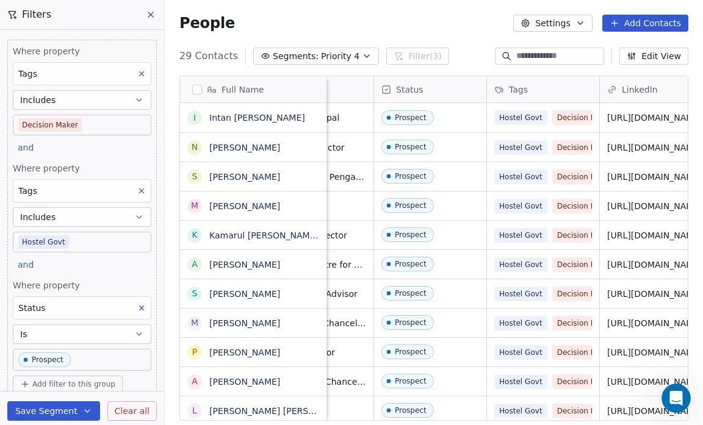
scroll to position [0, 179]
click at [348, 56] on button "Segments: Priority 4" at bounding box center [316, 56] width 126 height 17
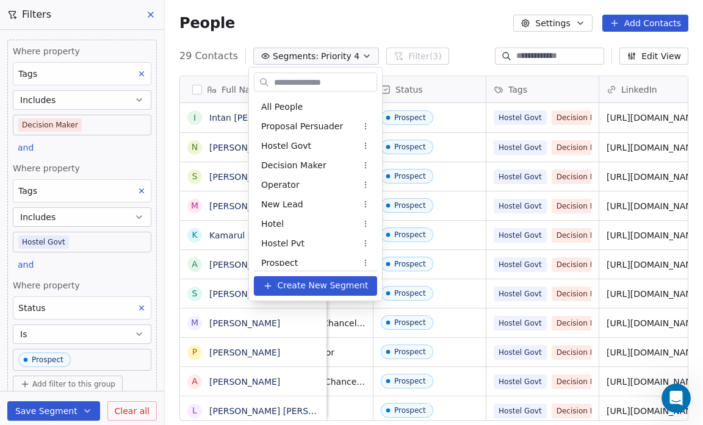
scroll to position [182, 0]
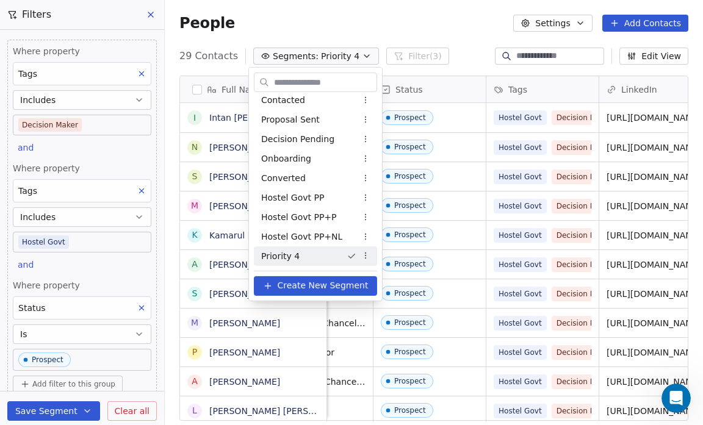
click at [365, 254] on html "Salsius (M) Sdn Bhd Contacts People Marketing Workflows Campaigns Sales Pipelin…" at bounding box center [351, 212] width 703 height 425
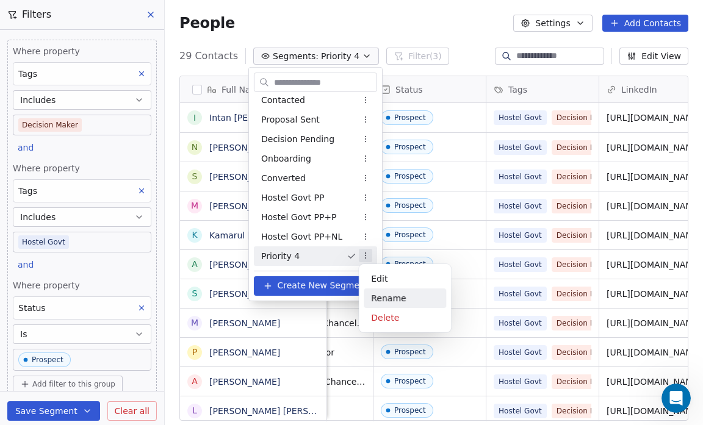
click at [384, 300] on div "Rename" at bounding box center [405, 299] width 82 height 20
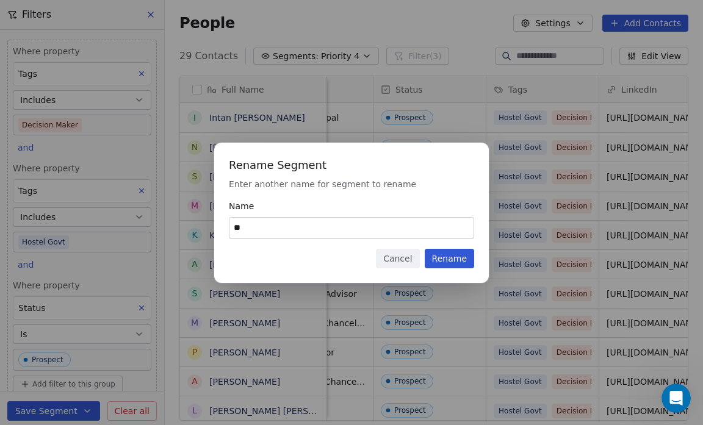
type input "*"
type input "**********"
click at [455, 257] on button "Rename" at bounding box center [449, 259] width 49 height 20
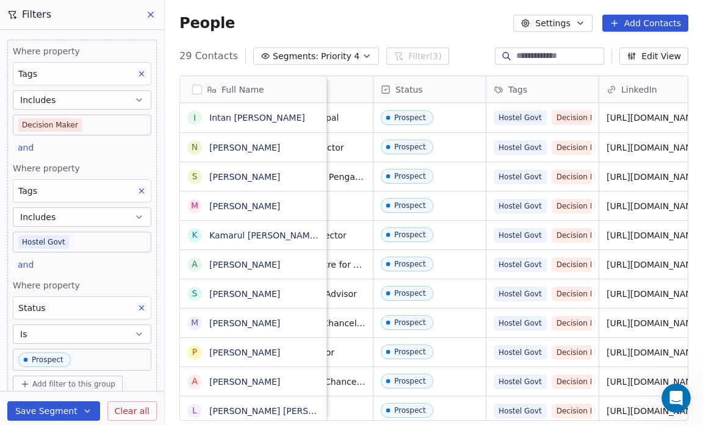
click at [362, 53] on icon "button" at bounding box center [367, 56] width 10 height 10
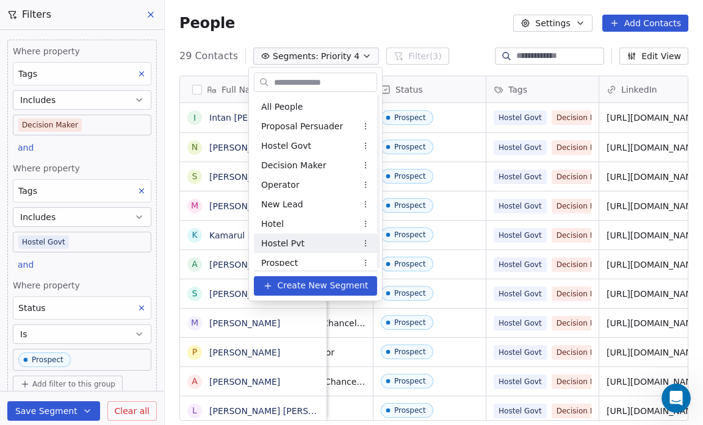
scroll to position [241, 0]
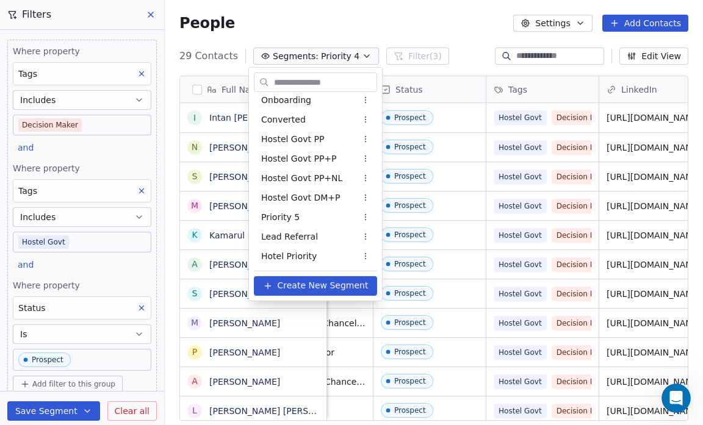
click at [344, 241] on div "Lead Referral" at bounding box center [315, 237] width 123 height 20
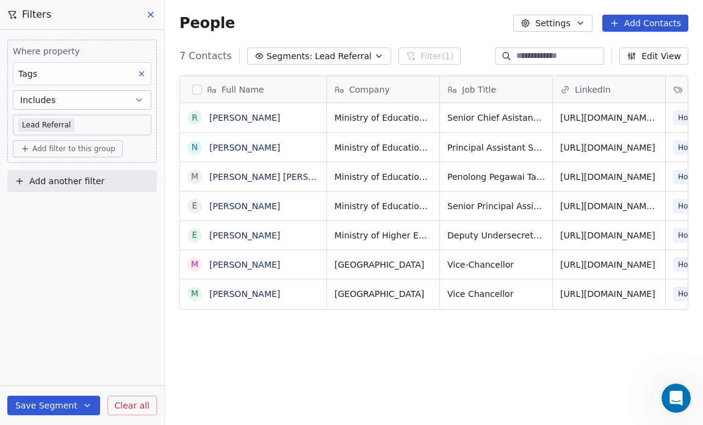
scroll to position [367, 530]
click at [376, 55] on icon "button" at bounding box center [378, 56] width 5 height 2
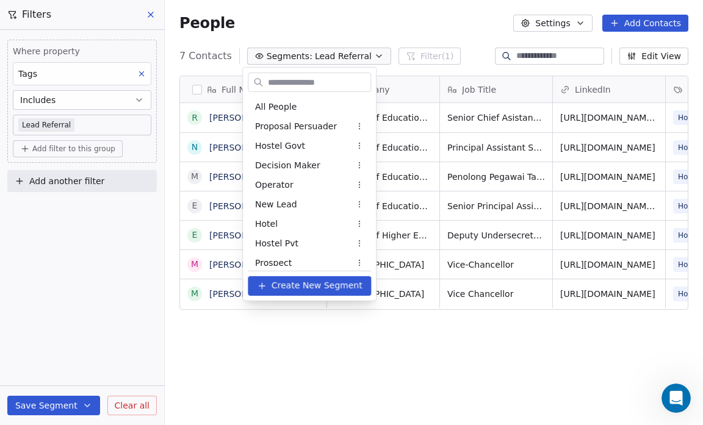
scroll to position [221, 0]
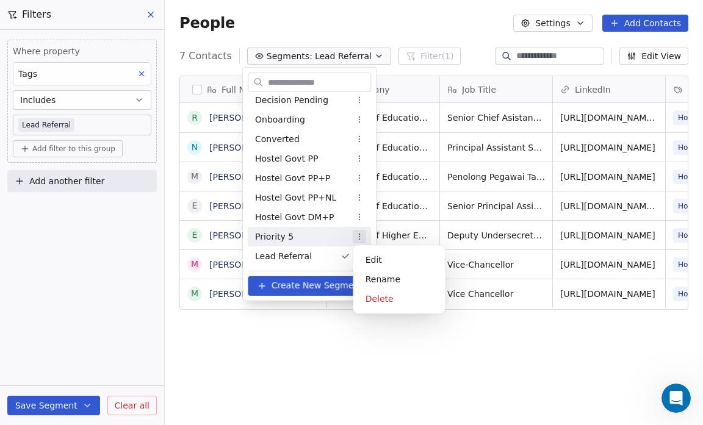
click at [362, 237] on html "Salsius (M) Sdn Bhd Contacts People Marketing Workflows Campaigns Sales Pipelin…" at bounding box center [351, 212] width 703 height 425
click at [294, 234] on html "Salsius (M) Sdn Bhd Contacts People Marketing Workflows Campaigns Sales Pipelin…" at bounding box center [351, 212] width 703 height 425
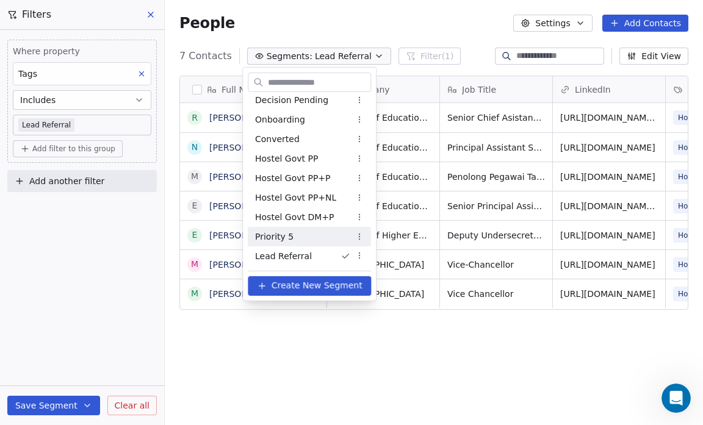
click at [291, 232] on div "Priority 5" at bounding box center [309, 237] width 123 height 20
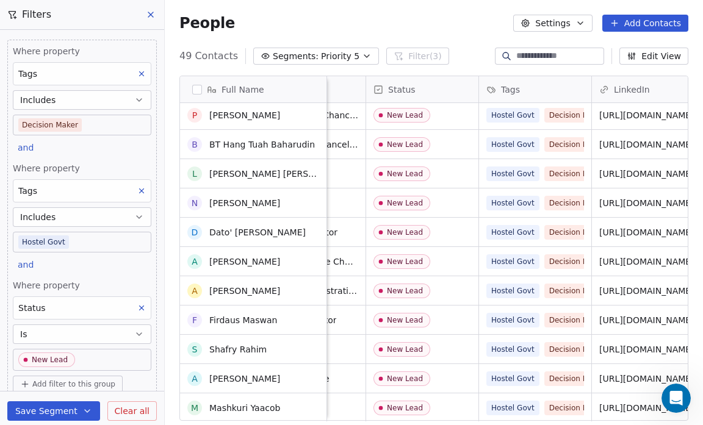
scroll to position [586, 0]
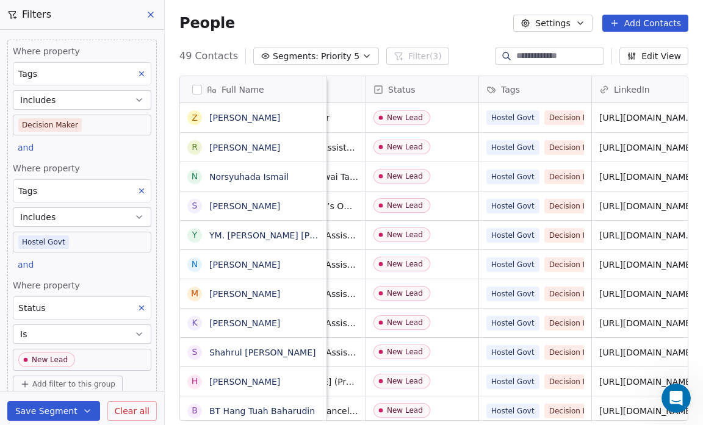
click at [362, 58] on icon "button" at bounding box center [367, 56] width 10 height 10
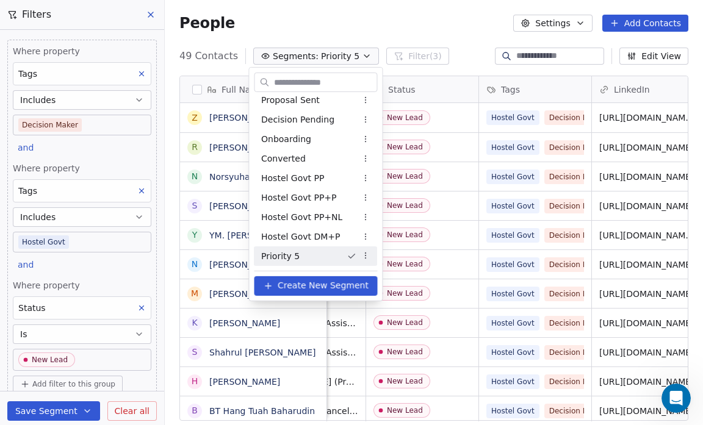
click at [367, 256] on html "Salsius (M) Sdn Bhd Contacts People Marketing Workflows Campaigns Sales Pipelin…" at bounding box center [351, 212] width 703 height 425
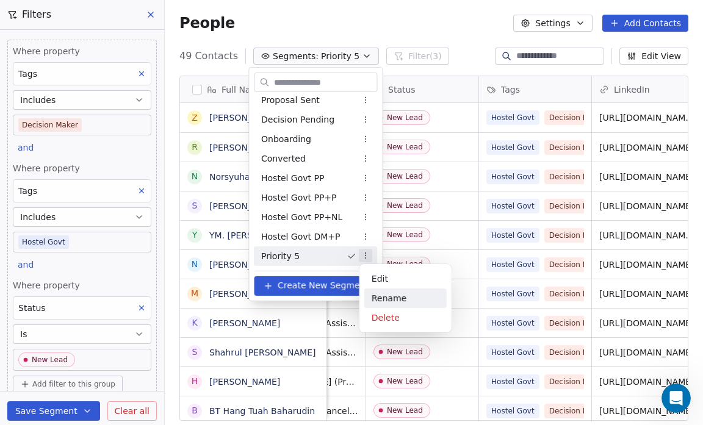
click at [394, 296] on div "Rename" at bounding box center [405, 299] width 82 height 20
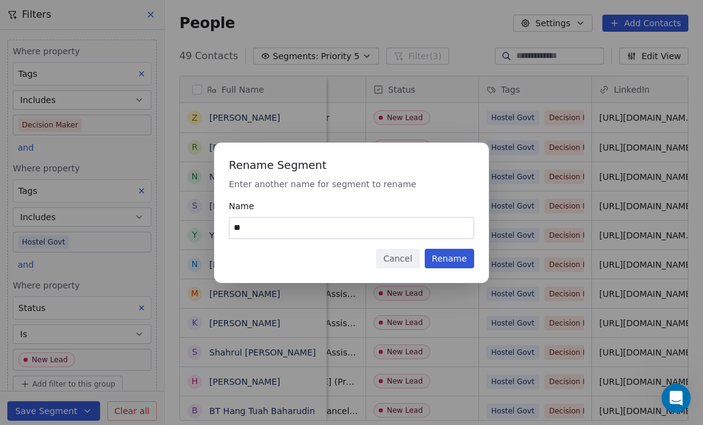
type input "*"
type input "**********"
click at [456, 259] on button "Rename" at bounding box center [449, 259] width 49 height 20
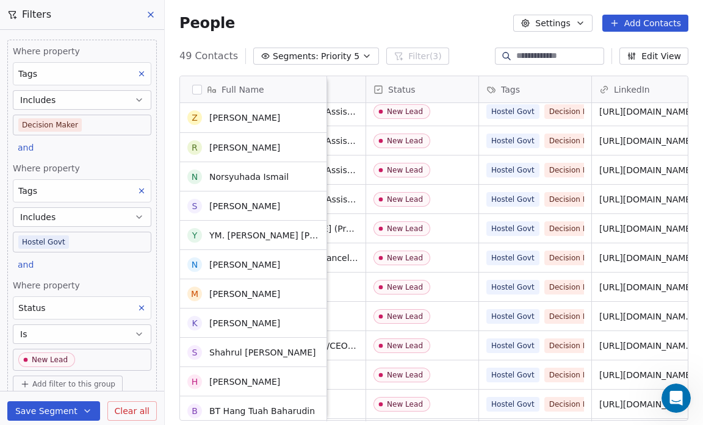
scroll to position [0, 0]
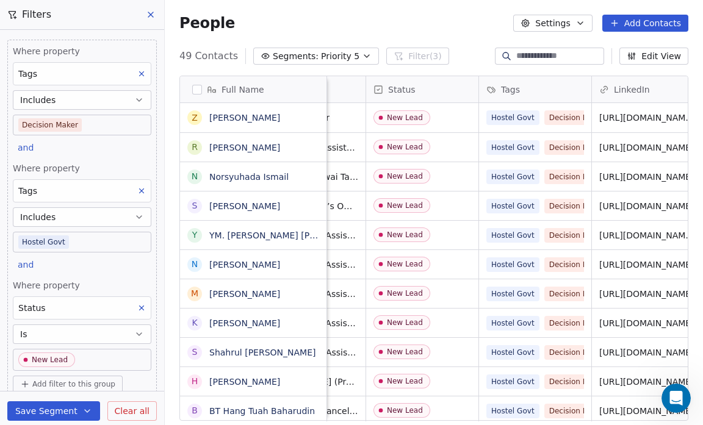
click at [362, 56] on icon "button" at bounding box center [367, 56] width 10 height 10
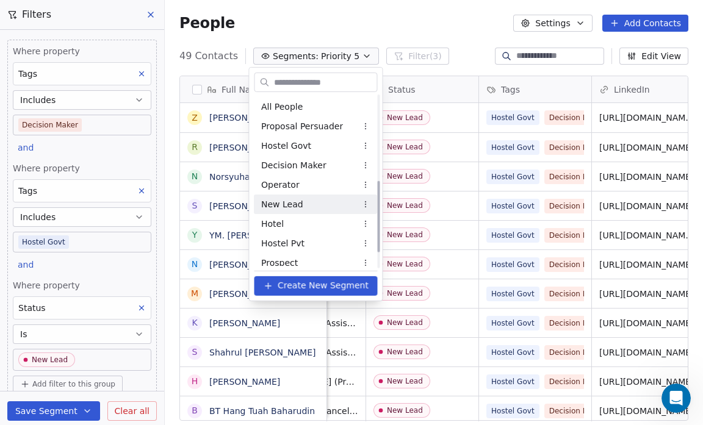
scroll to position [241, 0]
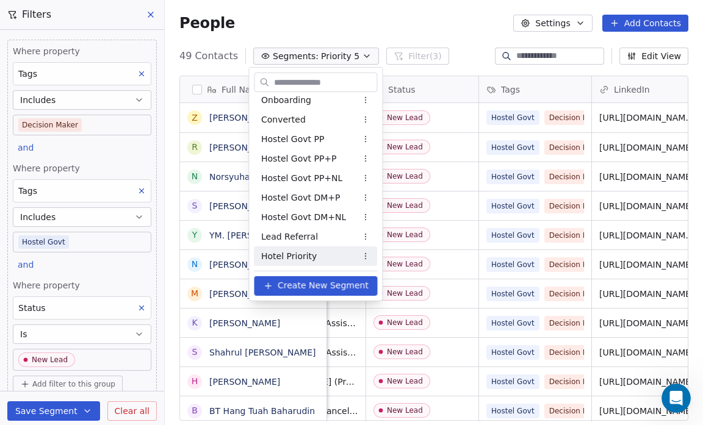
click at [310, 258] on span "Hotel Priority" at bounding box center [289, 255] width 56 height 13
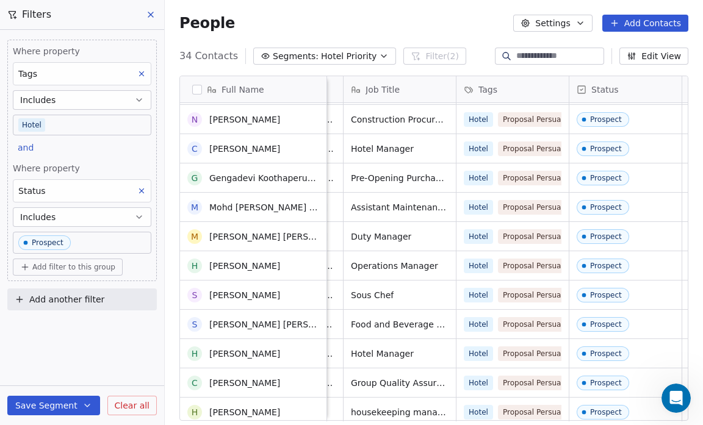
scroll to position [0, 0]
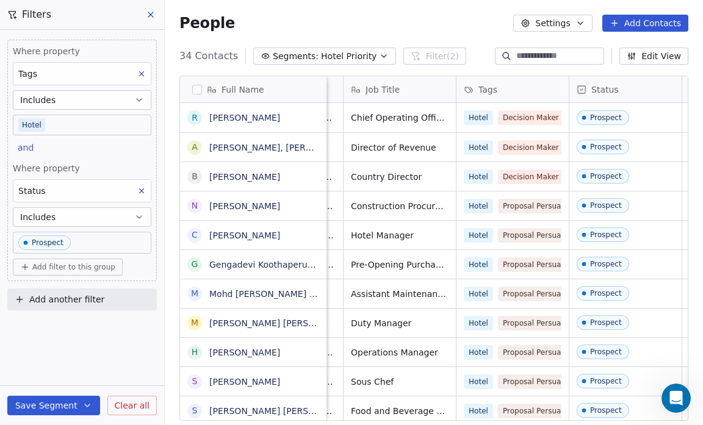
click at [381, 55] on icon "button" at bounding box center [383, 56] width 5 height 2
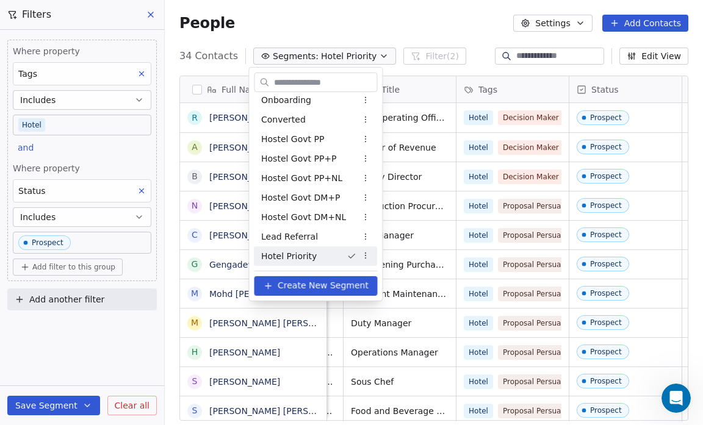
click at [367, 254] on html "Salsius (M) Sdn Bhd Contacts People Marketing Workflows Campaigns Sales Pipelin…" at bounding box center [351, 212] width 703 height 425
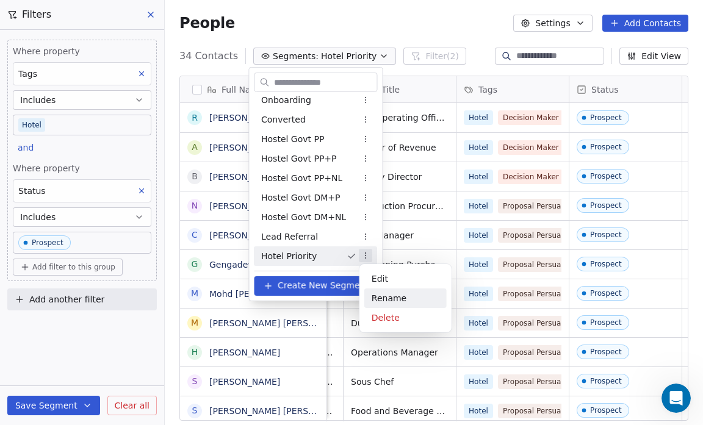
click at [391, 298] on div "Rename" at bounding box center [405, 299] width 82 height 20
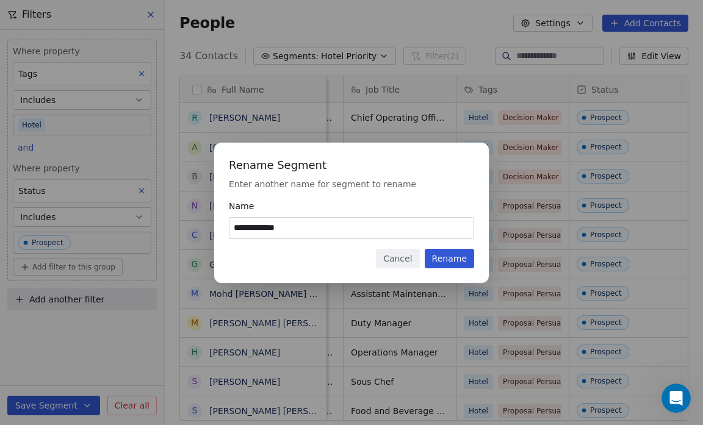
type input "**********"
click at [451, 260] on button "Rename" at bounding box center [449, 259] width 49 height 20
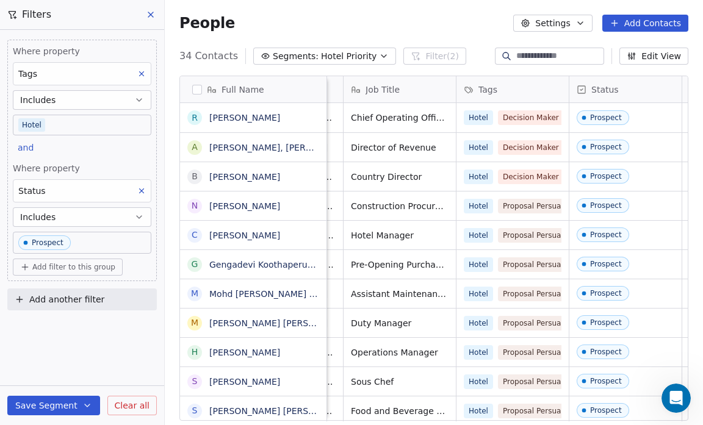
click at [379, 53] on icon "button" at bounding box center [384, 56] width 10 height 10
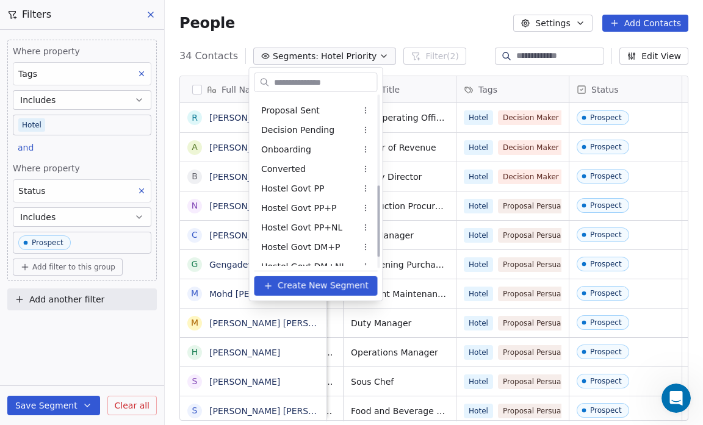
scroll to position [241, 0]
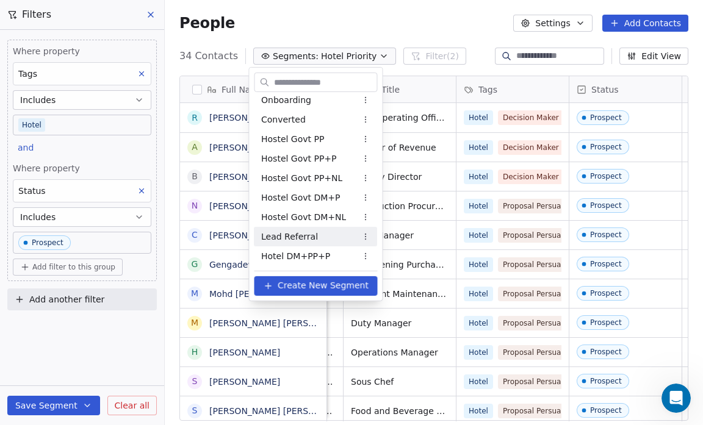
click at [352, 229] on div "Lead Referral" at bounding box center [315, 237] width 123 height 20
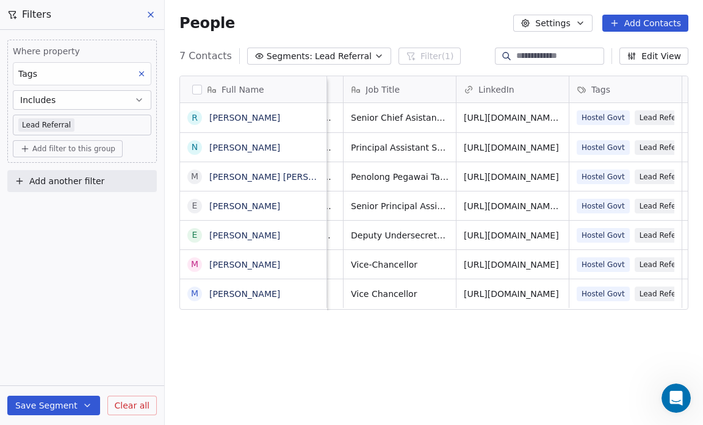
click at [374, 60] on icon "button" at bounding box center [379, 56] width 10 height 10
click at [365, 60] on html "Salsius (M) Sdn Bhd Contacts People Marketing Workflows Campaigns Sales Pipelin…" at bounding box center [351, 212] width 703 height 425
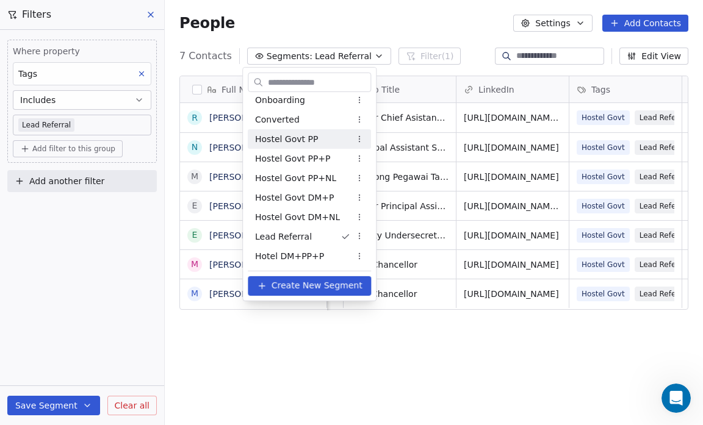
click at [356, 338] on html "Salsius (M) Sdn Bhd Contacts People Marketing Workflows Campaigns Sales Pipelin…" at bounding box center [351, 212] width 703 height 425
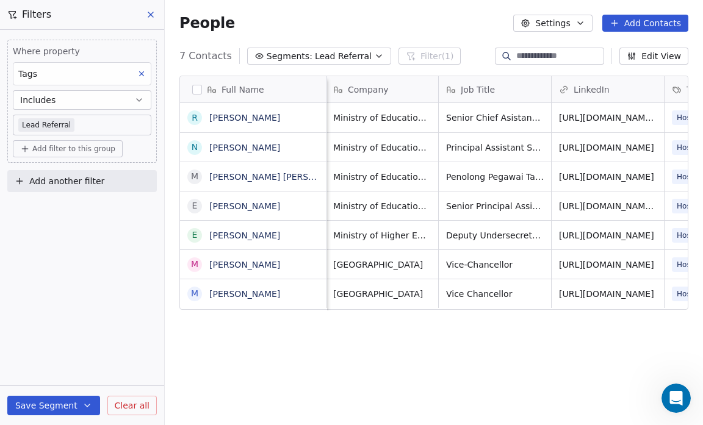
scroll to position [7, 0]
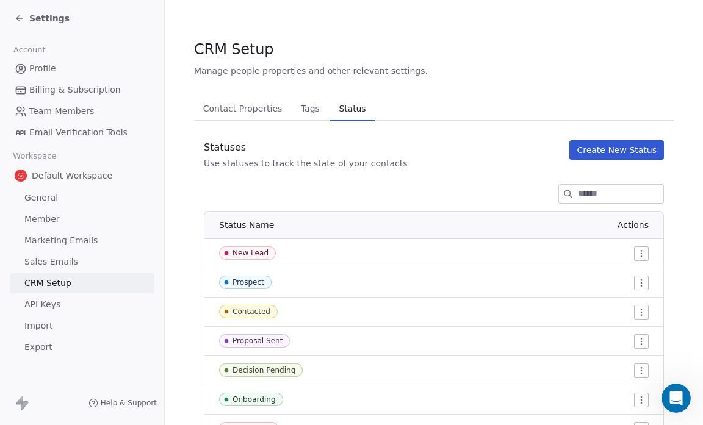
scroll to position [57, 0]
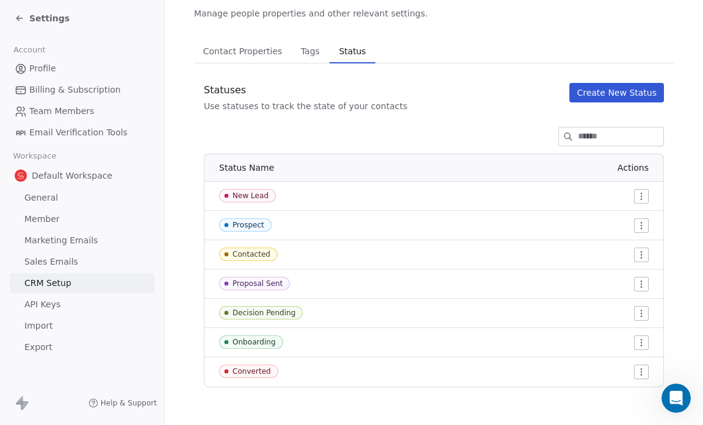
click at [309, 48] on span "Tags" at bounding box center [310, 51] width 29 height 17
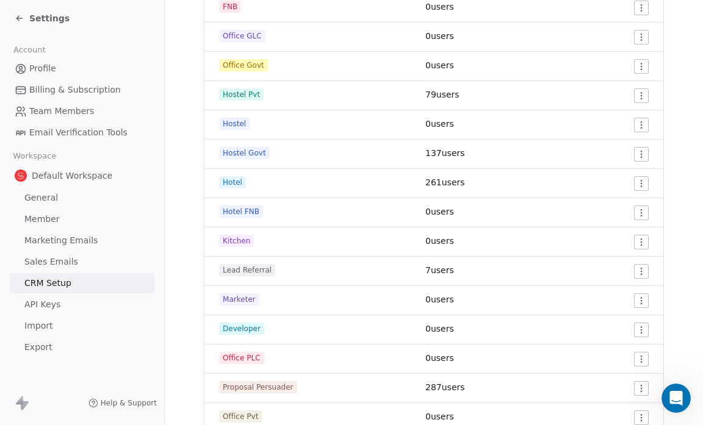
scroll to position [451, 0]
click at [633, 239] on html "Settings Account Profile Billing & Subscription Team Members Email Verification…" at bounding box center [351, 212] width 703 height 425
click at [602, 264] on div "Edit" at bounding box center [610, 266] width 57 height 20
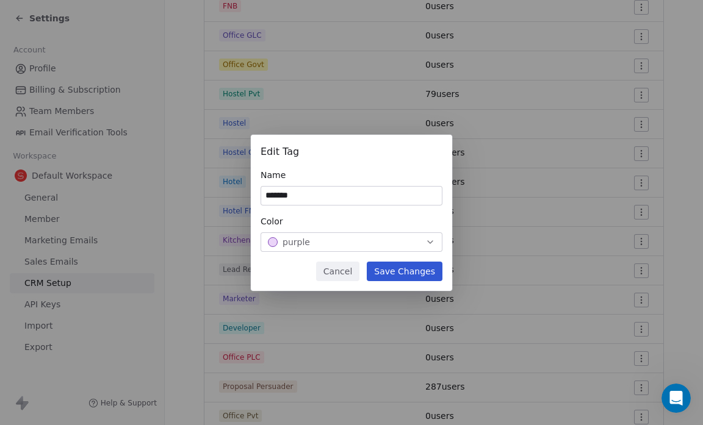
click at [298, 194] on input "*******" at bounding box center [351, 196] width 181 height 18
type input "**********"
click at [413, 270] on button "Save Changes" at bounding box center [405, 272] width 76 height 20
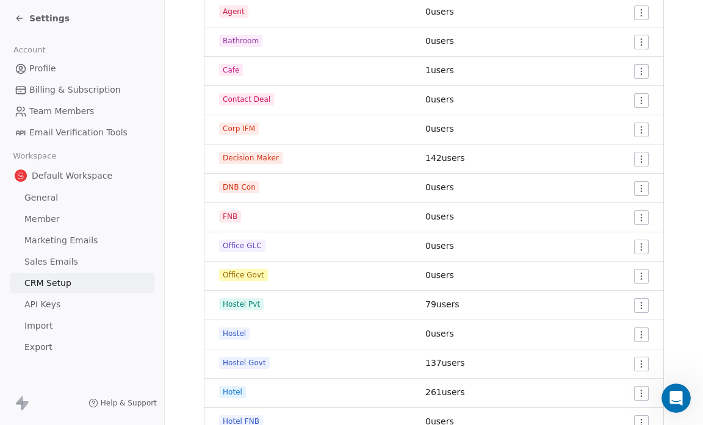
scroll to position [237, 0]
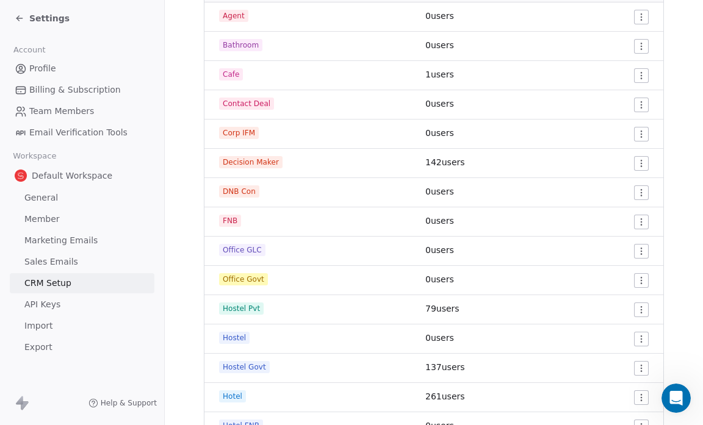
click at [634, 43] on html "Settings Account Profile Billing & Subscription Team Members Email Verification…" at bounding box center [351, 212] width 703 height 425
click at [620, 93] on span "Delete" at bounding box center [618, 90] width 28 height 12
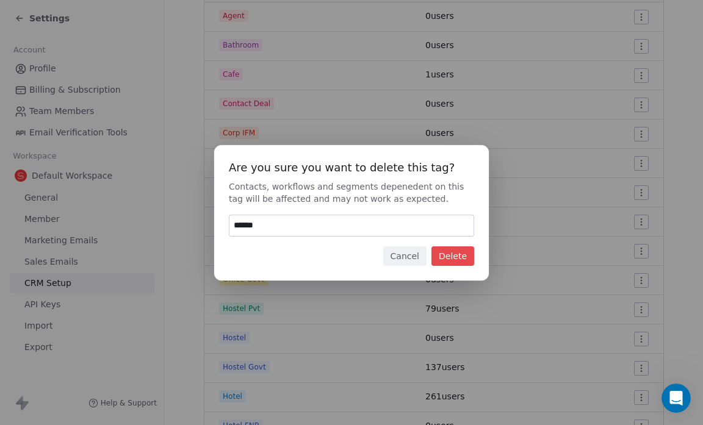
type input "******"
click at [463, 257] on button "Delete" at bounding box center [452, 256] width 43 height 20
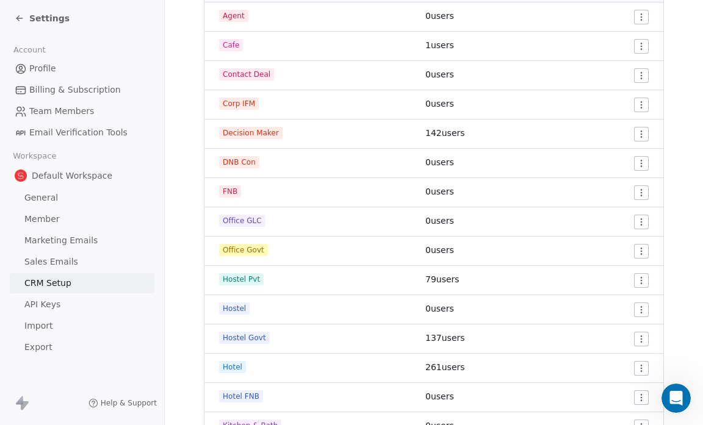
click at [77, 109] on span "Team Members" at bounding box center [61, 111] width 65 height 13
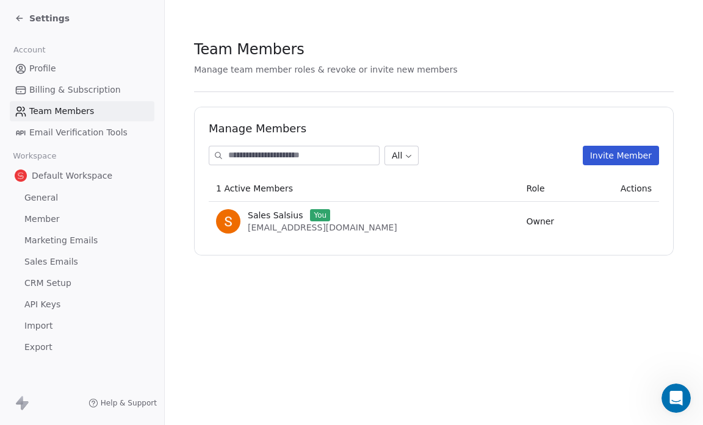
click at [112, 24] on div "Settings" at bounding box center [85, 18] width 140 height 17
click at [19, 14] on icon at bounding box center [20, 18] width 10 height 10
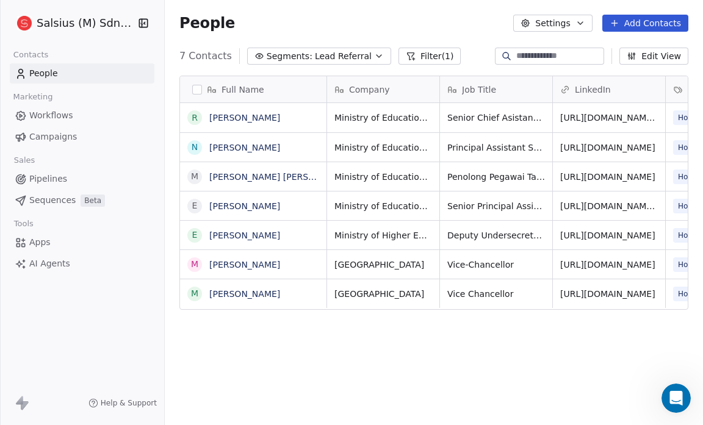
scroll to position [367, 530]
click at [415, 52] on button "Filter (1)" at bounding box center [429, 56] width 63 height 17
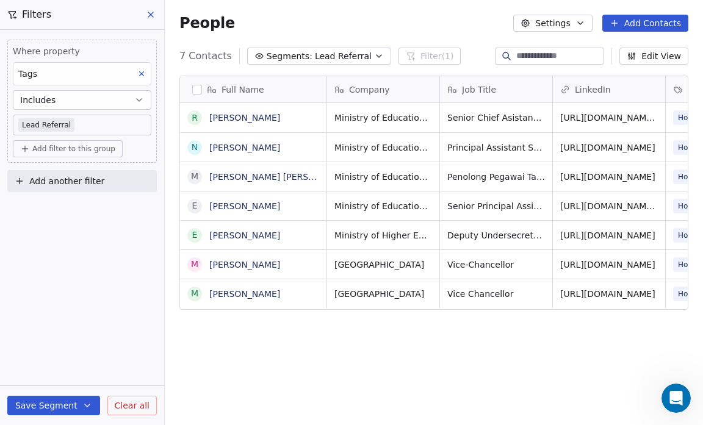
click at [374, 56] on icon "button" at bounding box center [379, 56] width 10 height 10
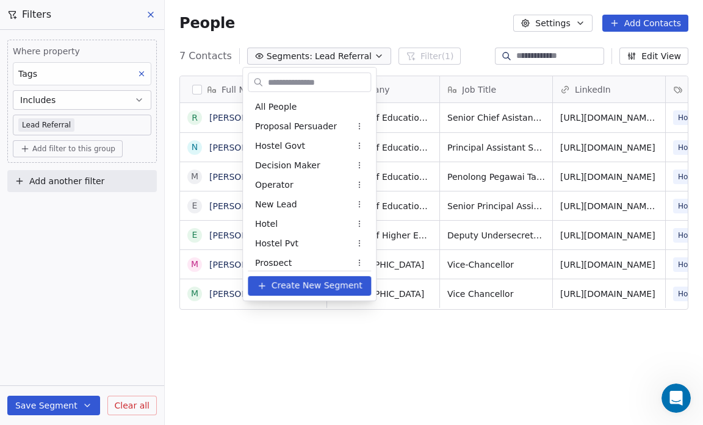
scroll to position [221, 0]
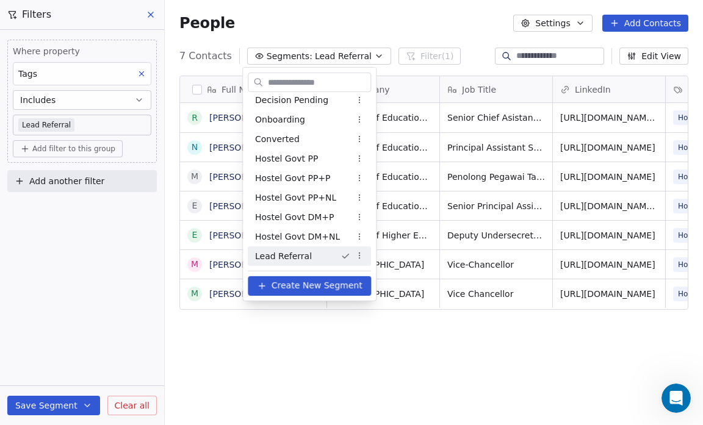
click at [293, 355] on html "Salsius (M) Sdn Bhd Contacts People Marketing Workflows Campaigns Sales Pipelin…" at bounding box center [351, 212] width 703 height 425
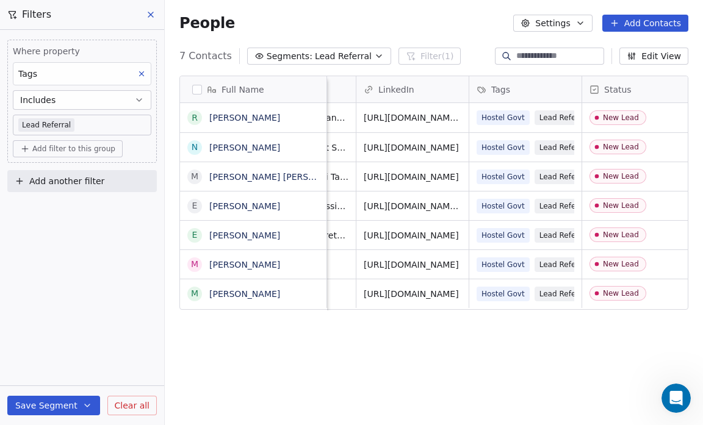
scroll to position [7, 197]
click at [435, 260] on link "[URL][DOMAIN_NAME]" at bounding box center [411, 265] width 95 height 10
click at [514, 335] on div "Full Name R [PERSON_NAME] N Nur Zawani [PERSON_NAME] Iman [PERSON_NAME] E [PERS…" at bounding box center [434, 253] width 538 height 374
click at [257, 291] on link "[PERSON_NAME]" at bounding box center [244, 294] width 71 height 10
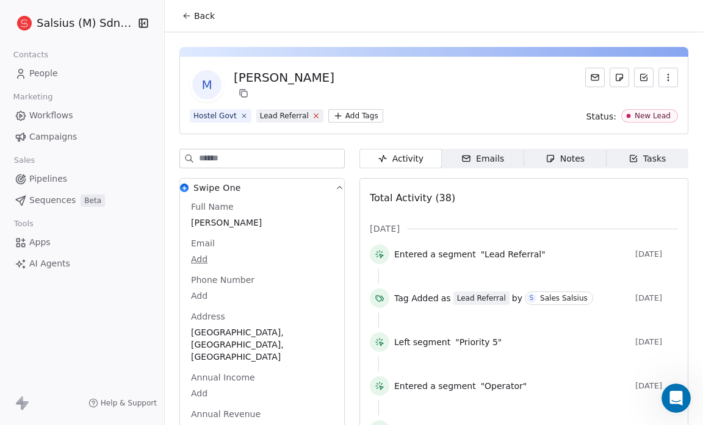
click at [312, 115] on icon at bounding box center [316, 116] width 8 height 8
click at [265, 113] on html "Salsius (M) Sdn Bhd Contacts People Marketing Workflows Campaigns Sales Pipelin…" at bounding box center [351, 212] width 703 height 425
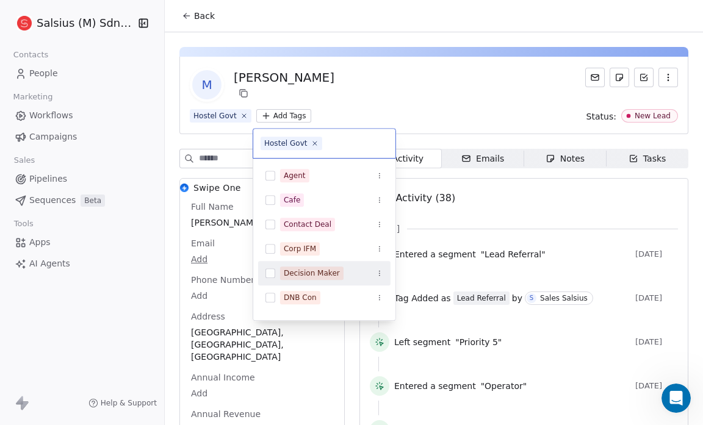
click at [271, 271] on button "Suggestions" at bounding box center [270, 273] width 10 height 10
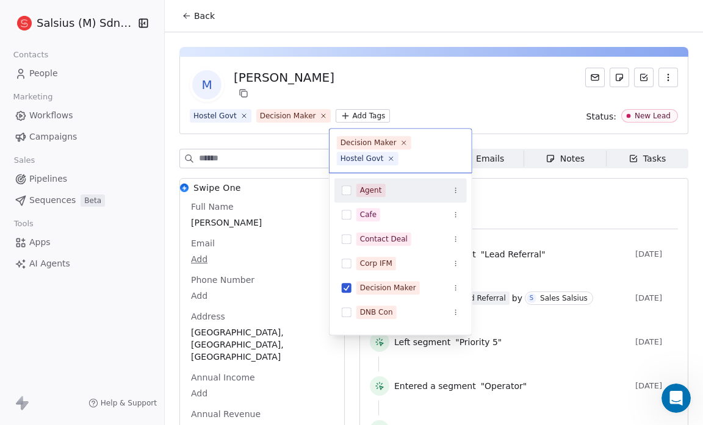
click at [398, 91] on html "Salsius (M) Sdn Bhd Contacts People Marketing Workflows Campaigns Sales Pipelin…" at bounding box center [351, 212] width 703 height 425
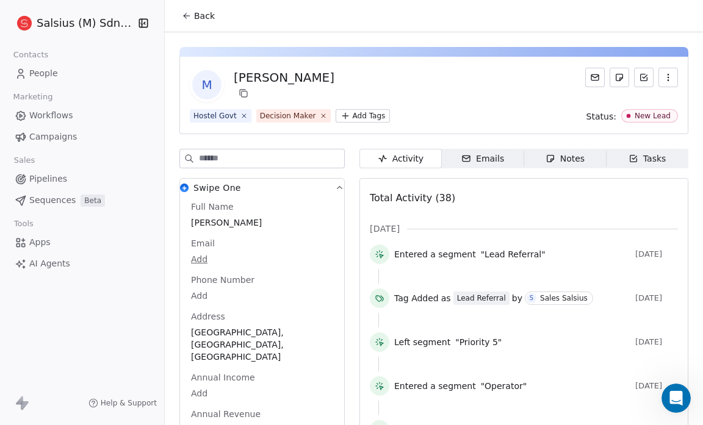
click at [191, 23] on button "Back" at bounding box center [198, 16] width 48 height 22
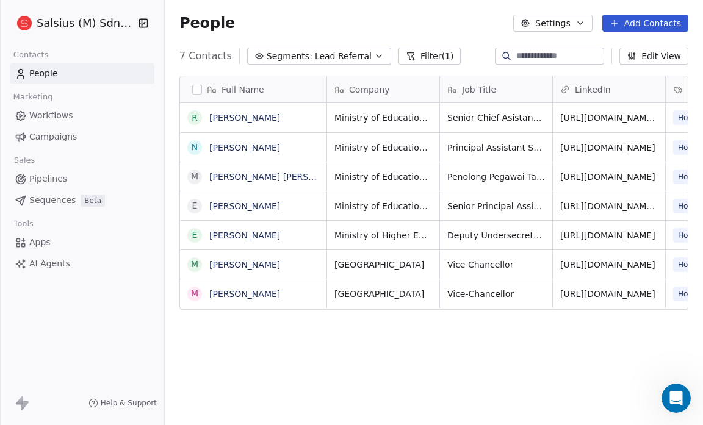
scroll to position [367, 530]
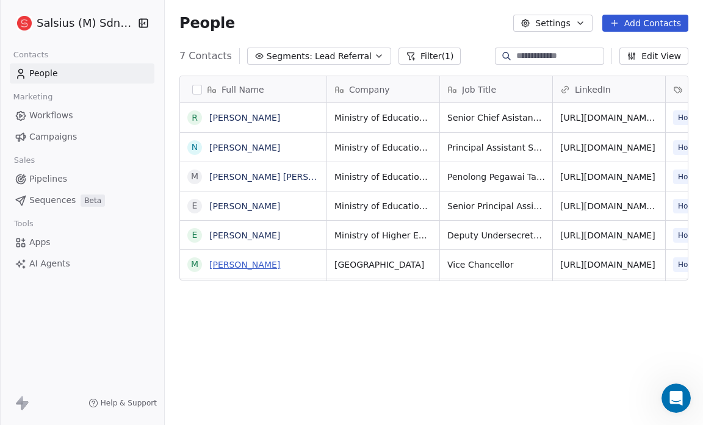
click at [237, 265] on link "[PERSON_NAME]" at bounding box center [244, 265] width 71 height 10
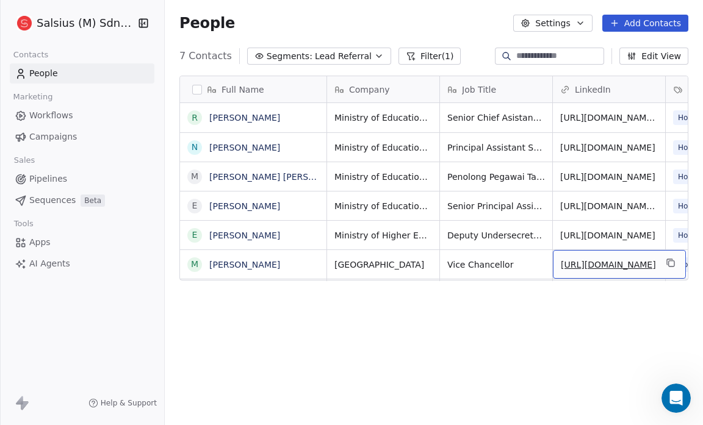
click at [627, 264] on link "[URL][DOMAIN_NAME]" at bounding box center [608, 265] width 95 height 10
click at [597, 232] on link "[URL][DOMAIN_NAME]" at bounding box center [608, 236] width 95 height 10
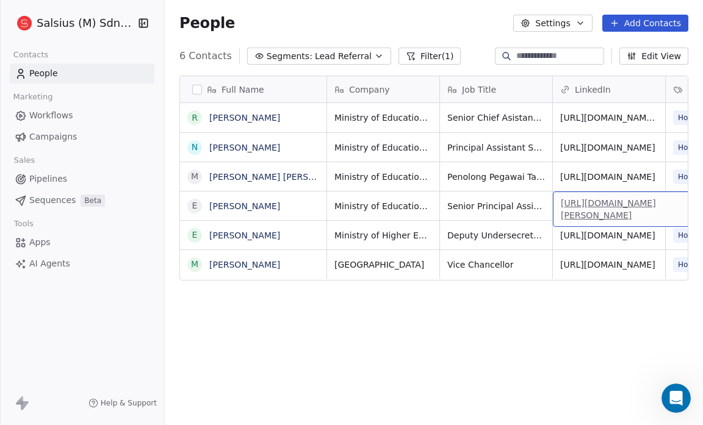
click at [606, 201] on link "[URL][DOMAIN_NAME][PERSON_NAME]" at bounding box center [608, 209] width 95 height 22
